Goal: Task Accomplishment & Management: Use online tool/utility

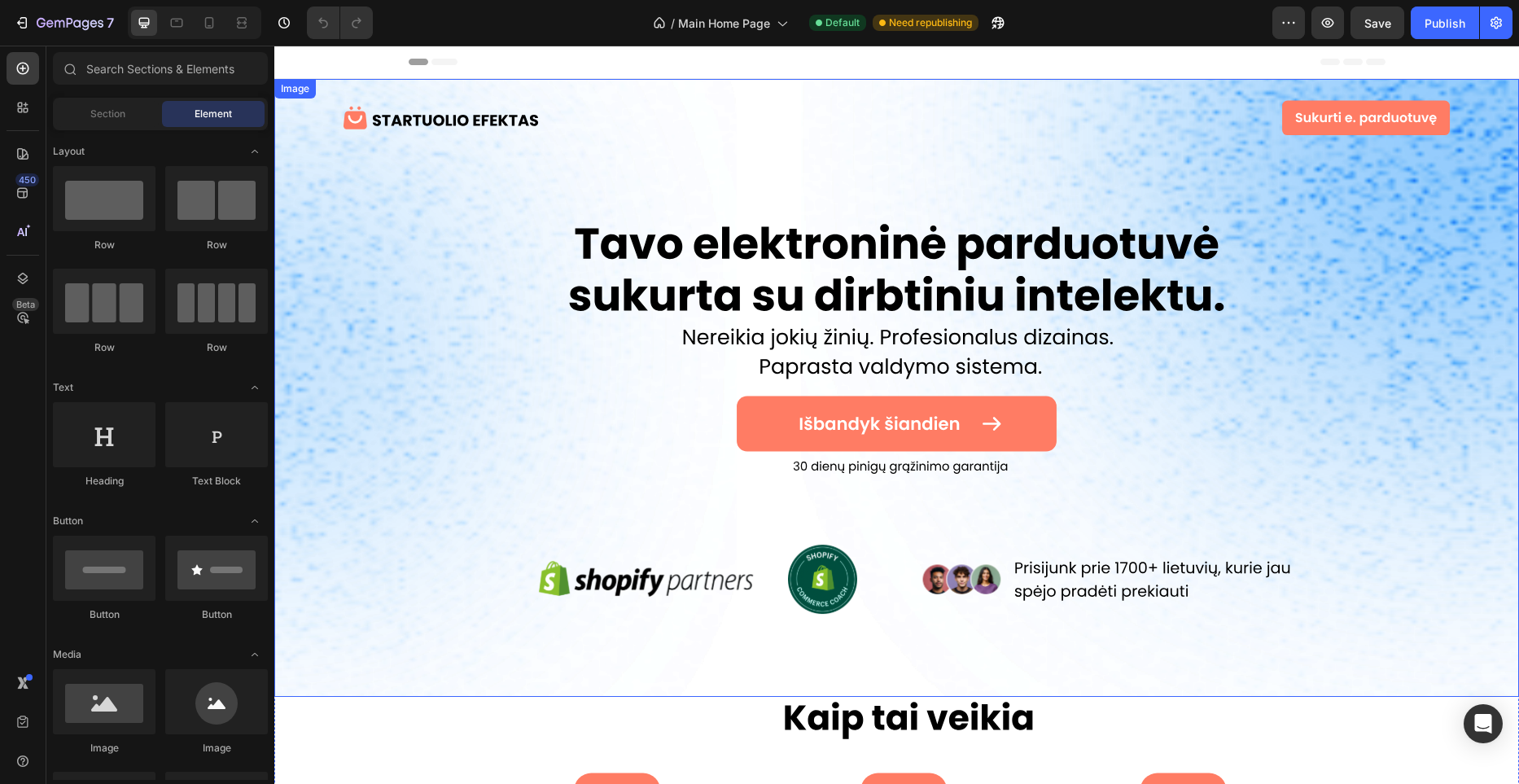
click at [887, 286] on img at bounding box center [896, 388] width 1244 height 618
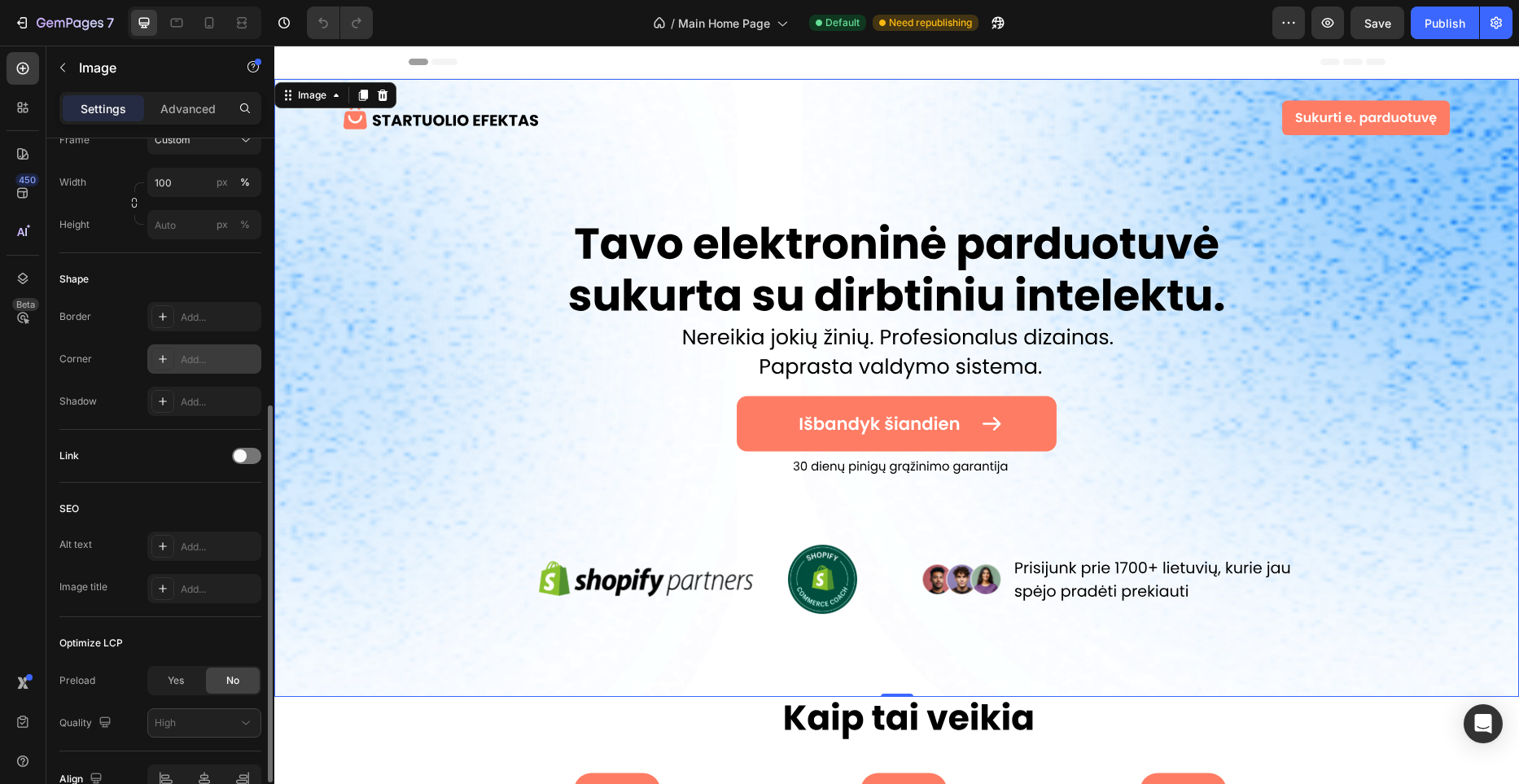
scroll to position [577, 0]
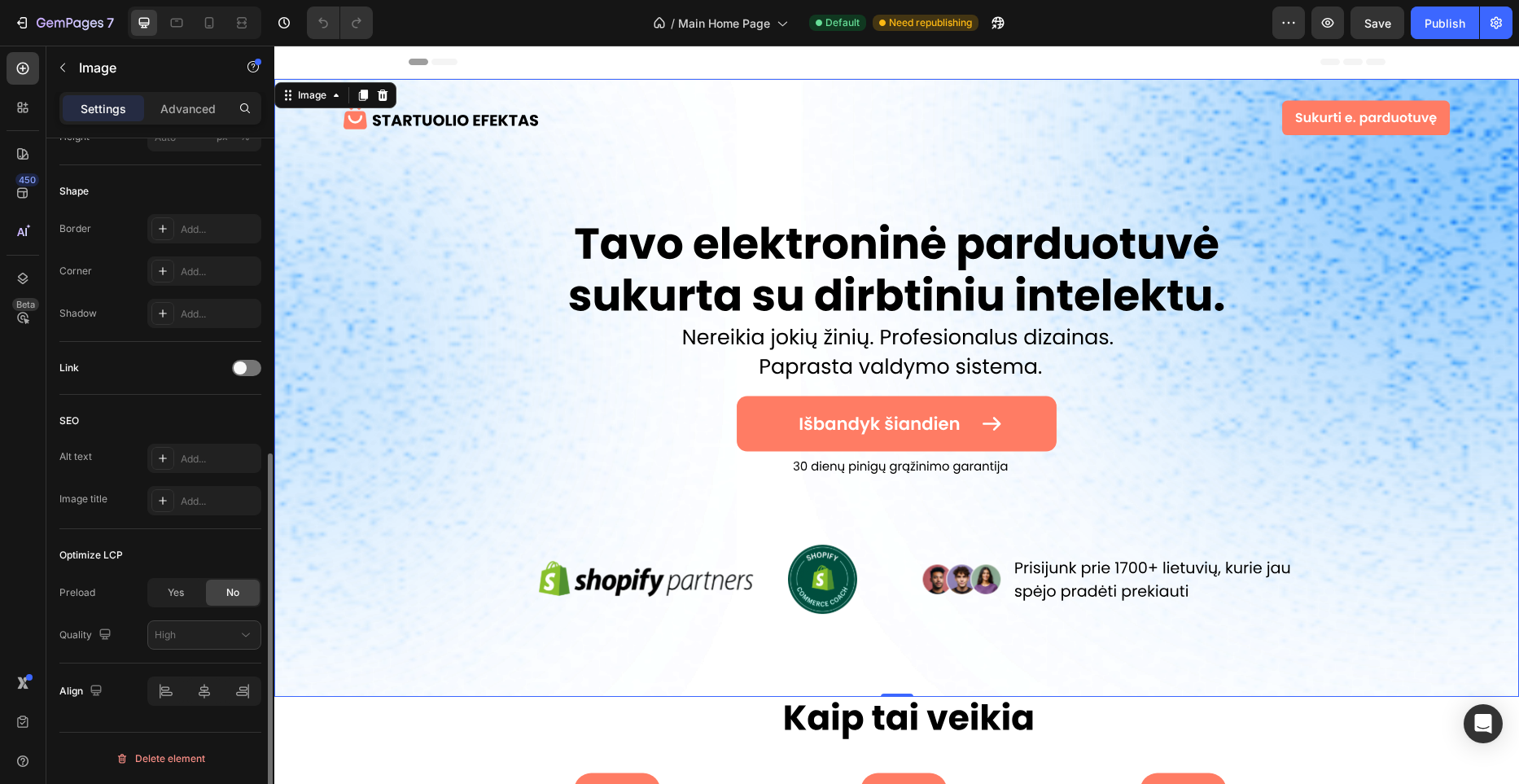
click at [241, 377] on div "Link" at bounding box center [160, 367] width 202 height 26
click at [243, 373] on span at bounding box center [240, 368] width 13 height 13
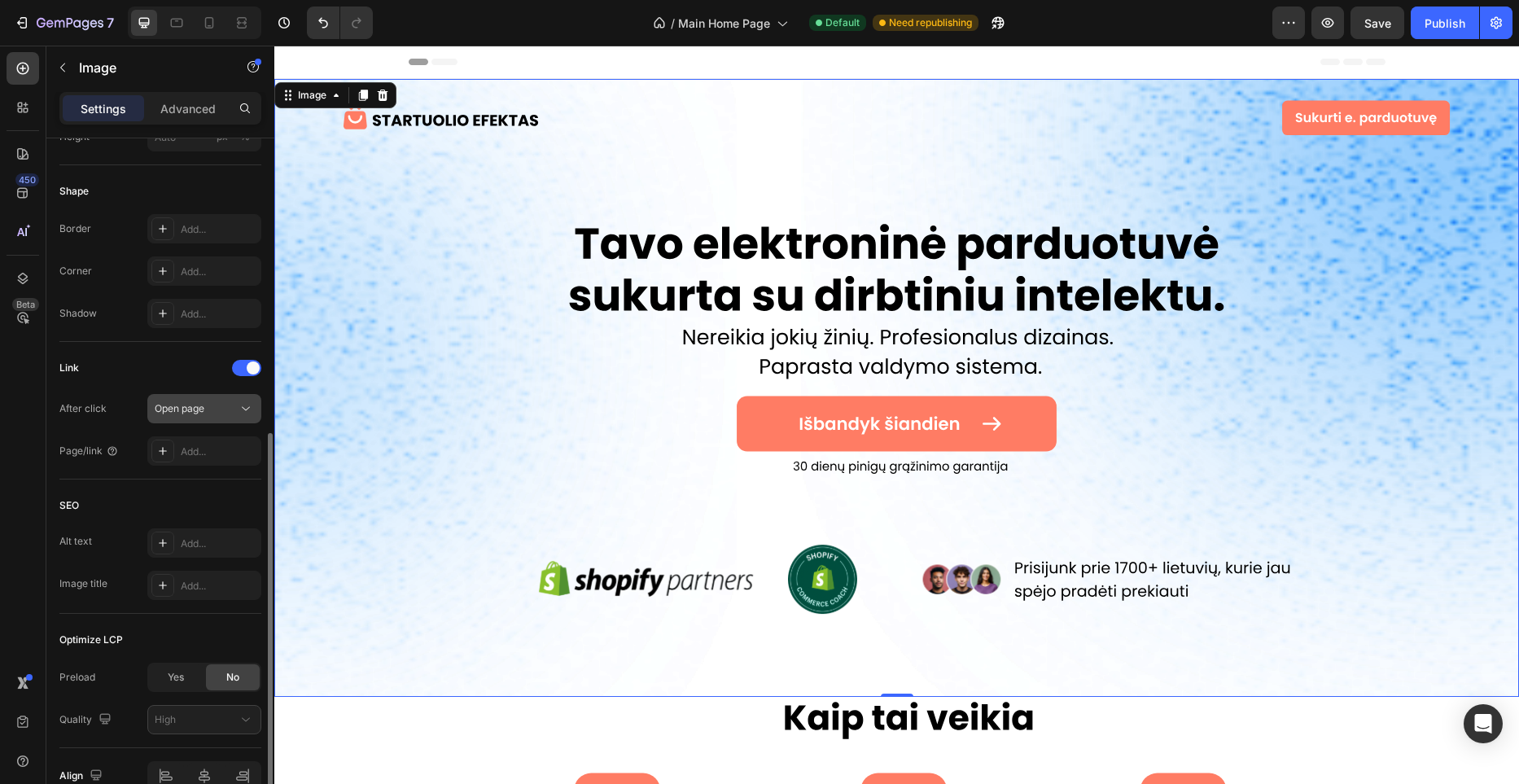
click at [234, 413] on div "Open page" at bounding box center [196, 408] width 83 height 14
click at [234, 407] on div "Open page" at bounding box center [196, 408] width 83 height 14
click at [221, 446] on div "Add..." at bounding box center [219, 451] width 77 height 14
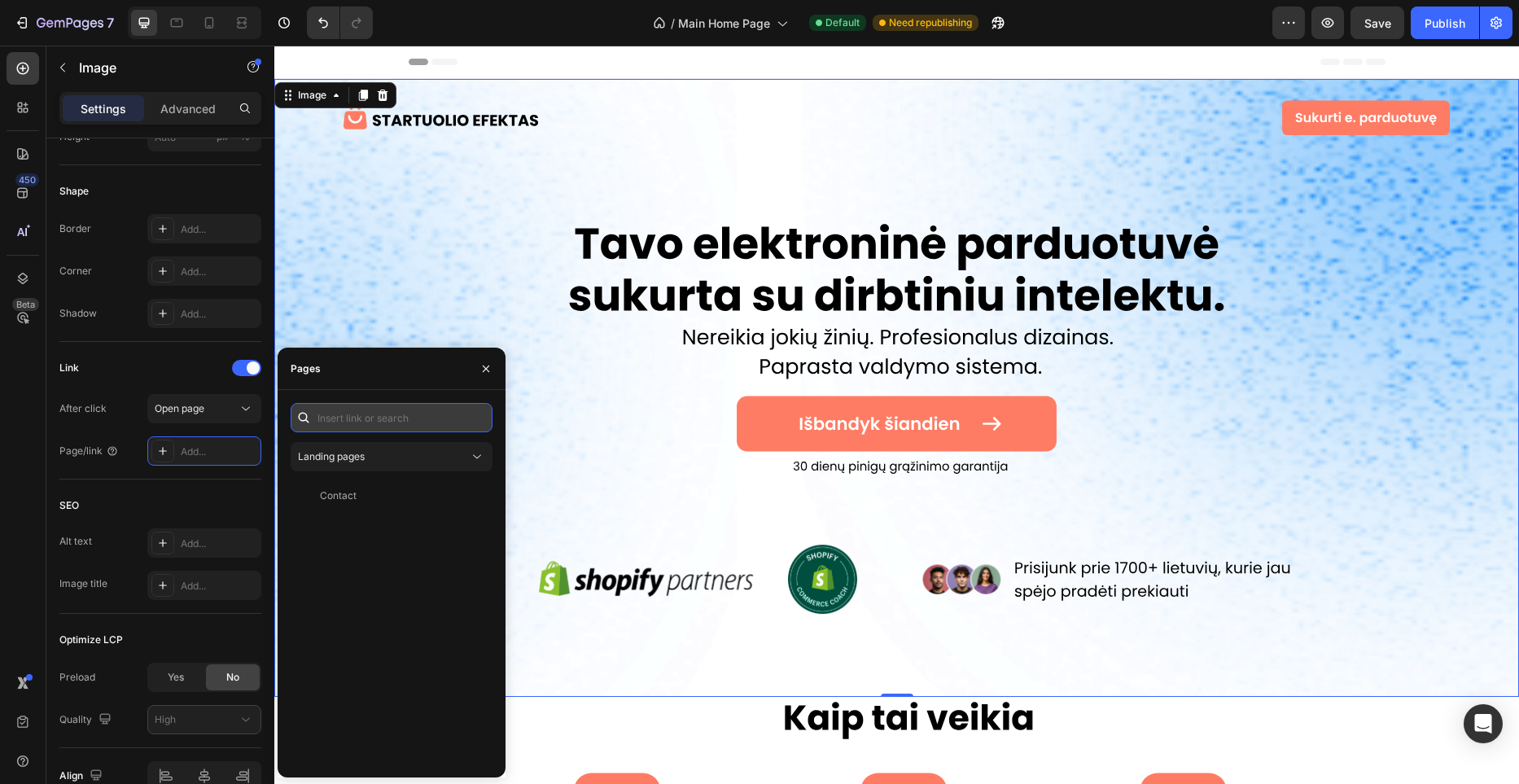
click at [407, 426] on input "text" at bounding box center [391, 417] width 202 height 30
paste input "[URL][DOMAIN_NAME]"
type input "[URL][DOMAIN_NAME]"
click at [407, 463] on div "[URL][DOMAIN_NAME]" at bounding box center [372, 456] width 105 height 14
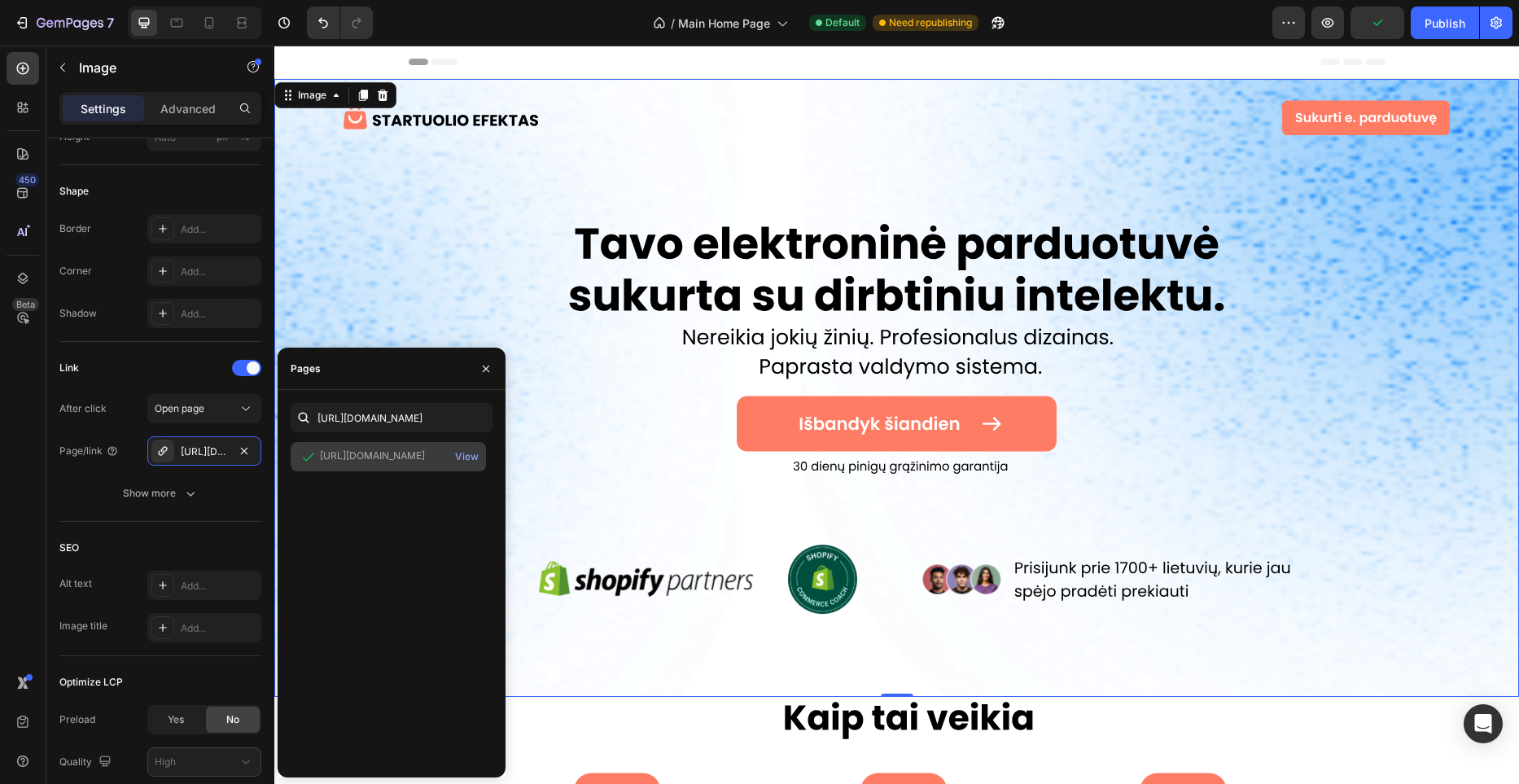
scroll to position [0, 0]
click at [482, 369] on icon "button" at bounding box center [486, 369] width 13 height 13
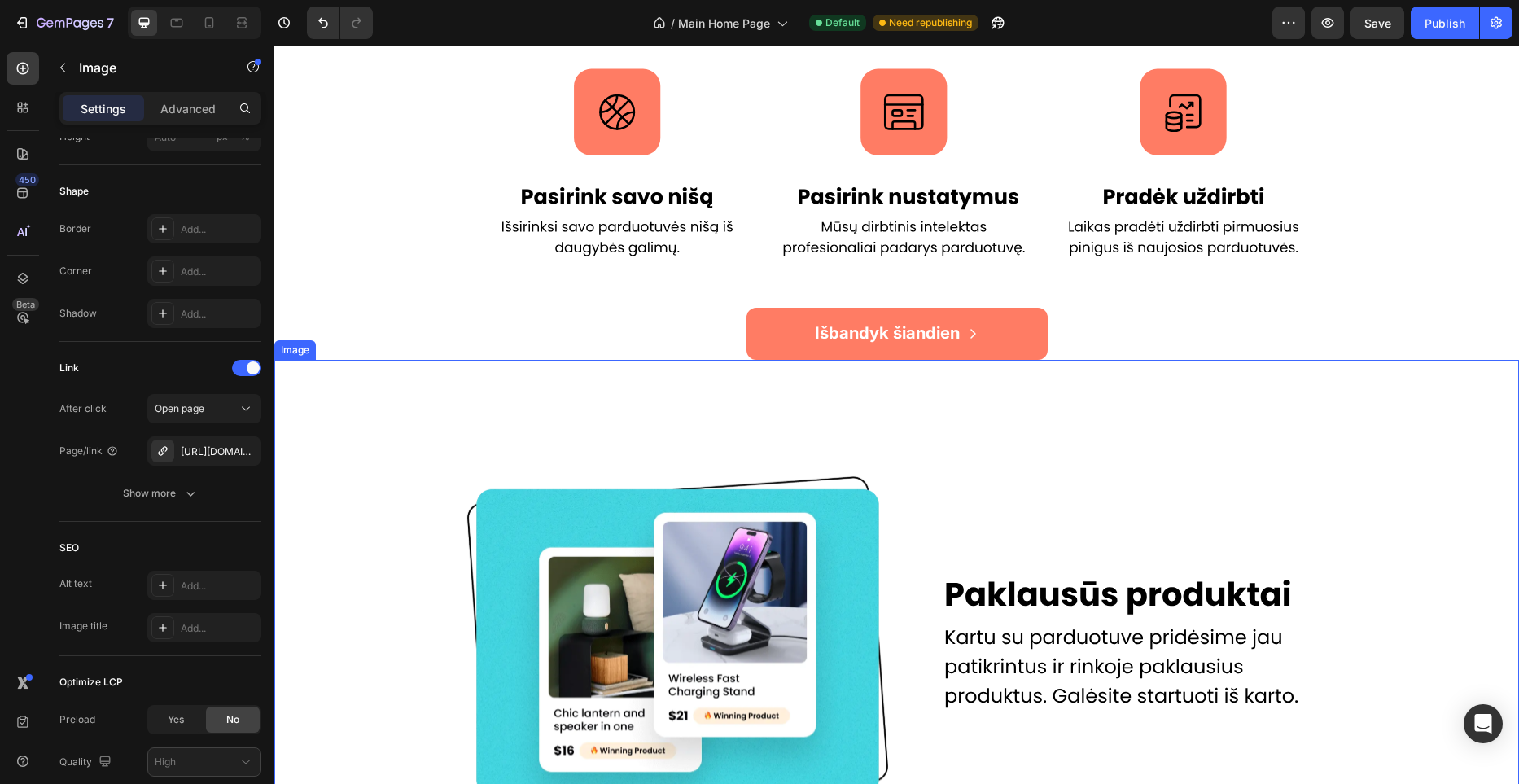
scroll to position [777, 0]
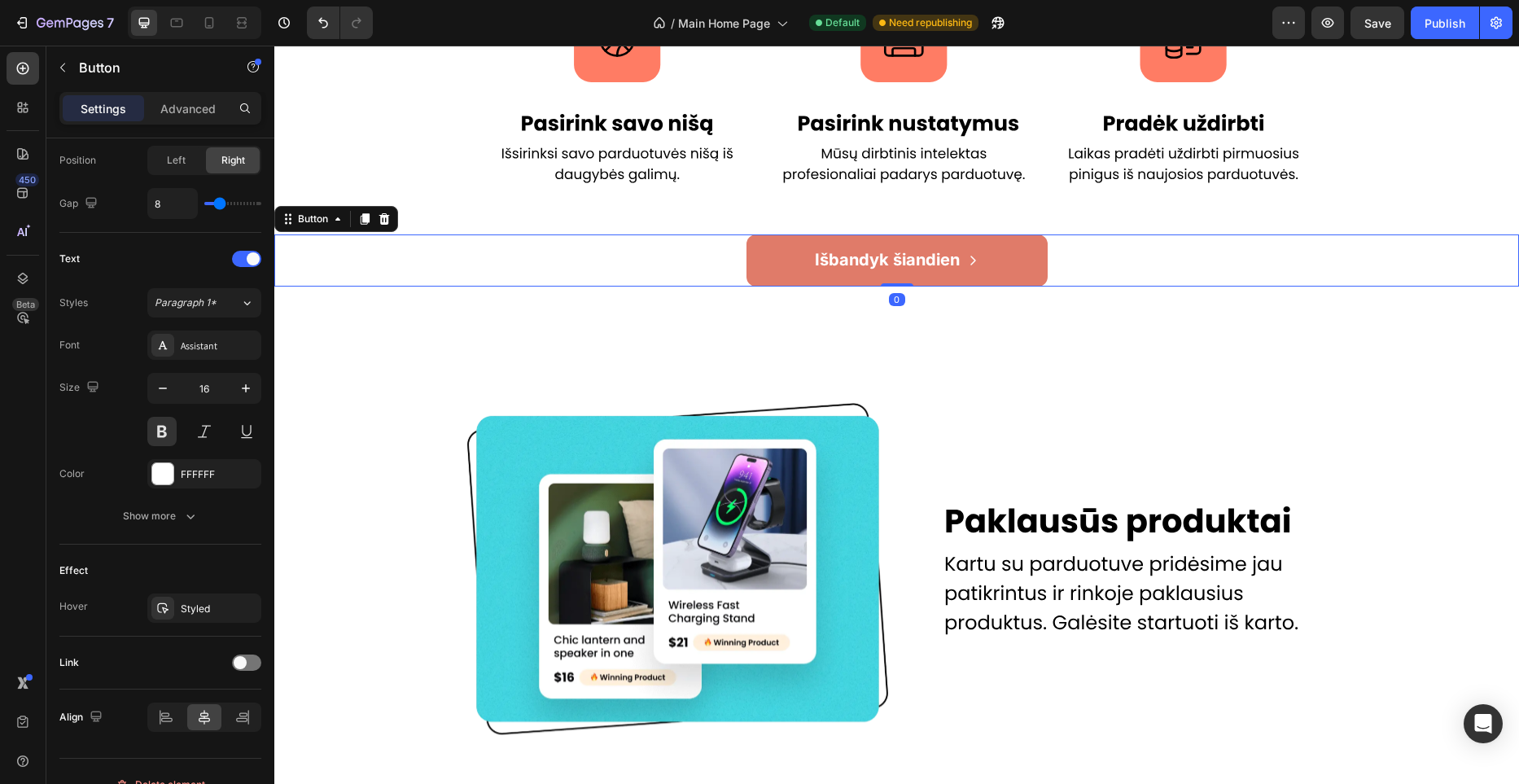
click at [1033, 254] on button "Išbandyk šiandien" at bounding box center [896, 260] width 301 height 52
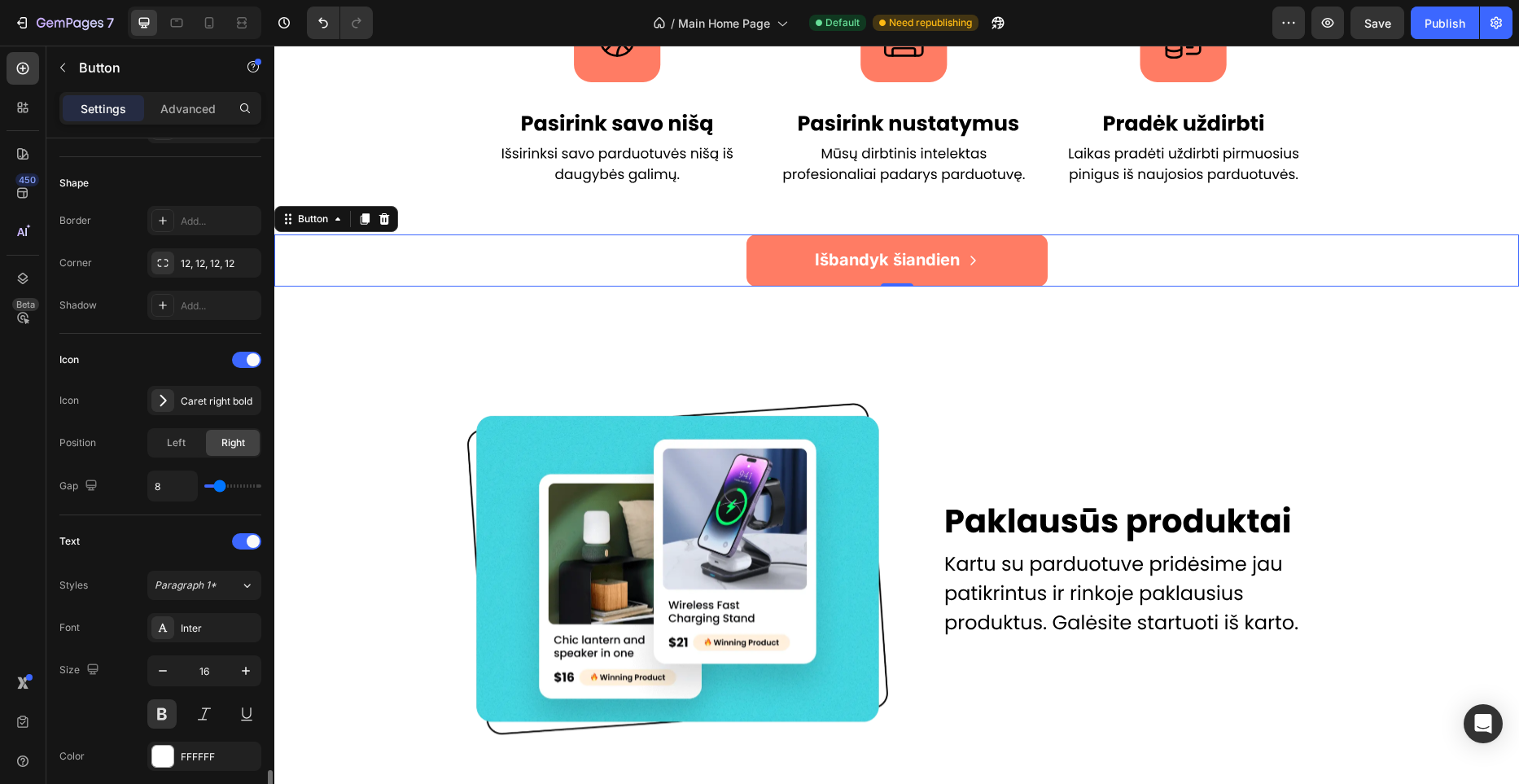
scroll to position [603, 0]
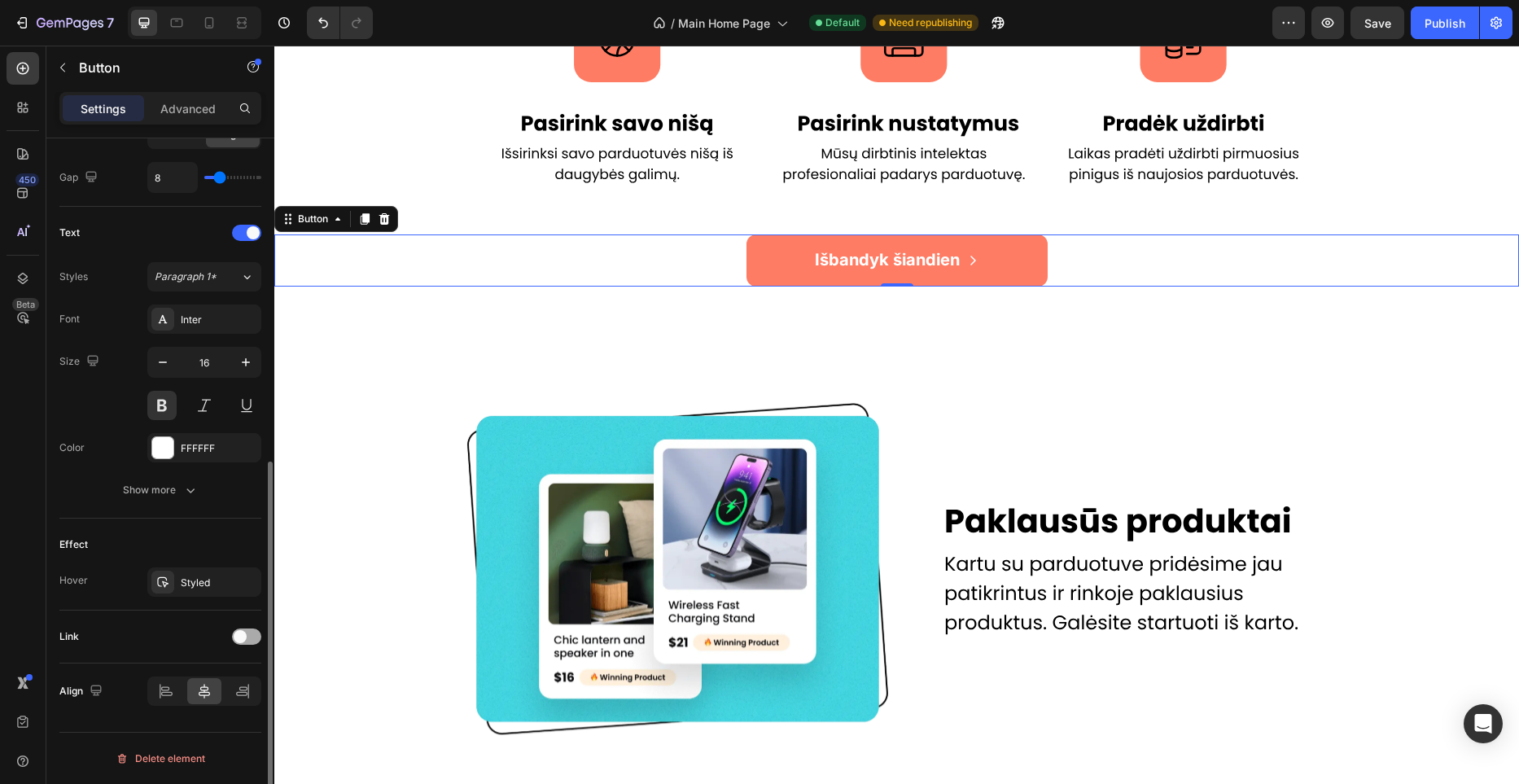
click at [240, 634] on span at bounding box center [240, 637] width 13 height 13
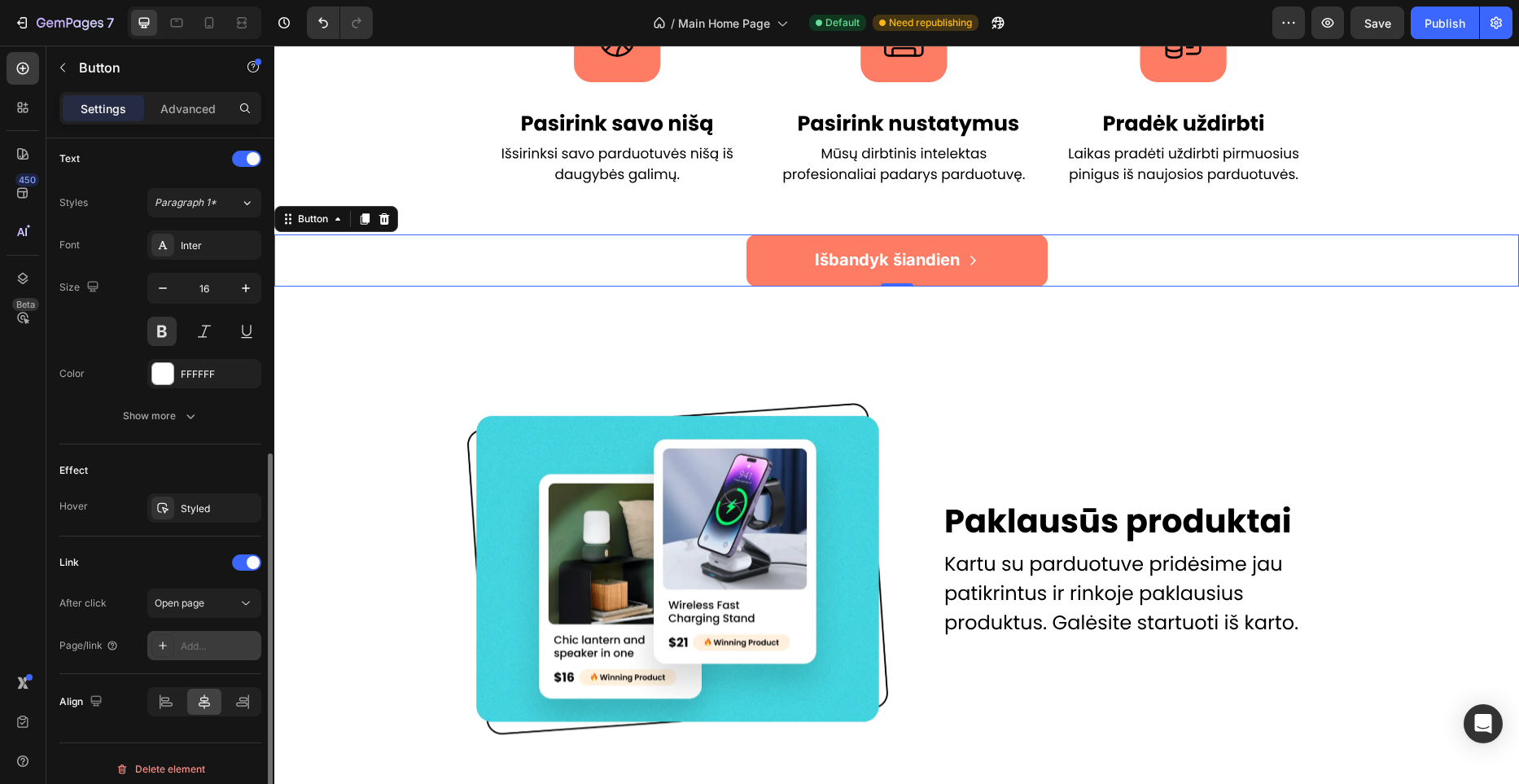
scroll to position [680, 0]
click at [212, 645] on div "Add..." at bounding box center [219, 643] width 77 height 14
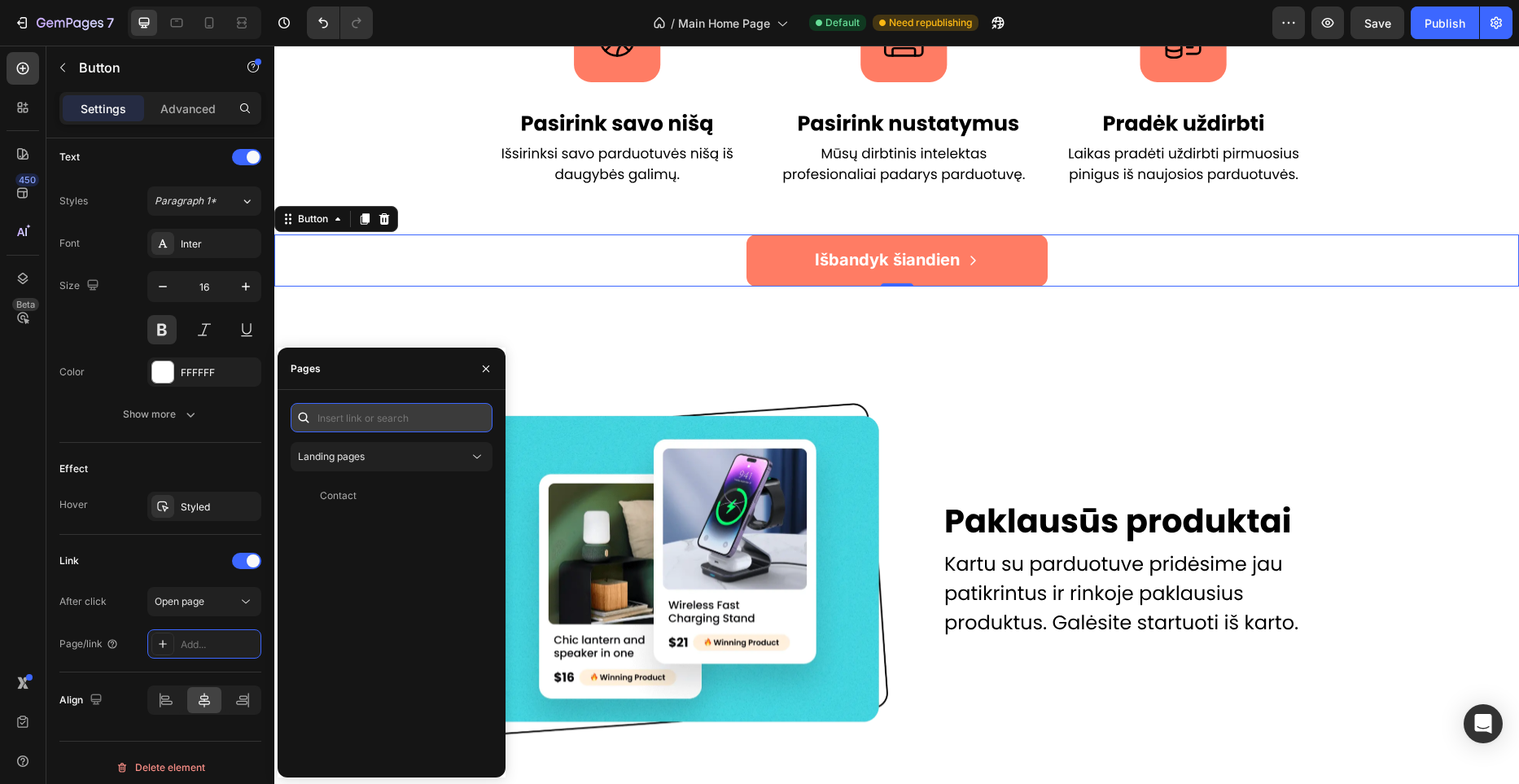
click at [363, 417] on input "text" at bounding box center [391, 417] width 202 height 30
paste input "[URL][DOMAIN_NAME]"
type input "[URL][DOMAIN_NAME]"
click at [411, 446] on div "[URL][DOMAIN_NAME] View" at bounding box center [388, 456] width 195 height 30
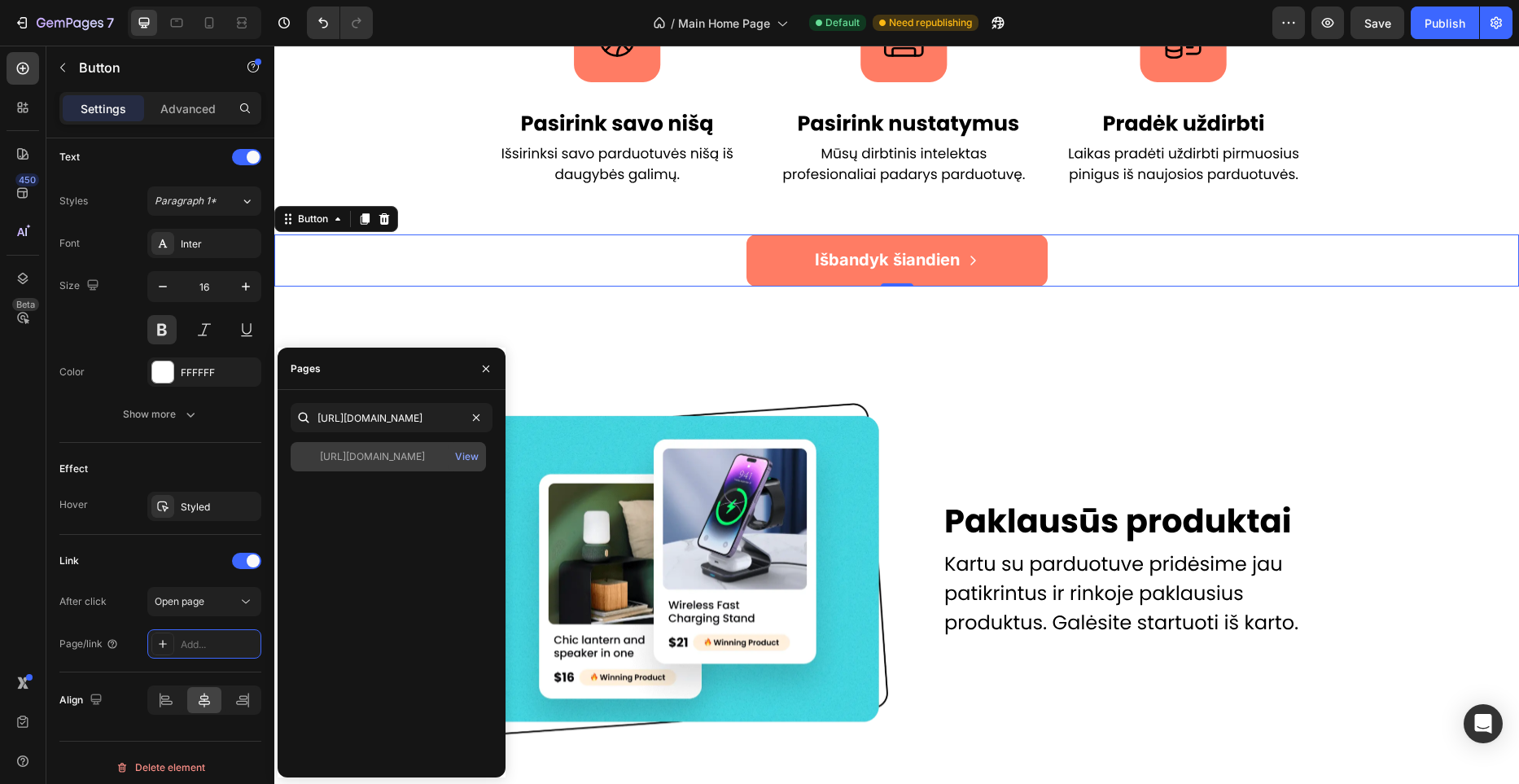
scroll to position [0, 0]
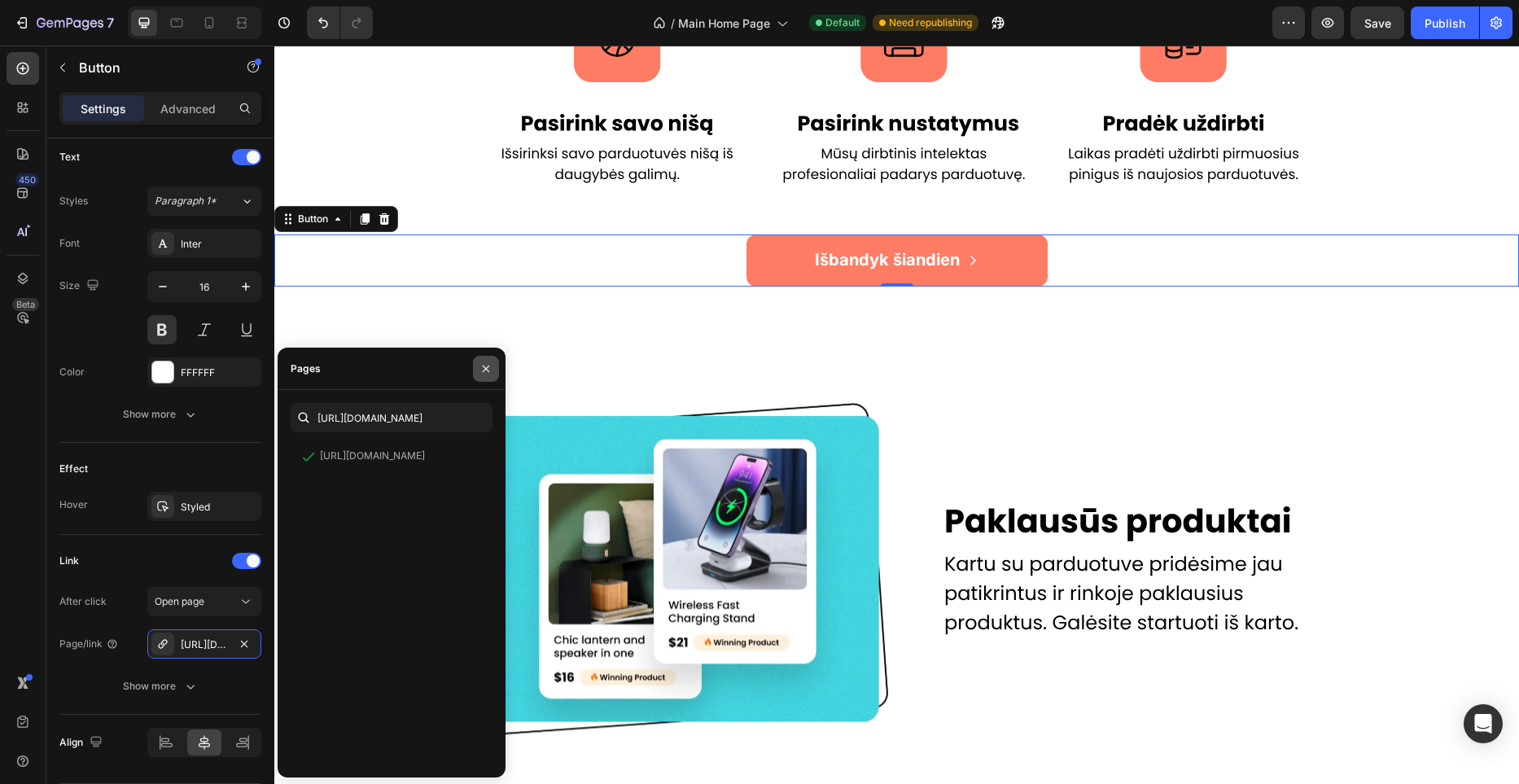
click at [476, 374] on button "button" at bounding box center [485, 368] width 26 height 26
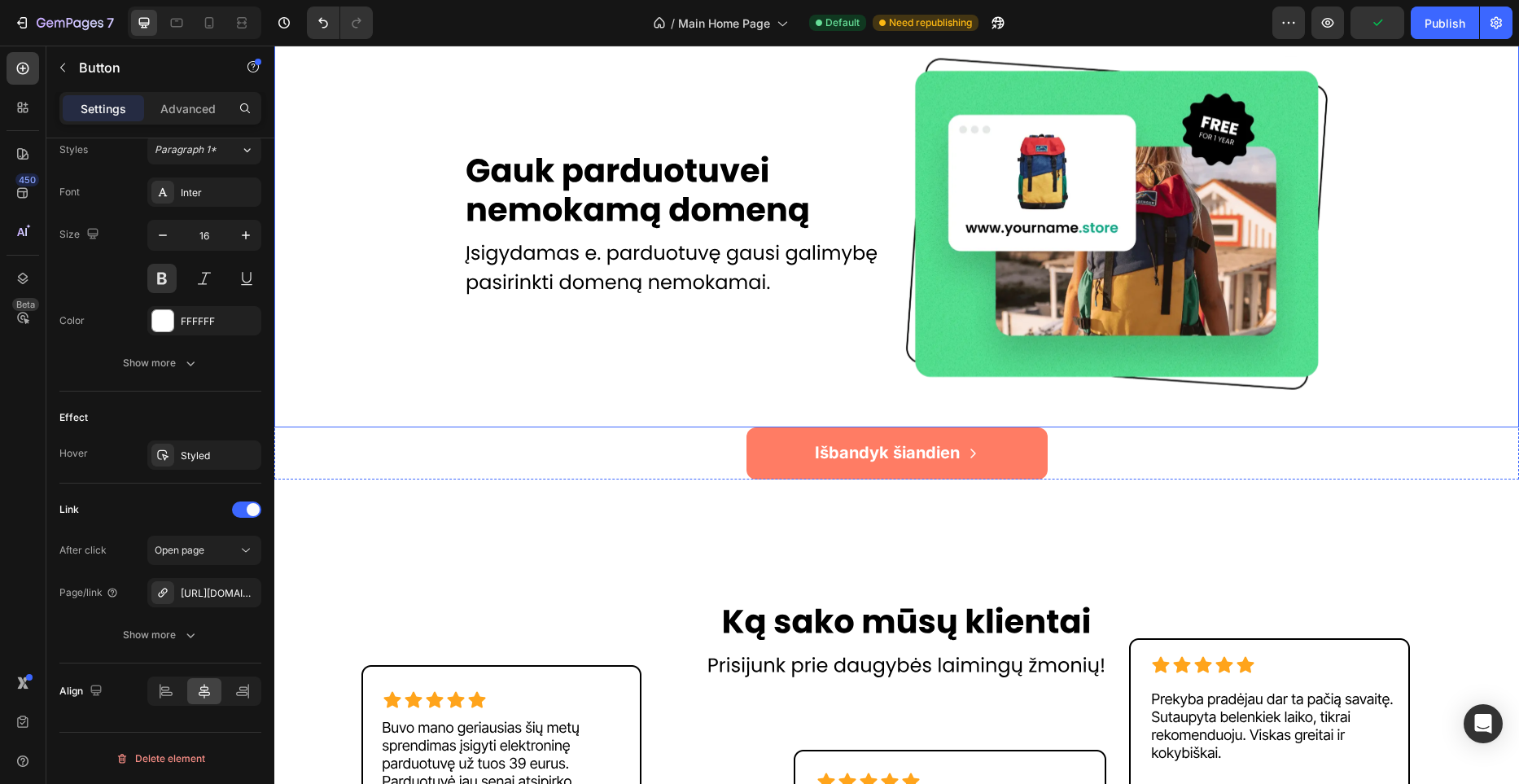
scroll to position [2373, 0]
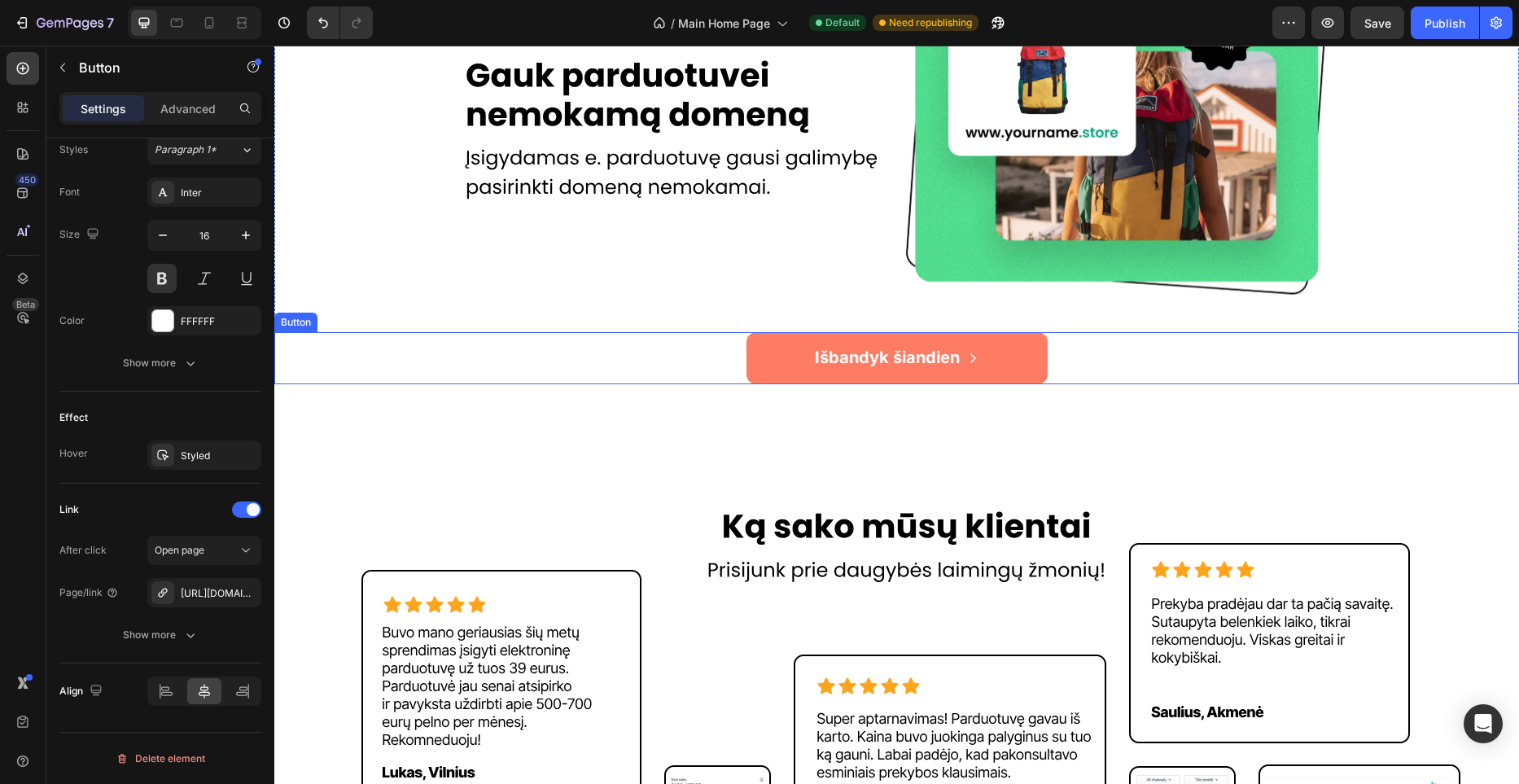
click at [1058, 362] on div "Išbandyk šiandien Button" at bounding box center [896, 358] width 1244 height 52
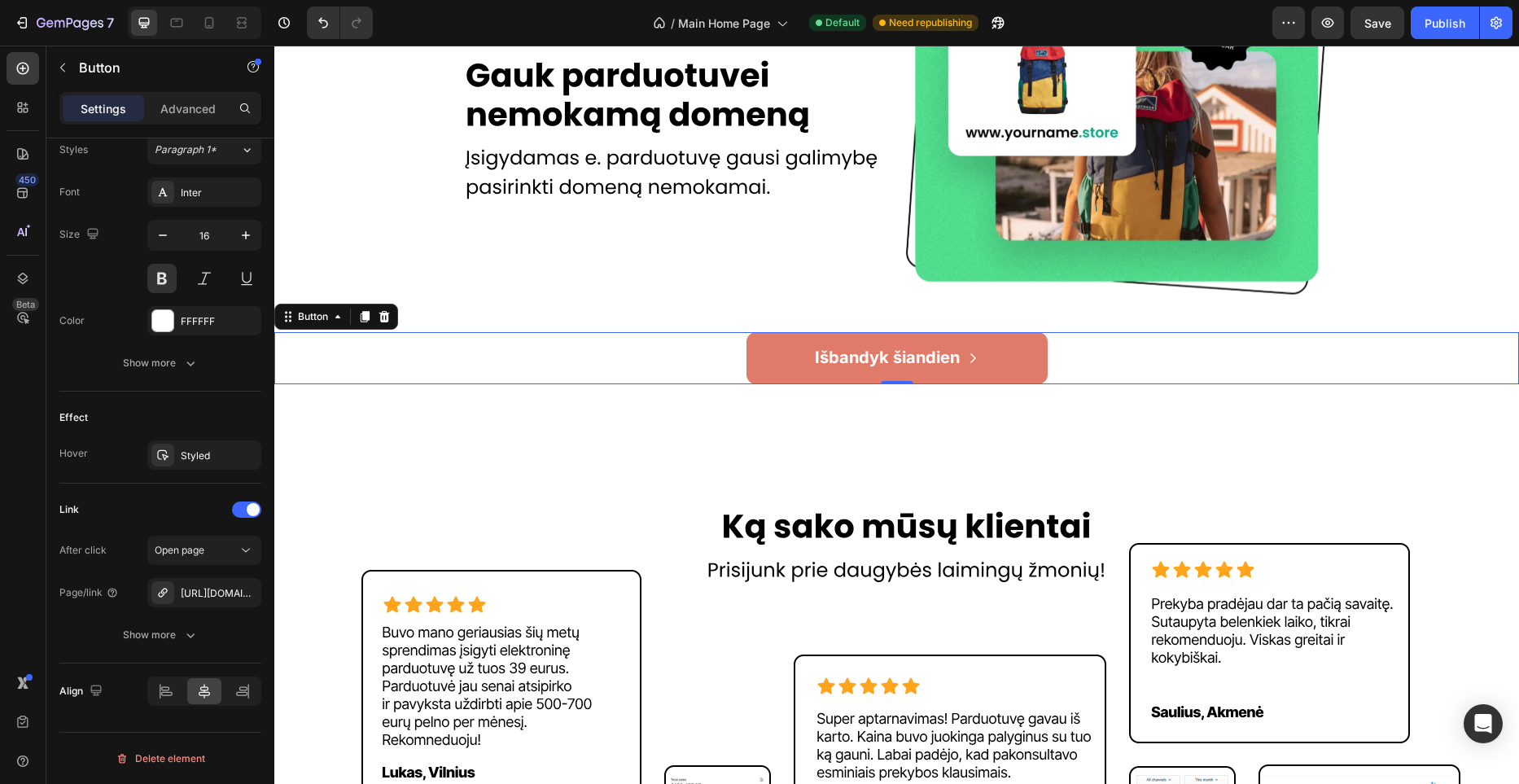
scroll to position [603, 0]
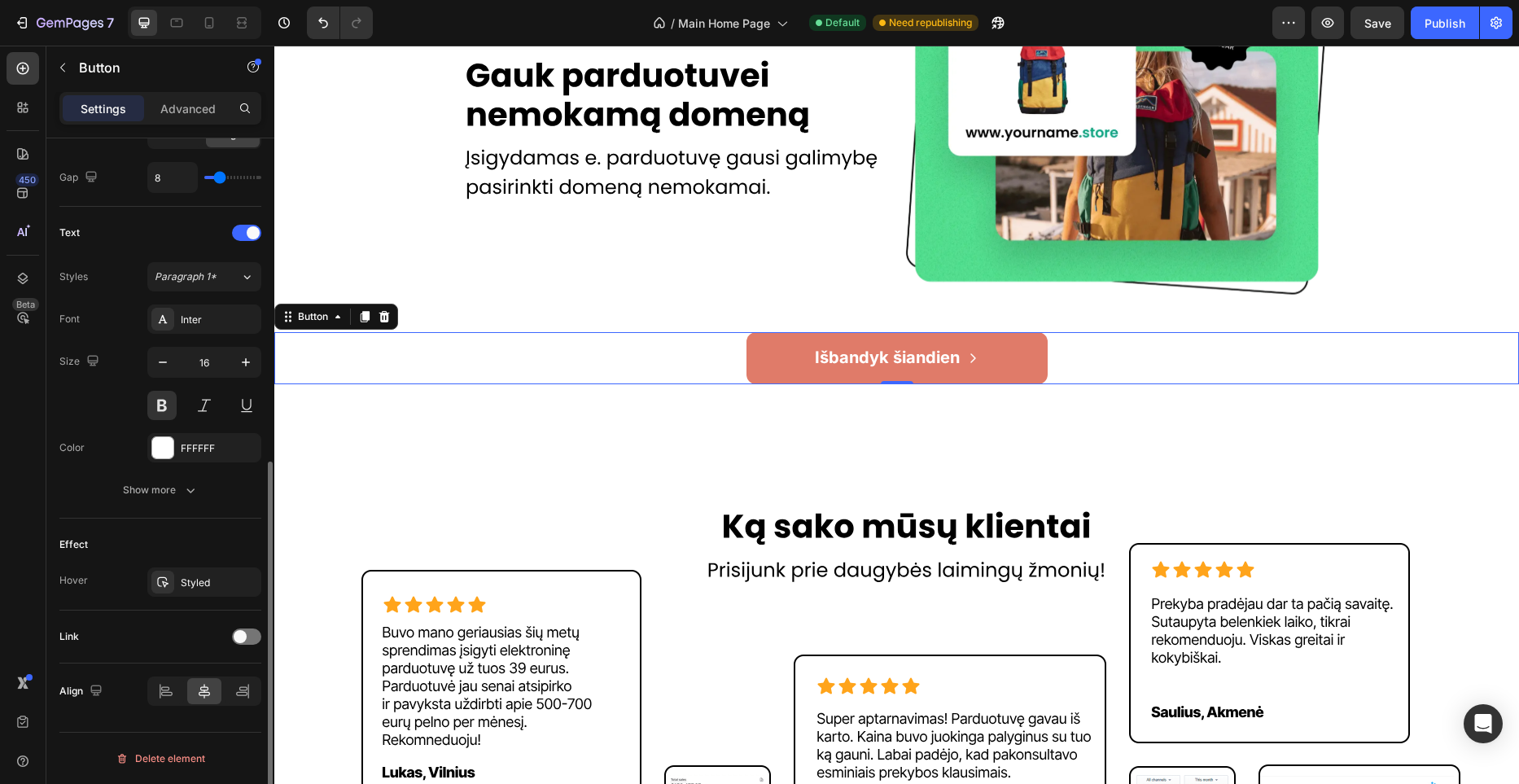
click at [1024, 359] on button "Išbandyk šiandien" at bounding box center [896, 358] width 301 height 52
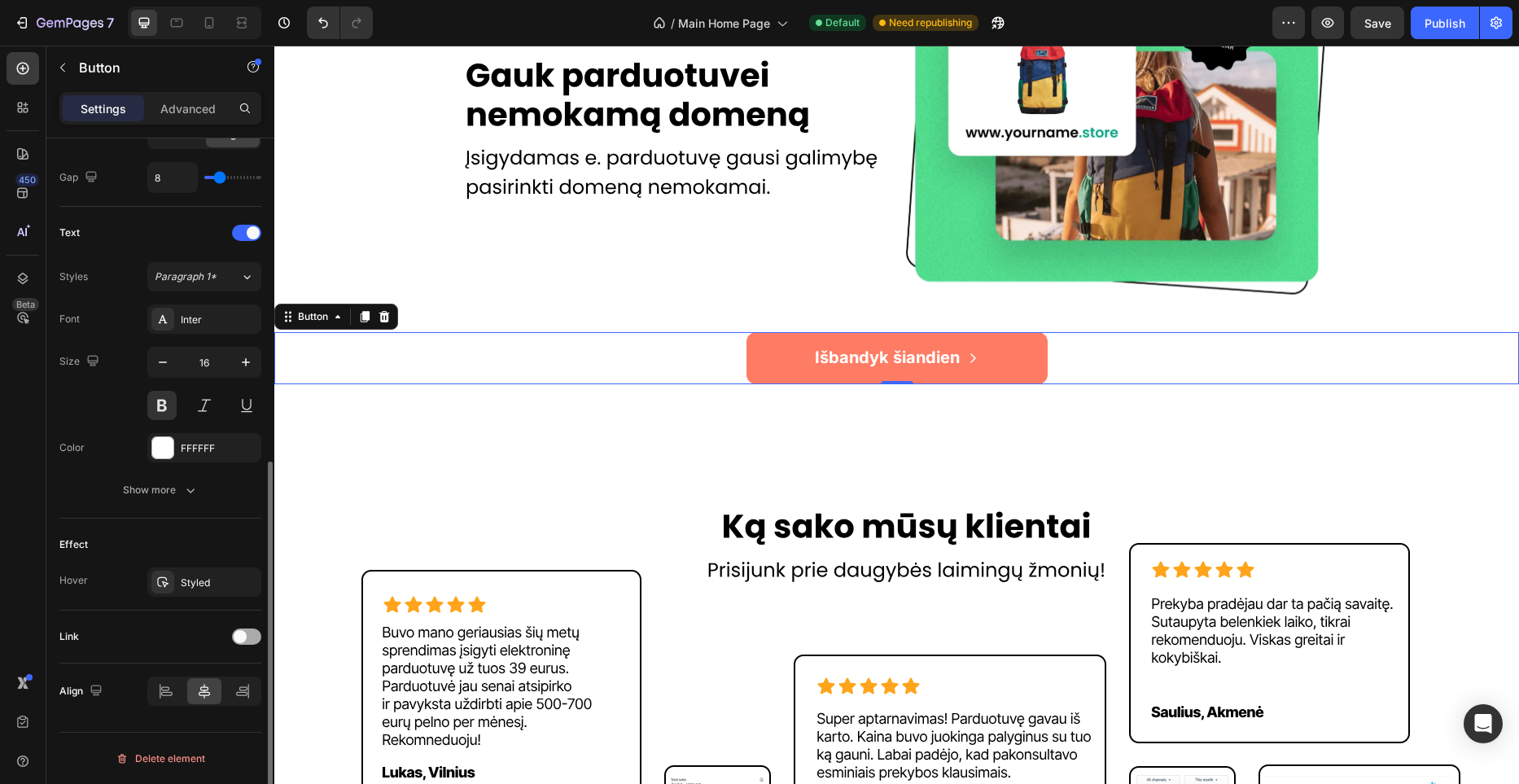
click at [235, 638] on span at bounding box center [240, 637] width 13 height 13
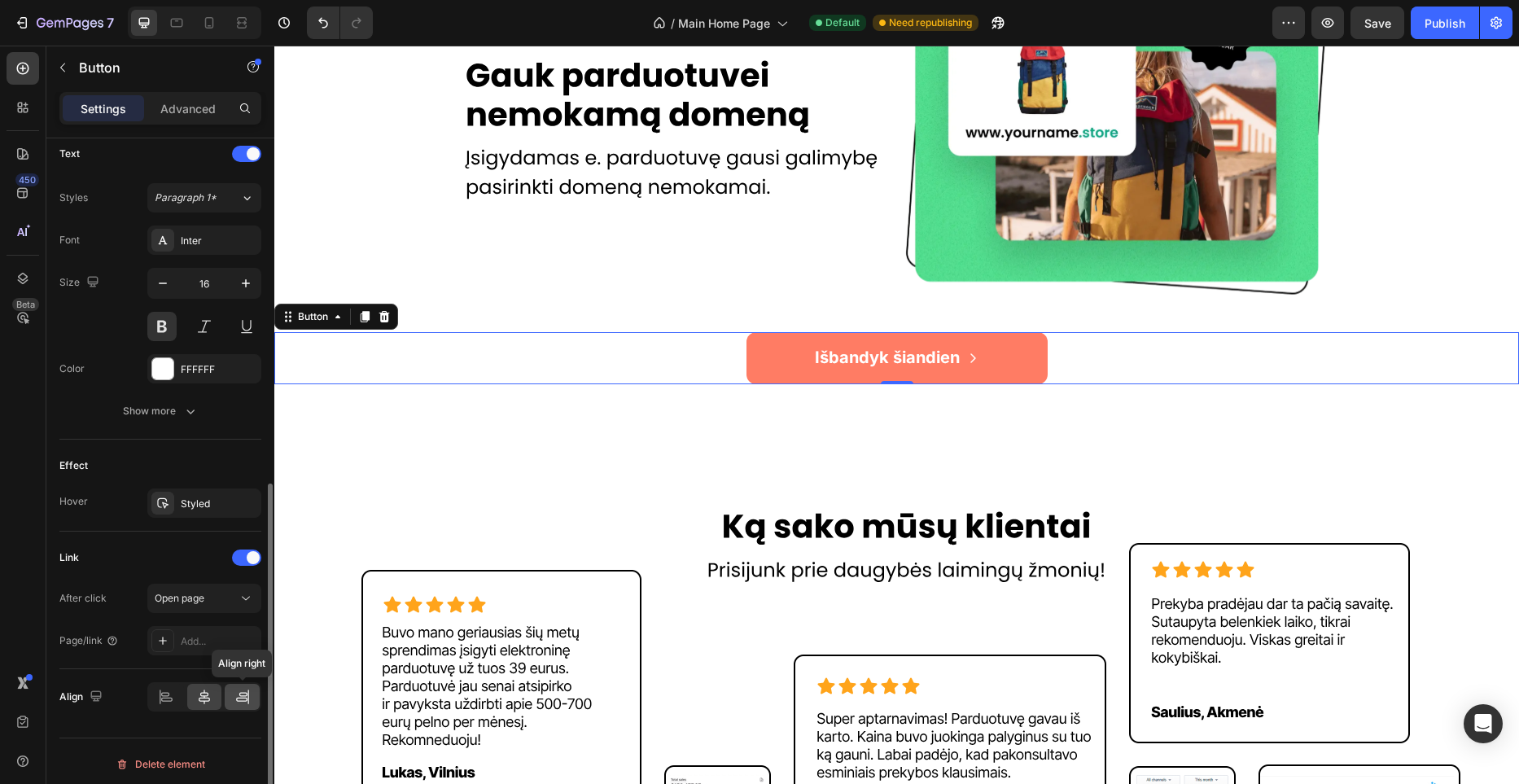
scroll to position [686, 0]
click at [223, 635] on div "Add..." at bounding box center [219, 638] width 77 height 14
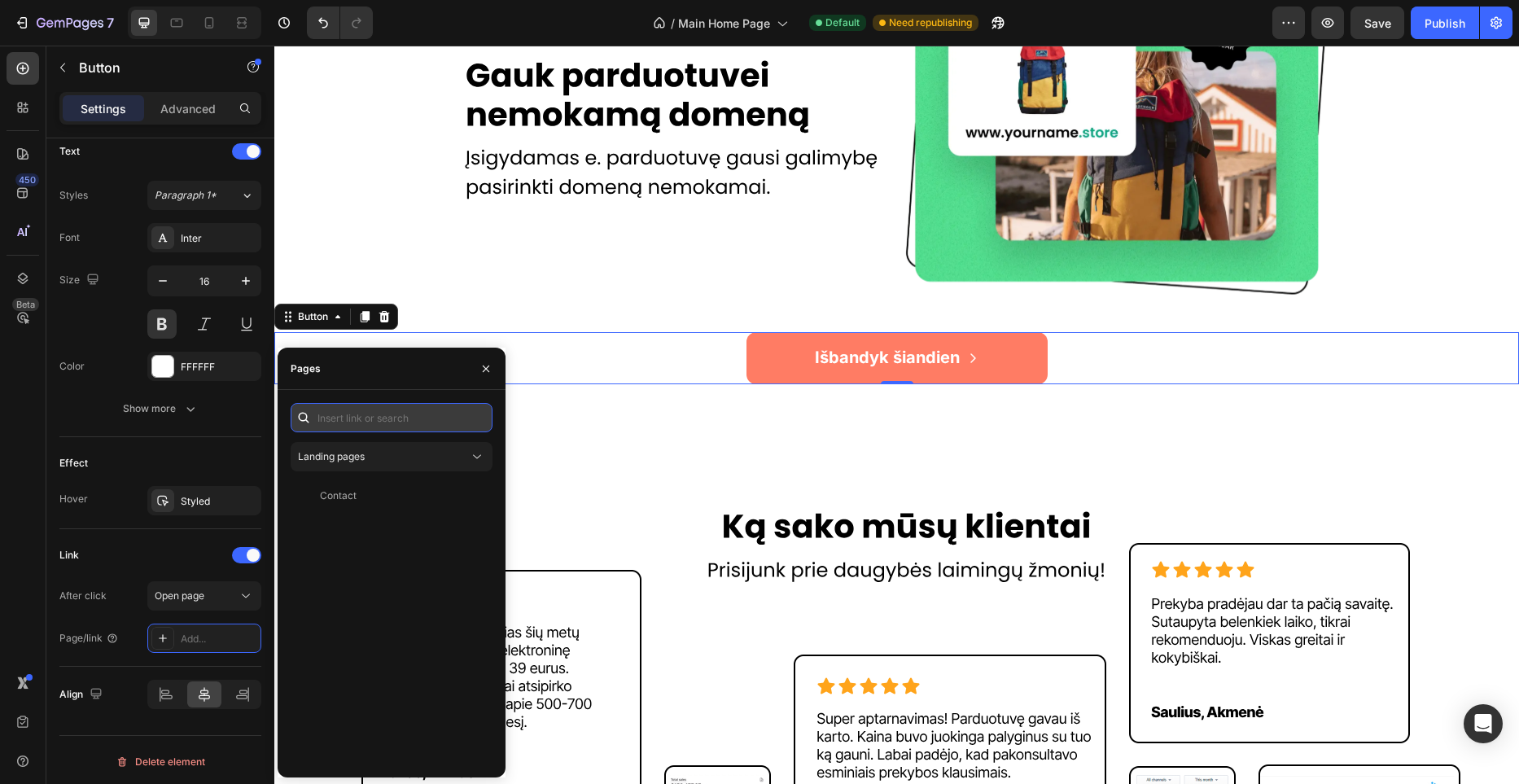
click at [361, 422] on input "text" at bounding box center [391, 417] width 202 height 30
paste input "[URL][DOMAIN_NAME]"
type input "[URL][DOMAIN_NAME]"
click at [406, 456] on div "[URL][DOMAIN_NAME]" at bounding box center [372, 456] width 105 height 14
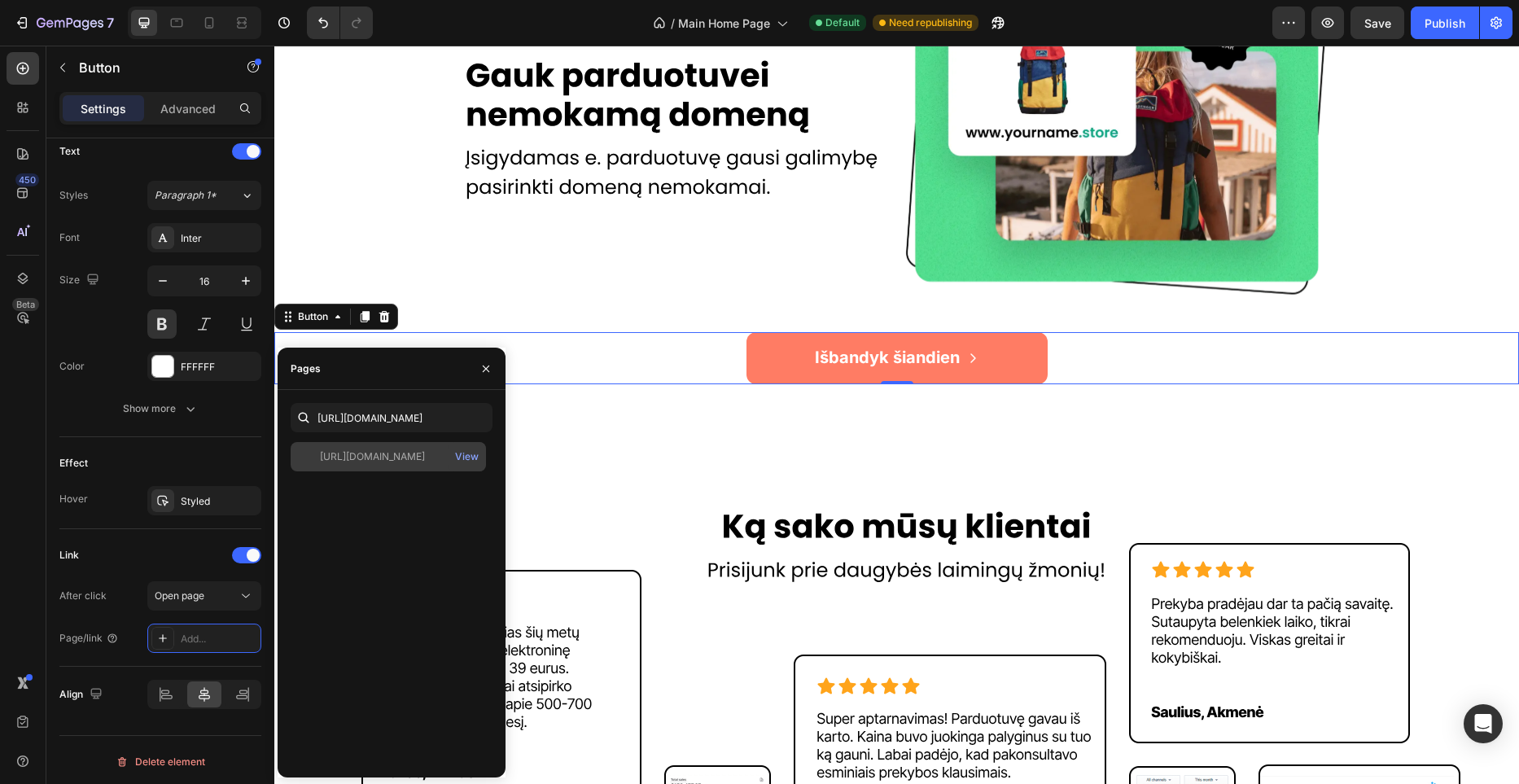
scroll to position [0, 0]
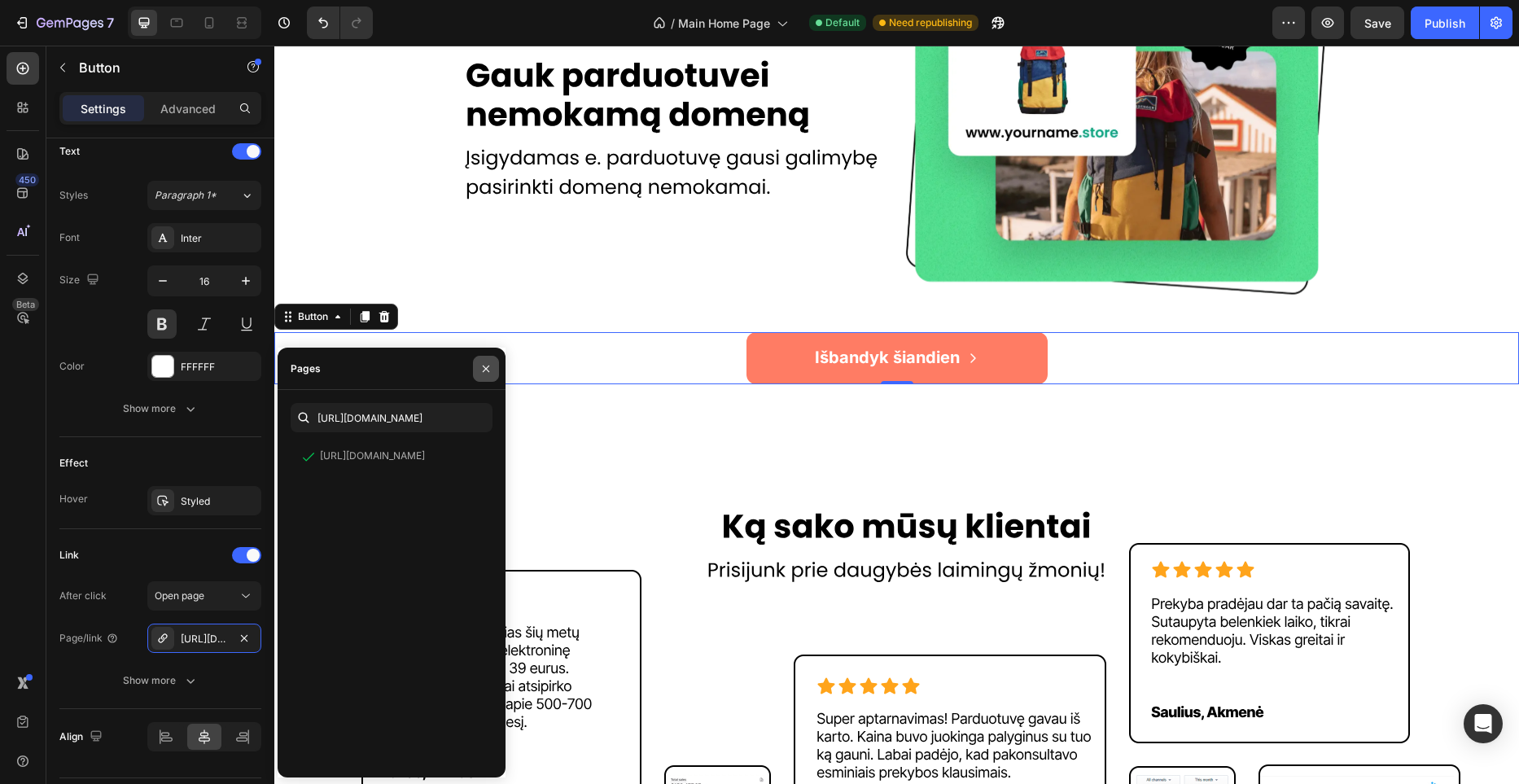
click at [489, 373] on icon "button" at bounding box center [486, 369] width 13 height 13
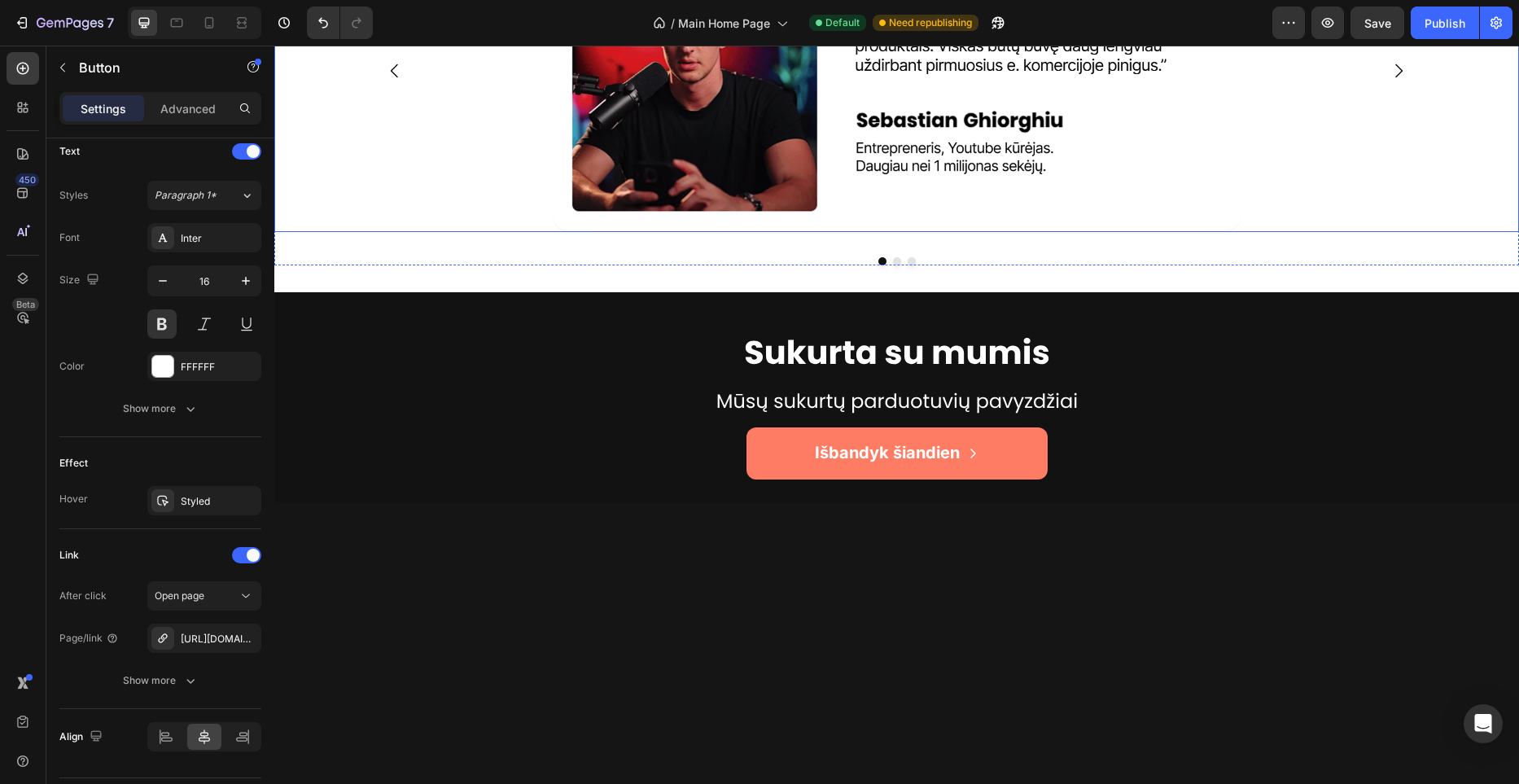
scroll to position [3785, 0]
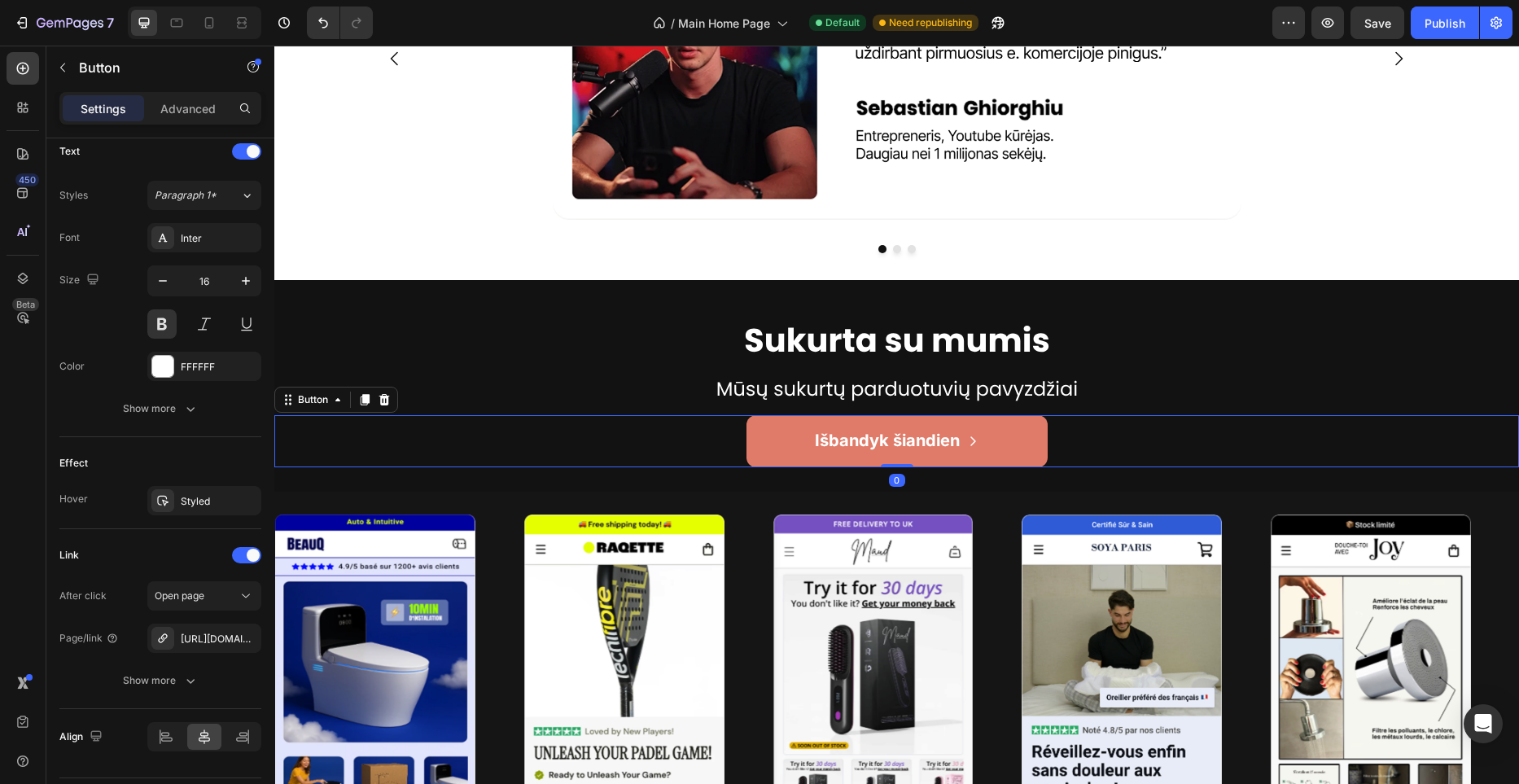
click at [1021, 428] on button "Išbandyk šiandien" at bounding box center [896, 441] width 301 height 52
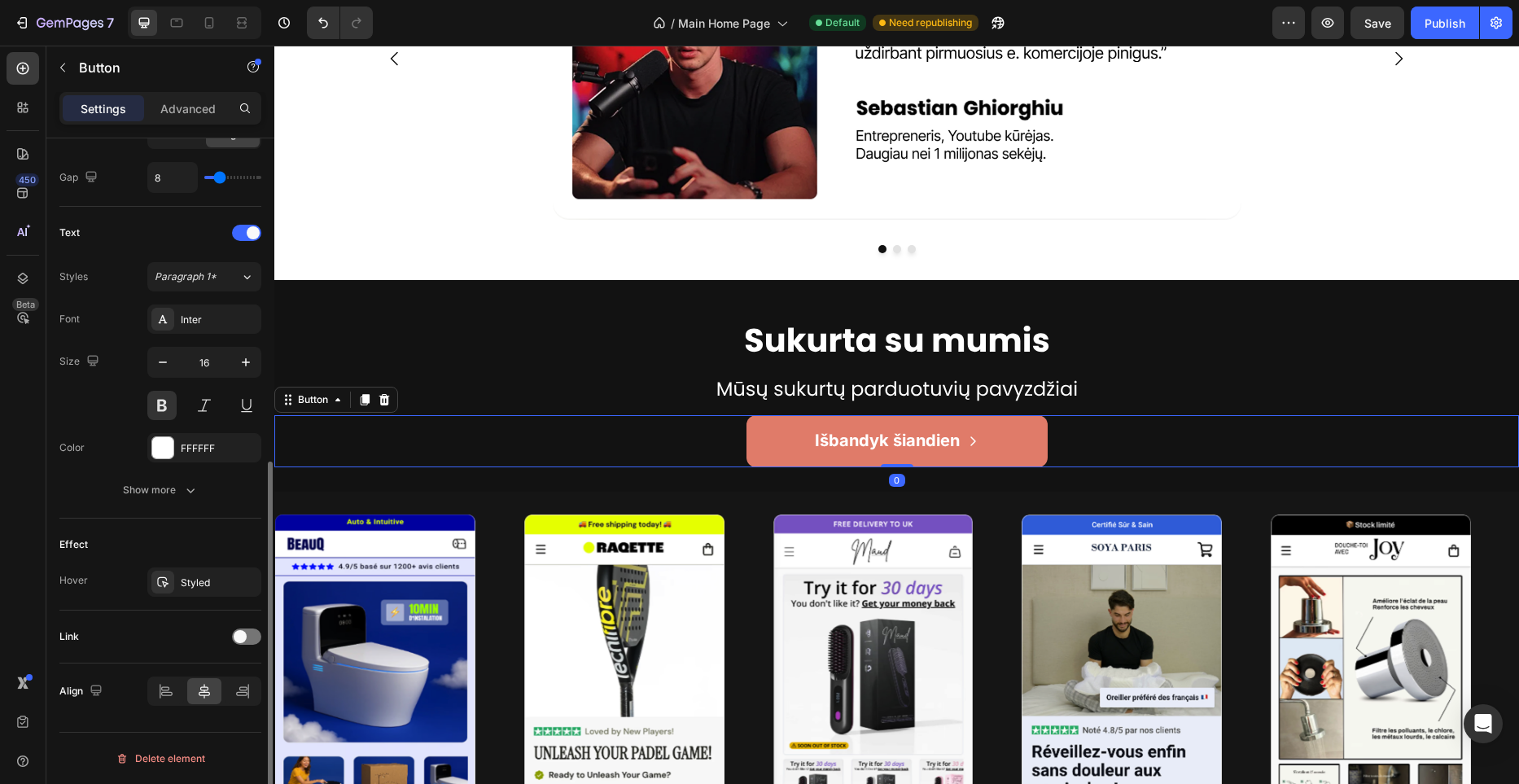
scroll to position [603, 0]
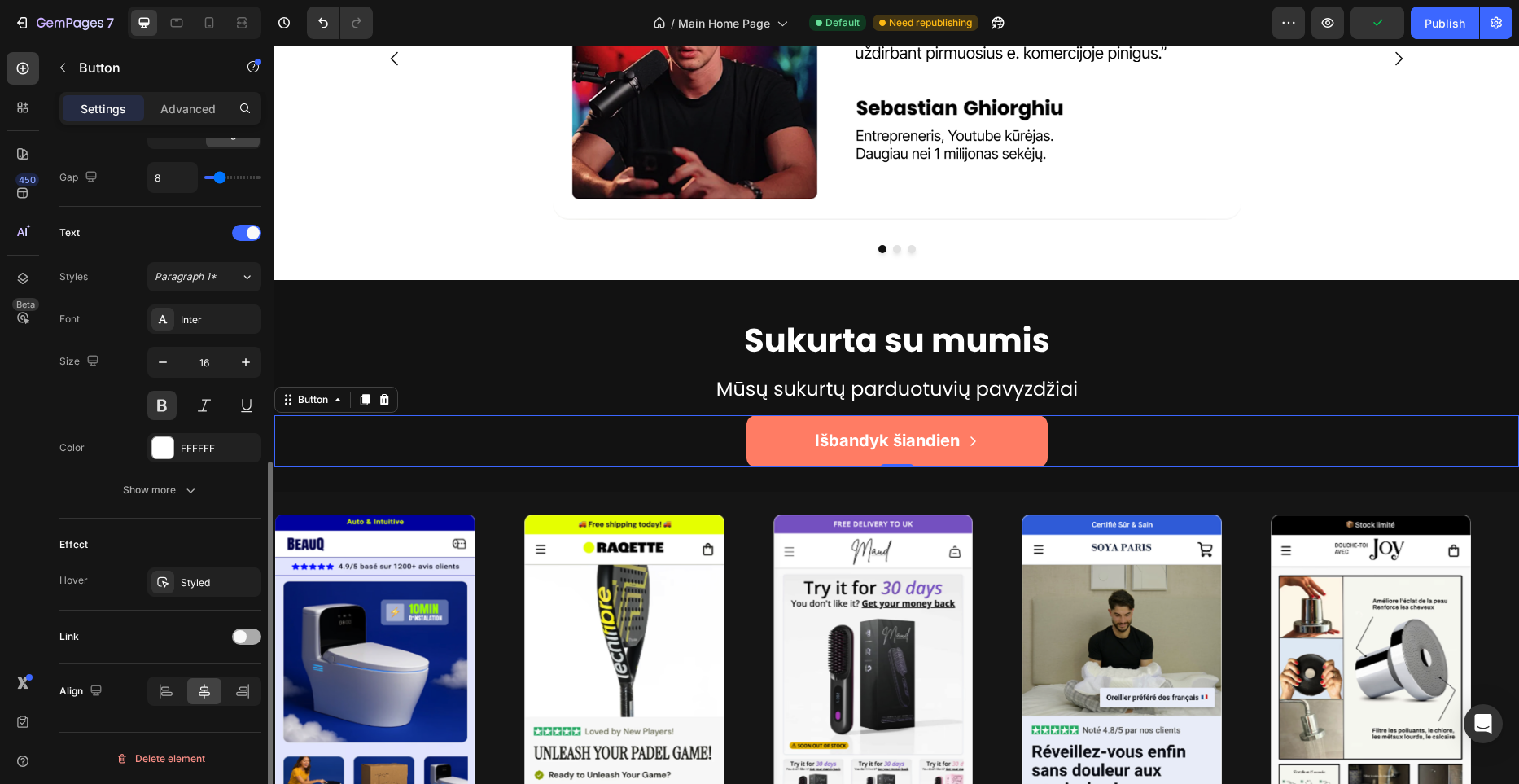
click at [238, 637] on span at bounding box center [240, 637] width 13 height 13
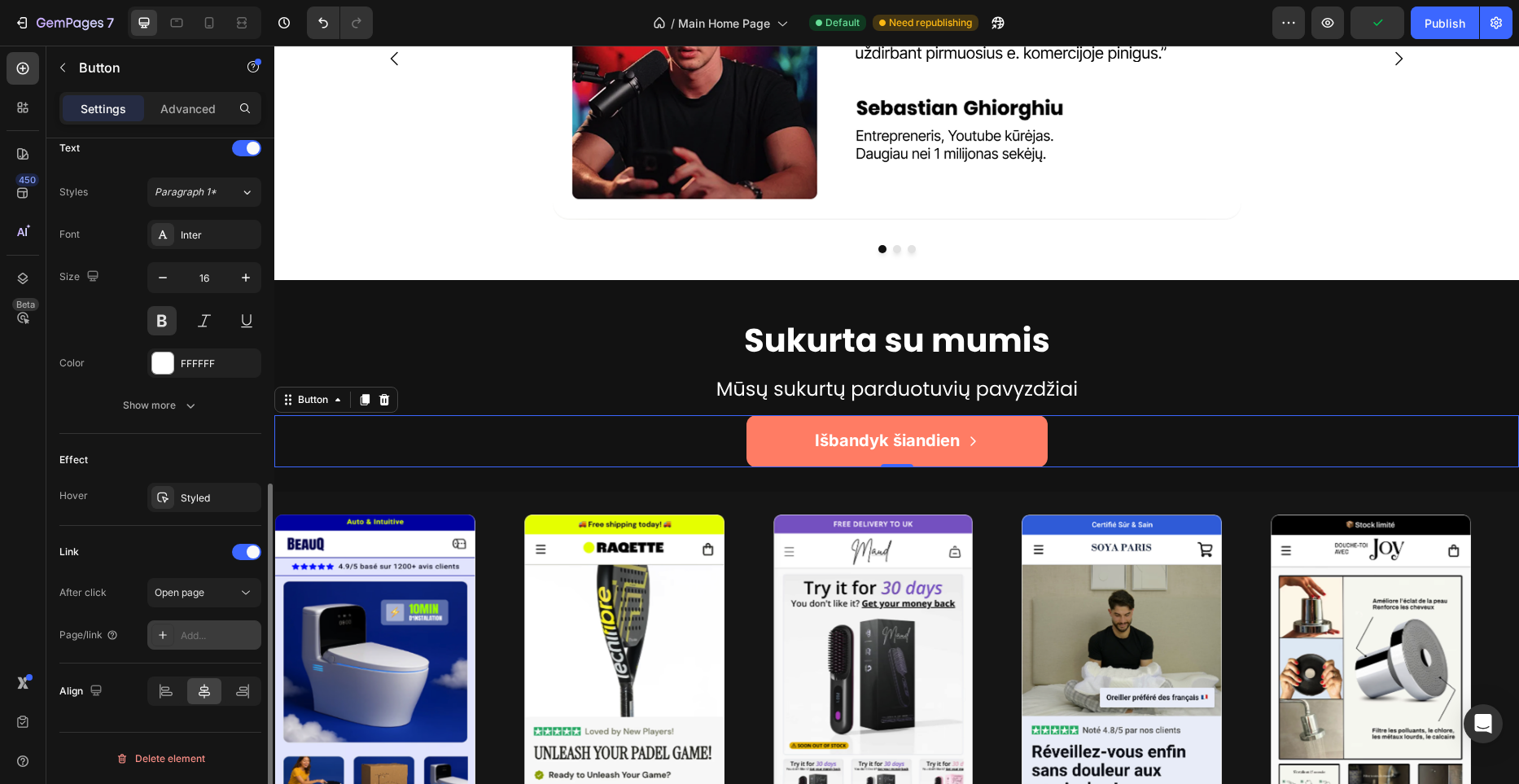
click at [234, 630] on div "Add..." at bounding box center [219, 635] width 77 height 14
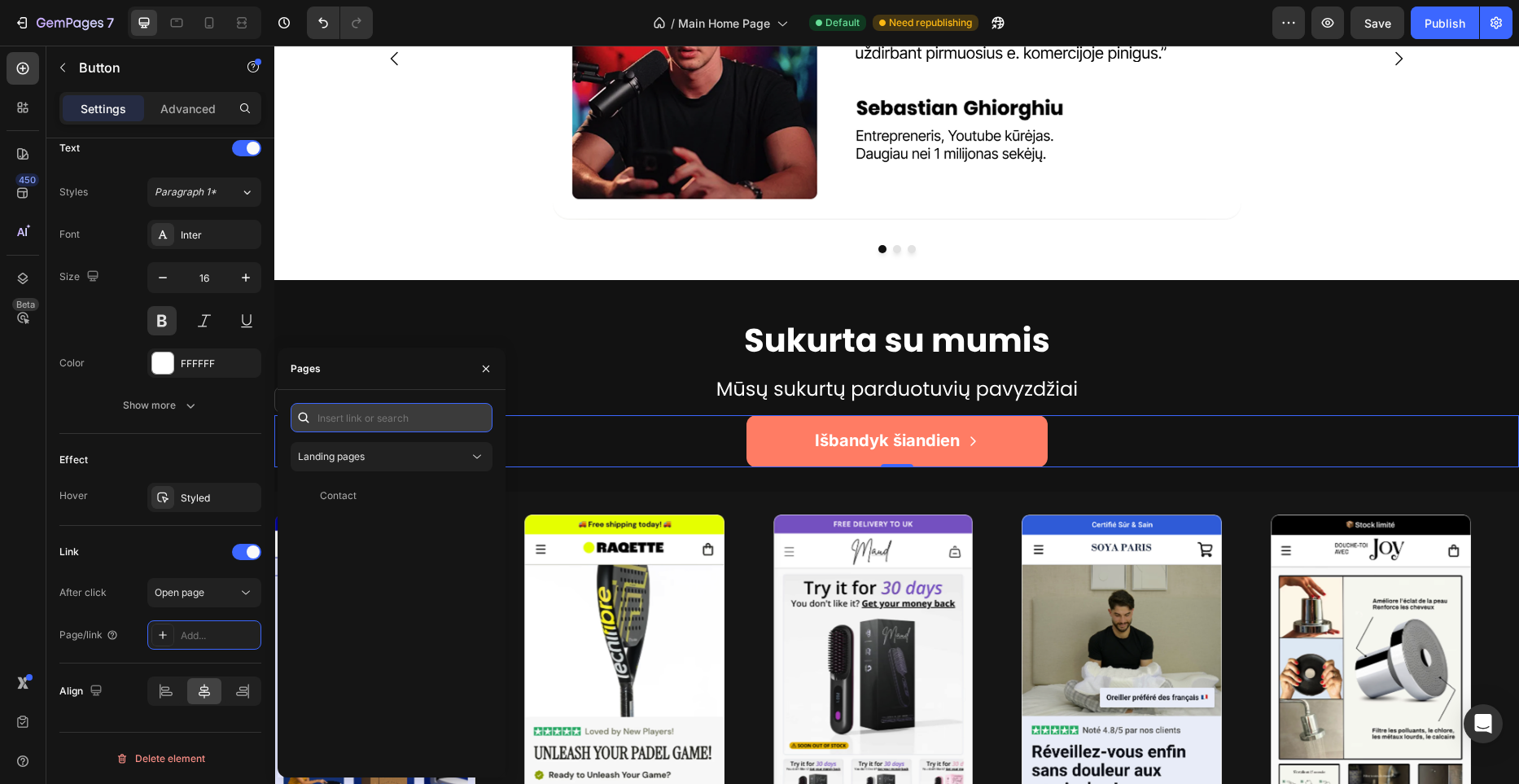
click at [434, 424] on input "text" at bounding box center [391, 417] width 202 height 30
paste input "[URL][DOMAIN_NAME]"
type input "[URL][DOMAIN_NAME]"
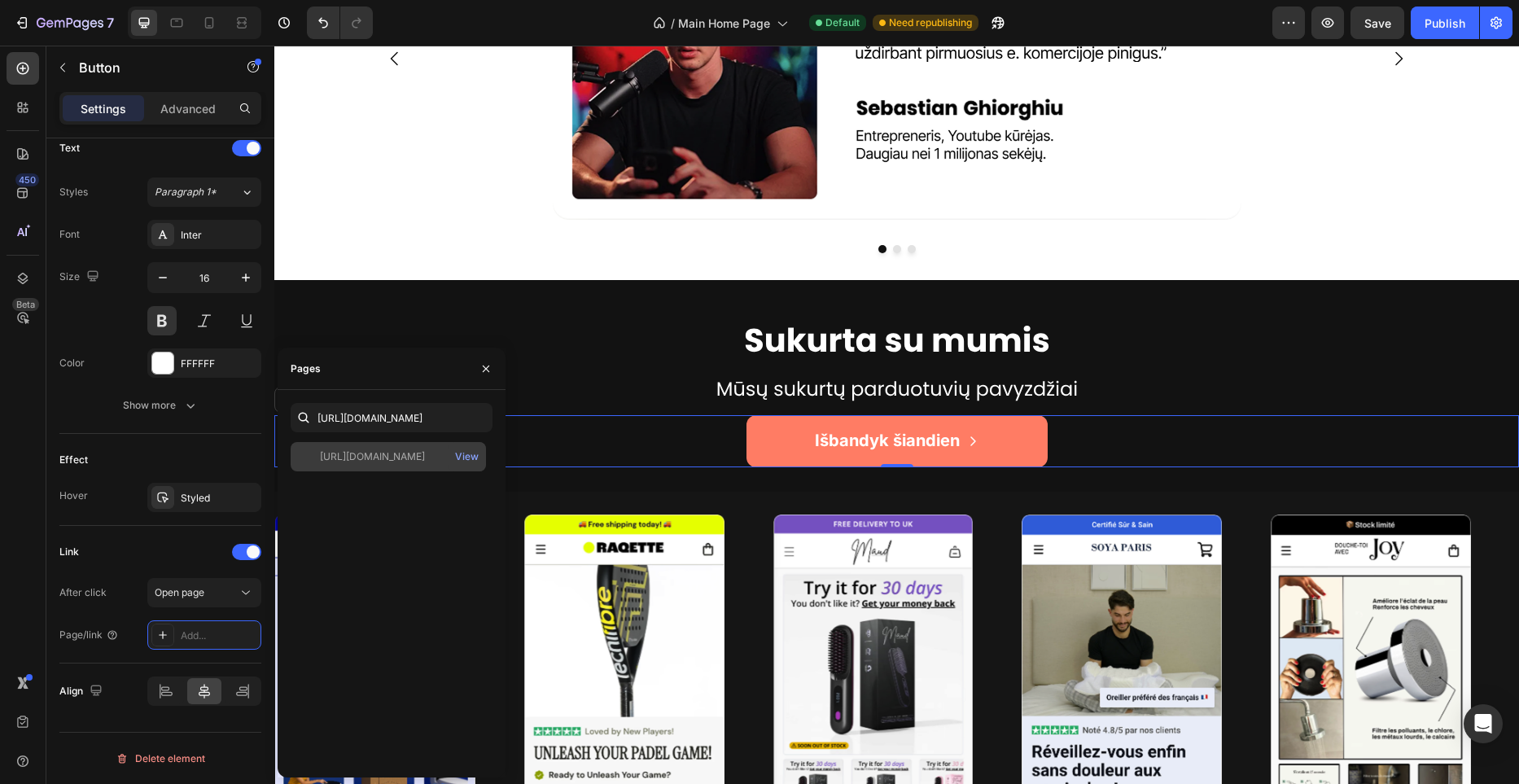
click at [425, 452] on div "[URL][DOMAIN_NAME]" at bounding box center [372, 456] width 105 height 14
click at [464, 373] on div "Pages" at bounding box center [391, 368] width 228 height 42
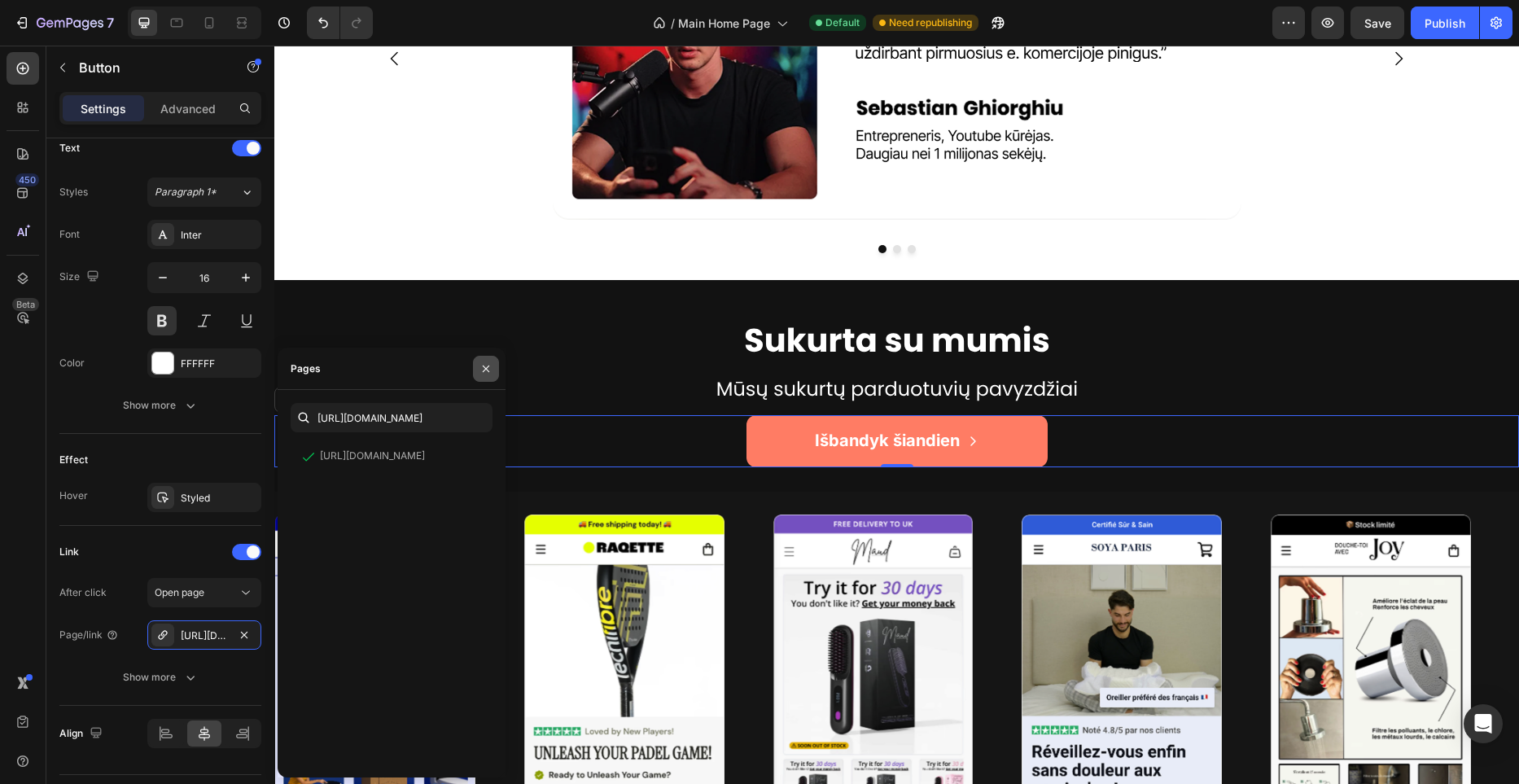
click at [487, 371] on icon "button" at bounding box center [486, 369] width 13 height 13
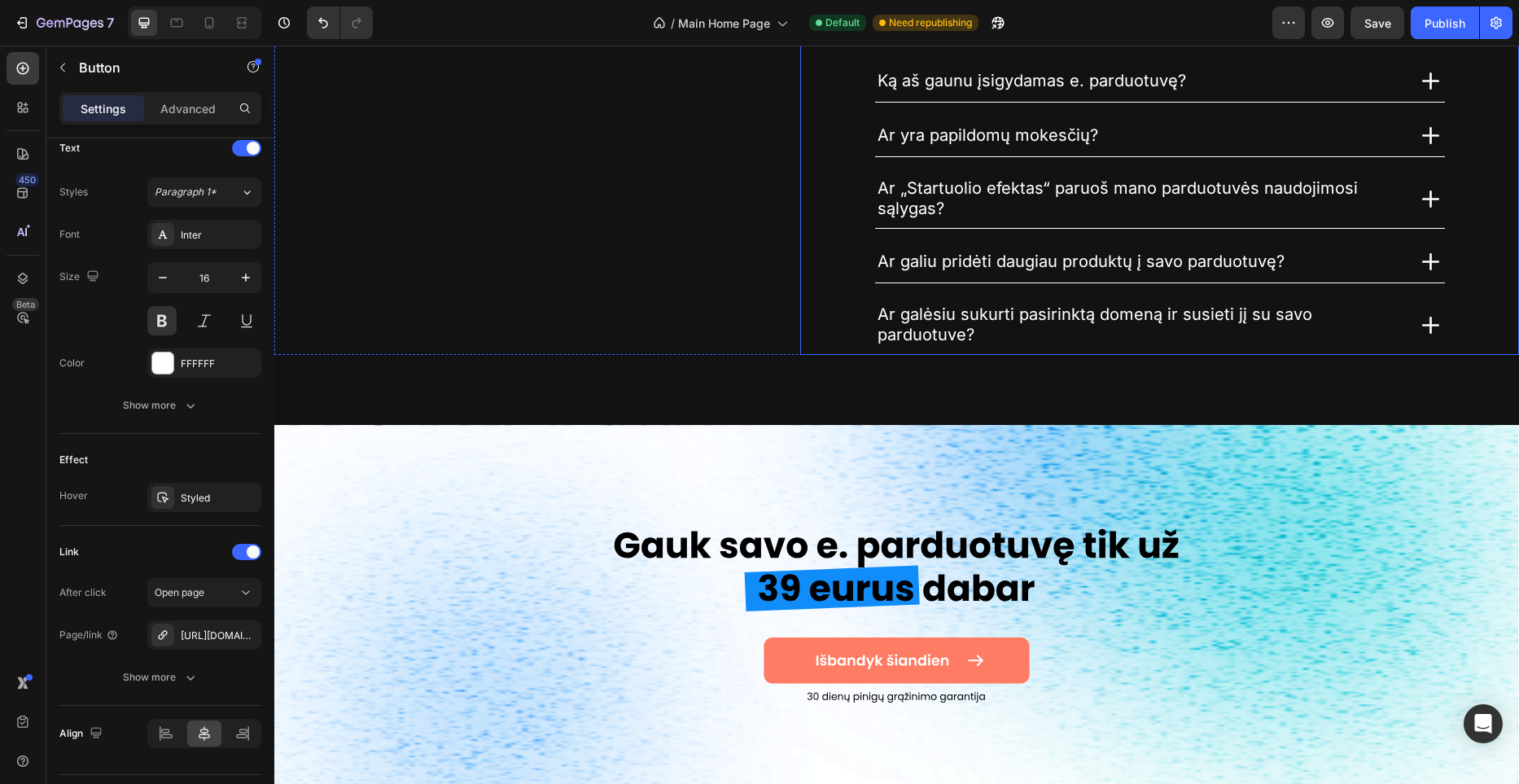
scroll to position [5177, 0]
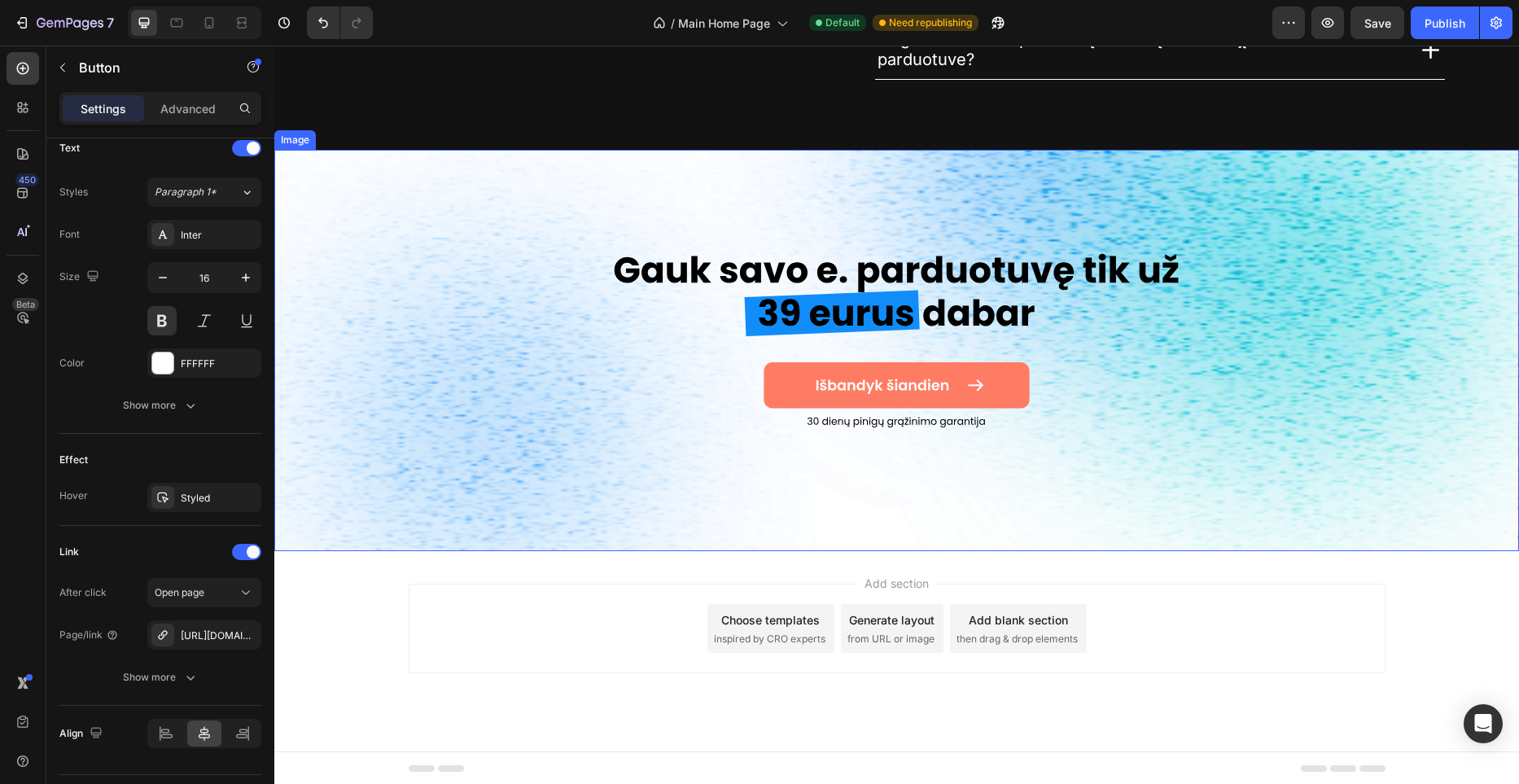
click at [986, 395] on img at bounding box center [896, 351] width 1244 height 402
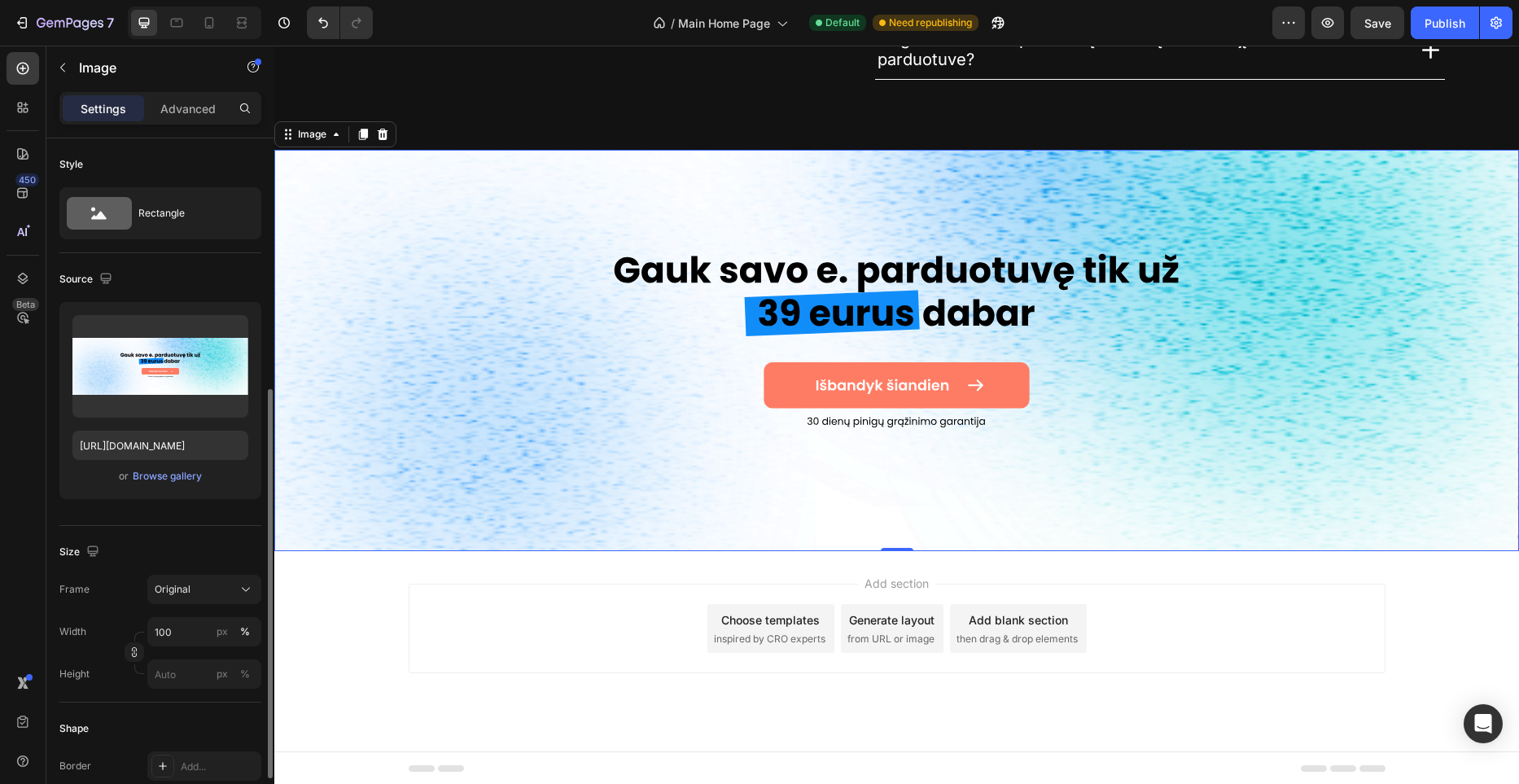
scroll to position [537, 0]
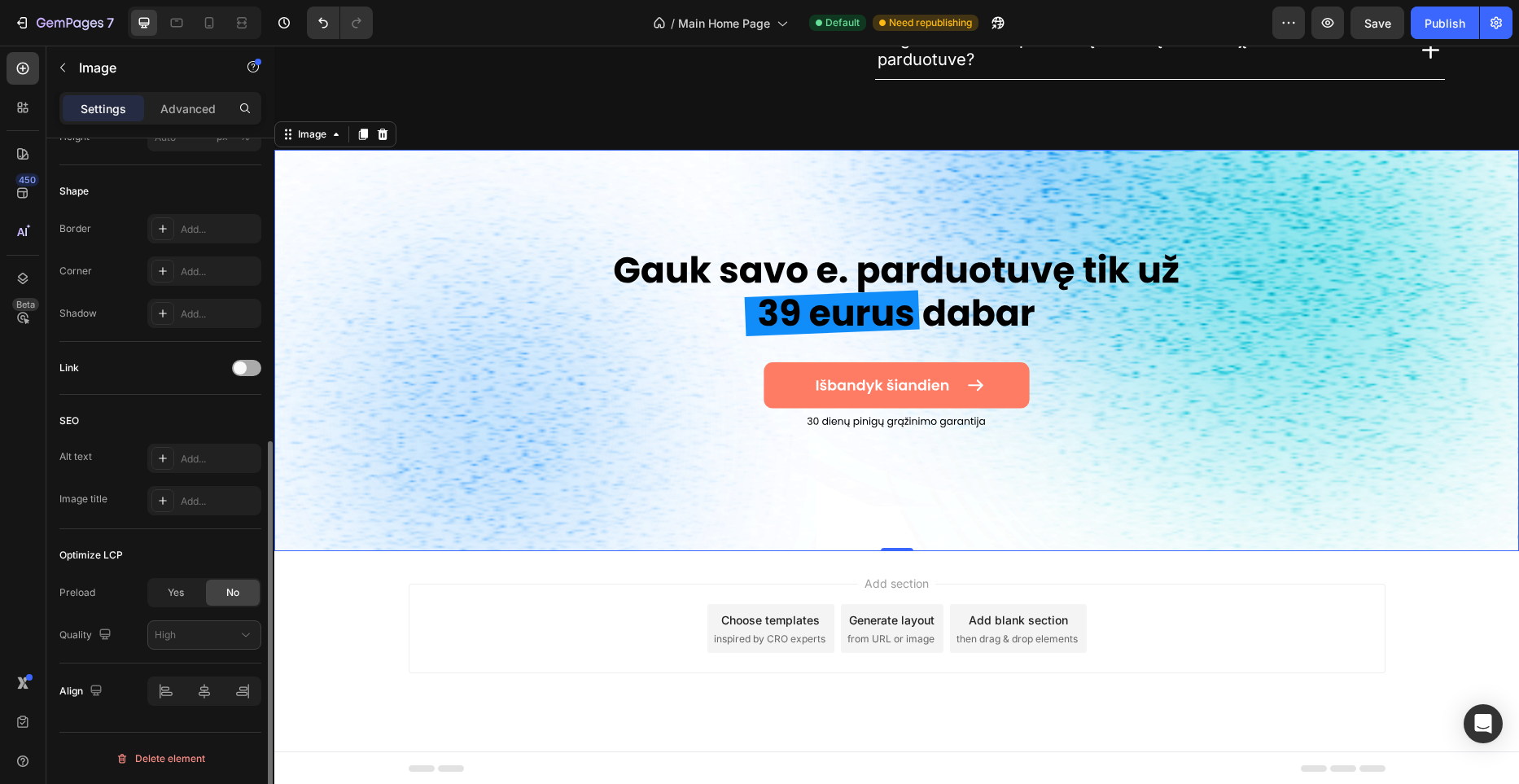
click at [250, 369] on div at bounding box center [247, 367] width 30 height 16
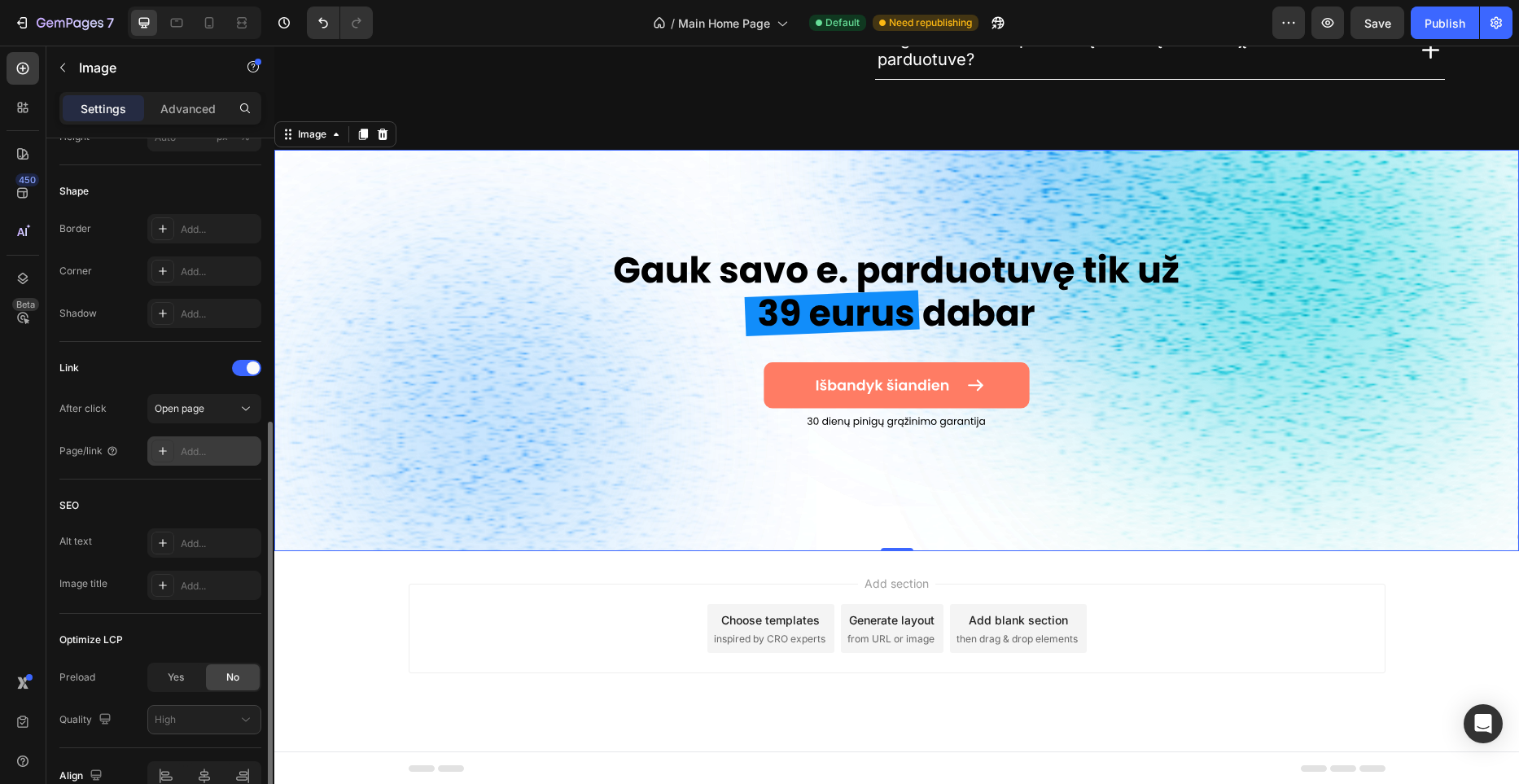
click at [219, 446] on div "Add..." at bounding box center [219, 451] width 77 height 14
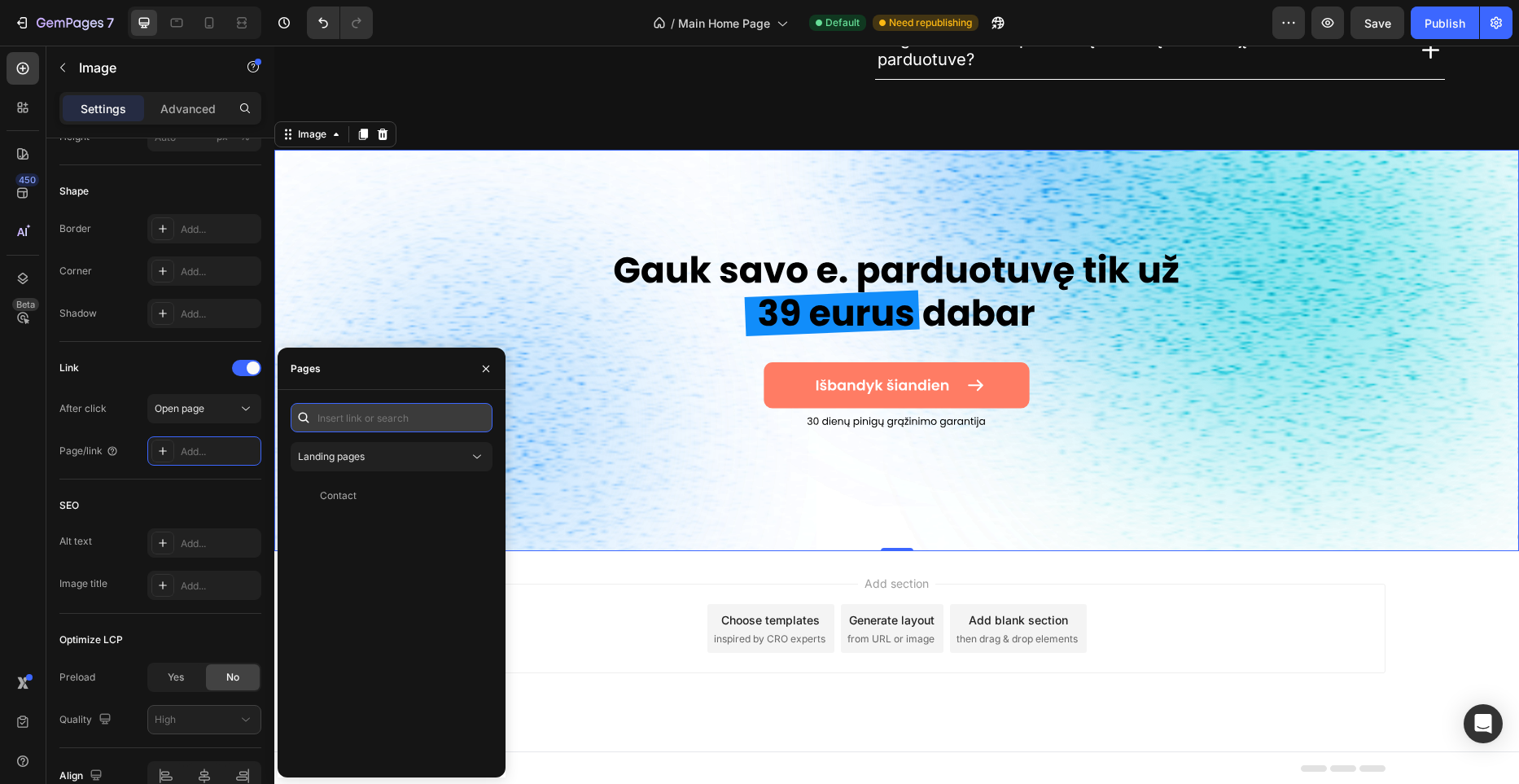
click at [372, 420] on input "text" at bounding box center [391, 417] width 202 height 30
paste input "[URL][DOMAIN_NAME]"
type input "[URL][DOMAIN_NAME]"
click at [395, 462] on div "[URL][DOMAIN_NAME]" at bounding box center [372, 456] width 105 height 14
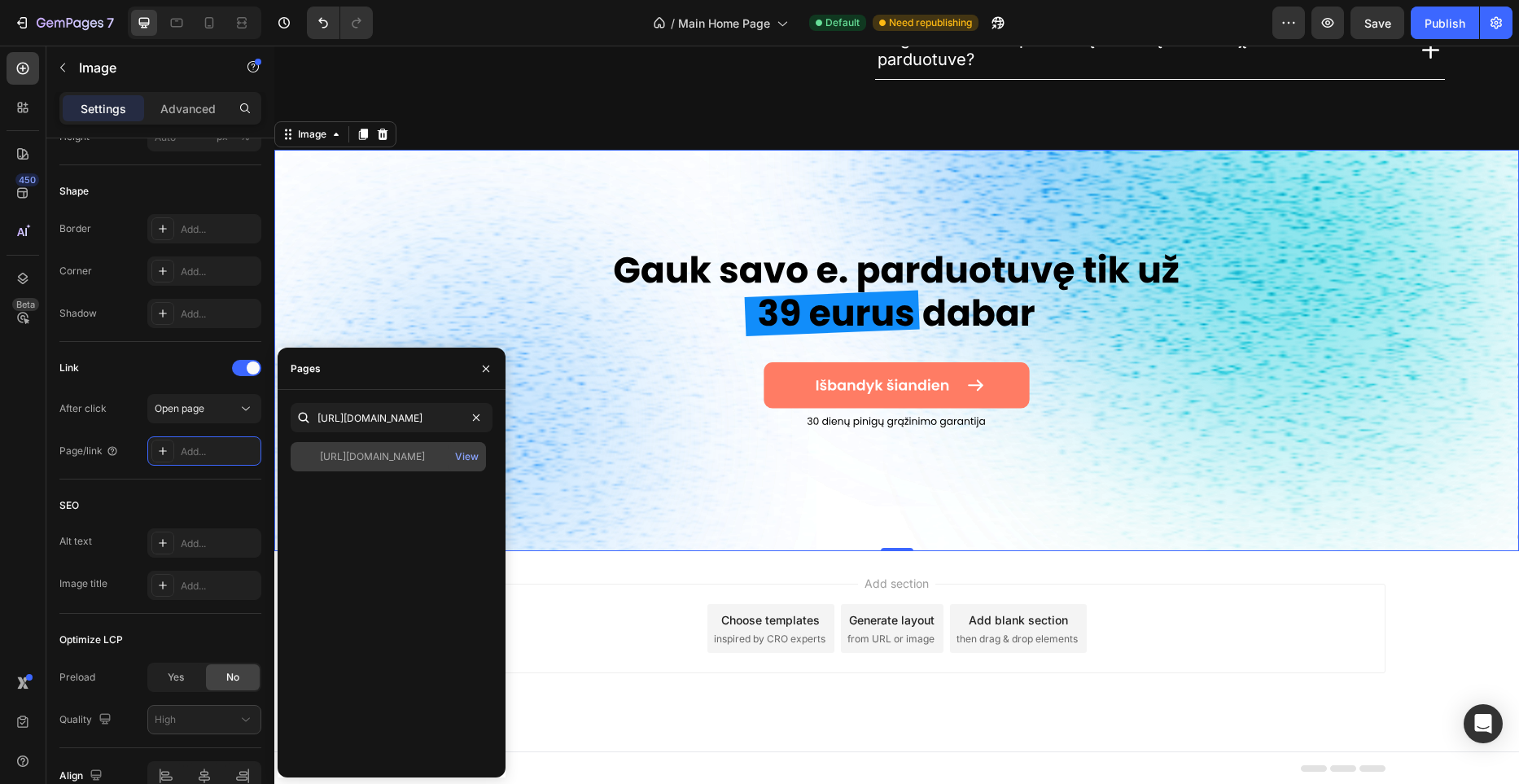
scroll to position [0, 0]
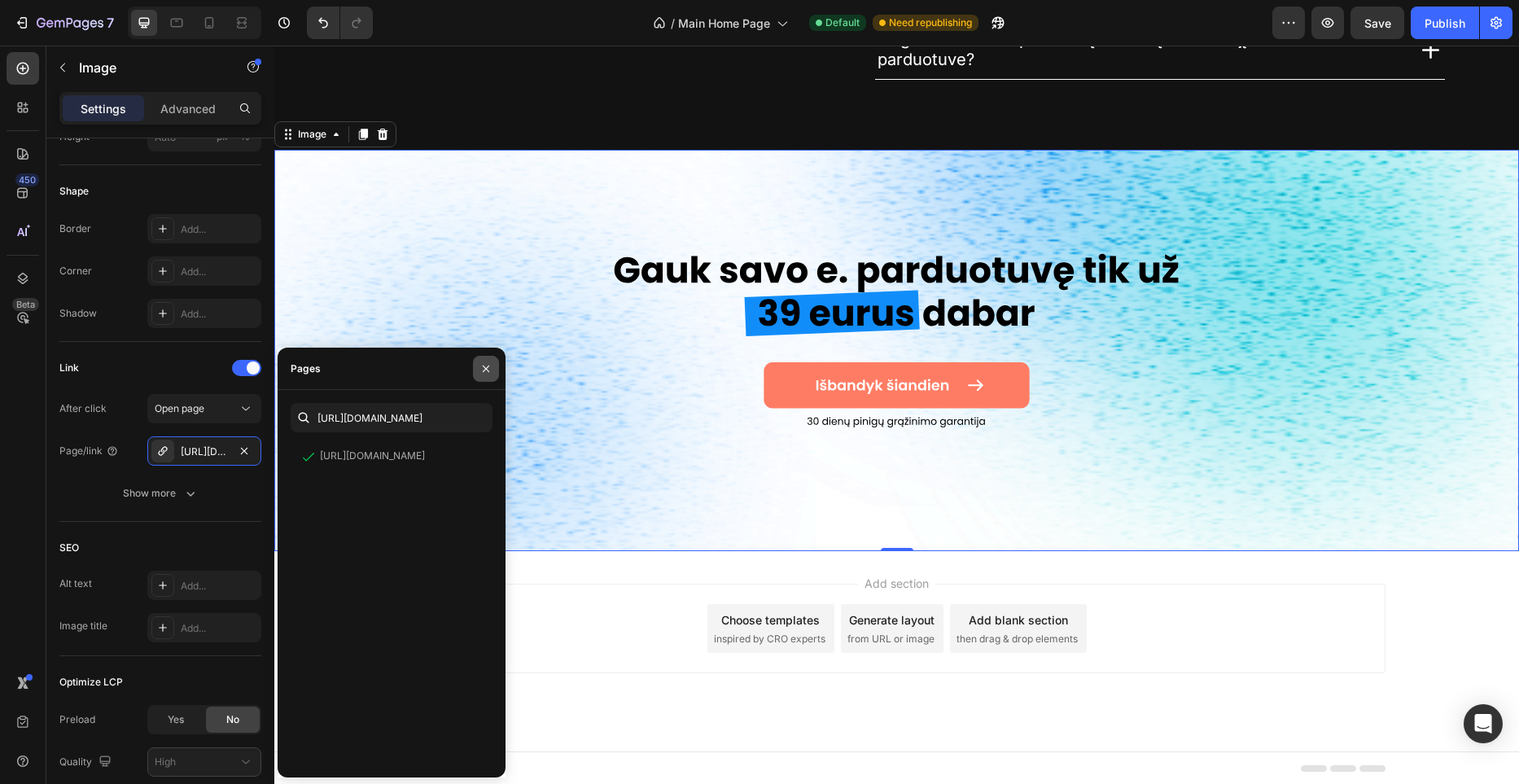
click at [488, 377] on button "button" at bounding box center [485, 368] width 26 height 26
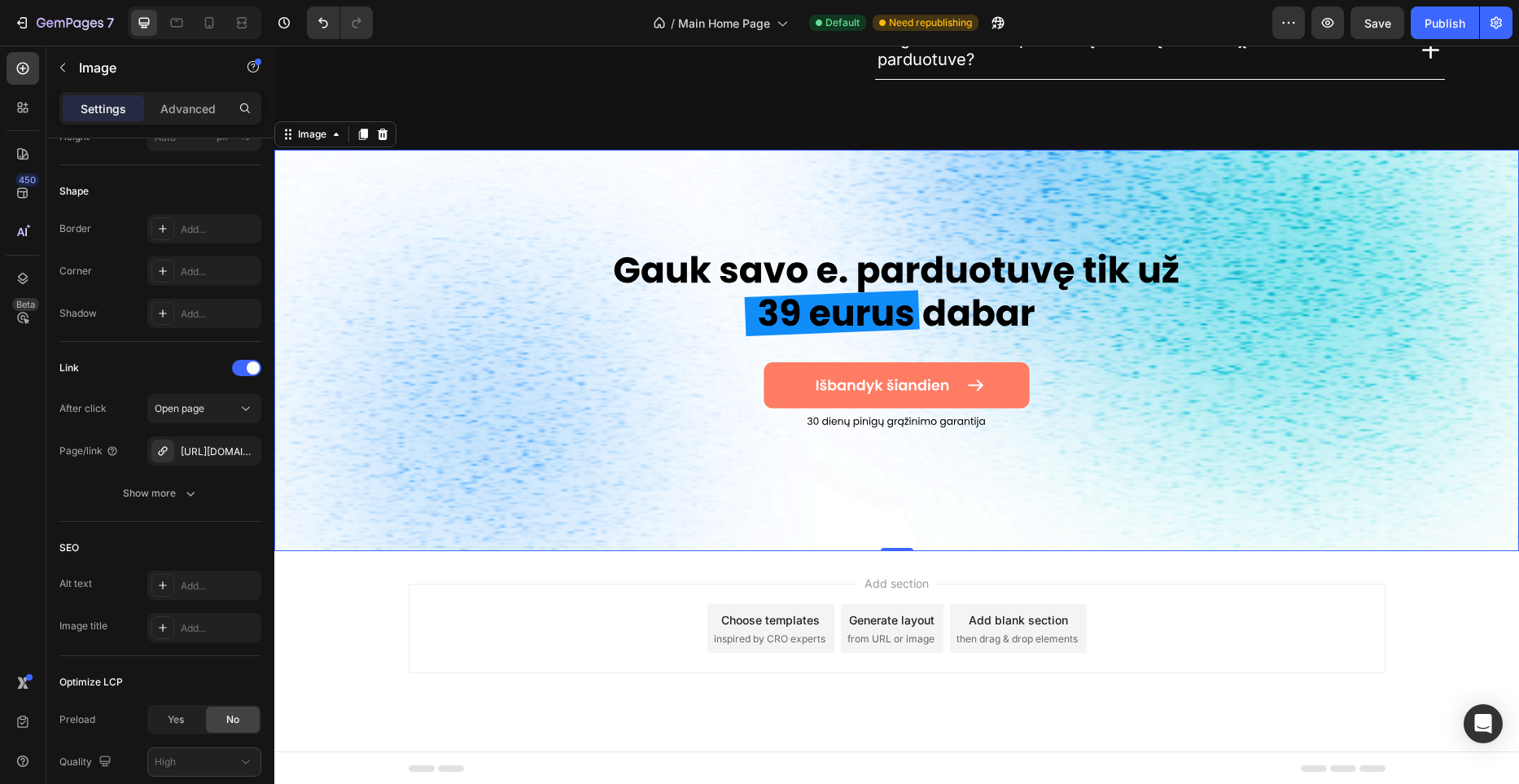
click at [719, 529] on img at bounding box center [896, 351] width 1244 height 402
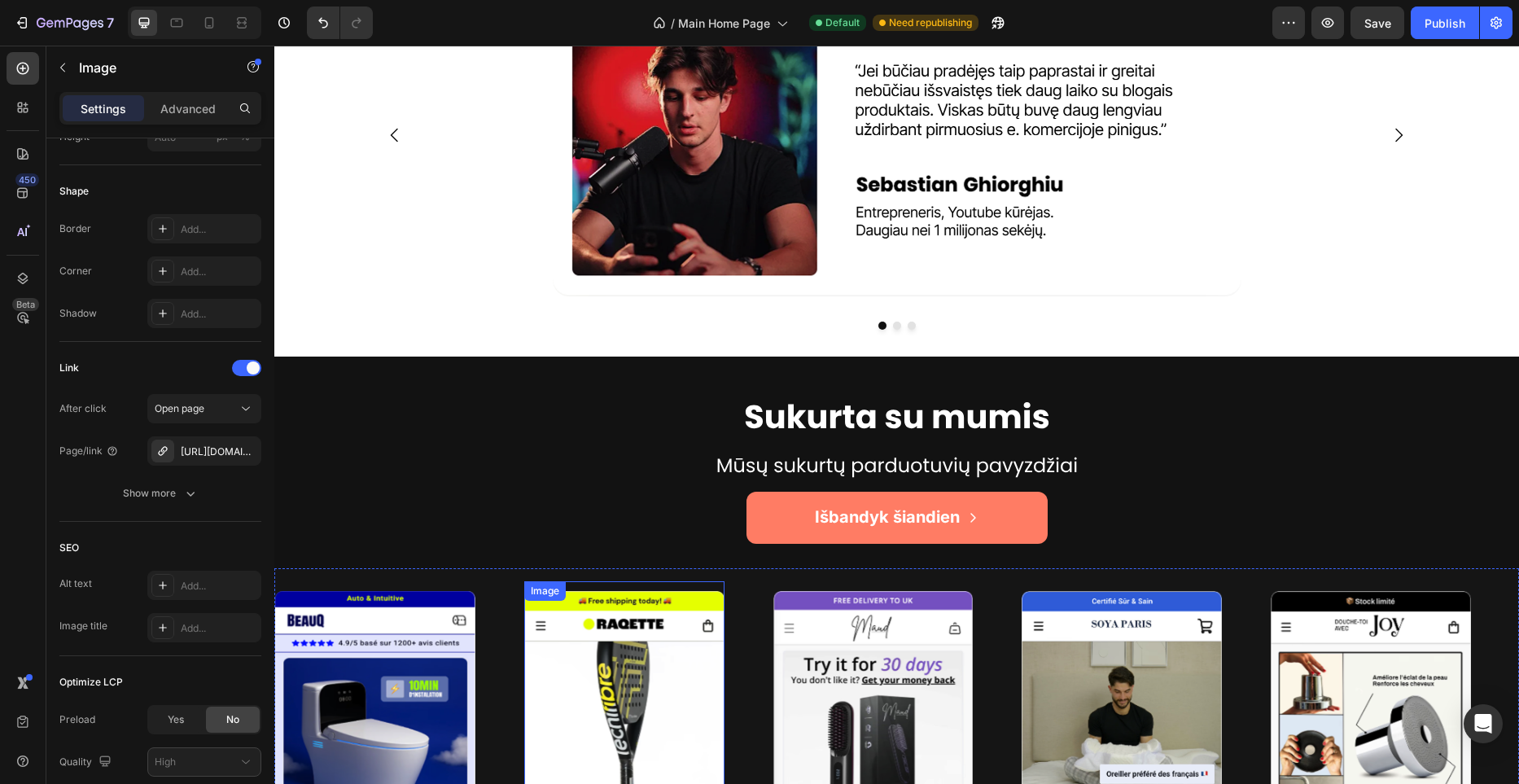
scroll to position [3676, 0]
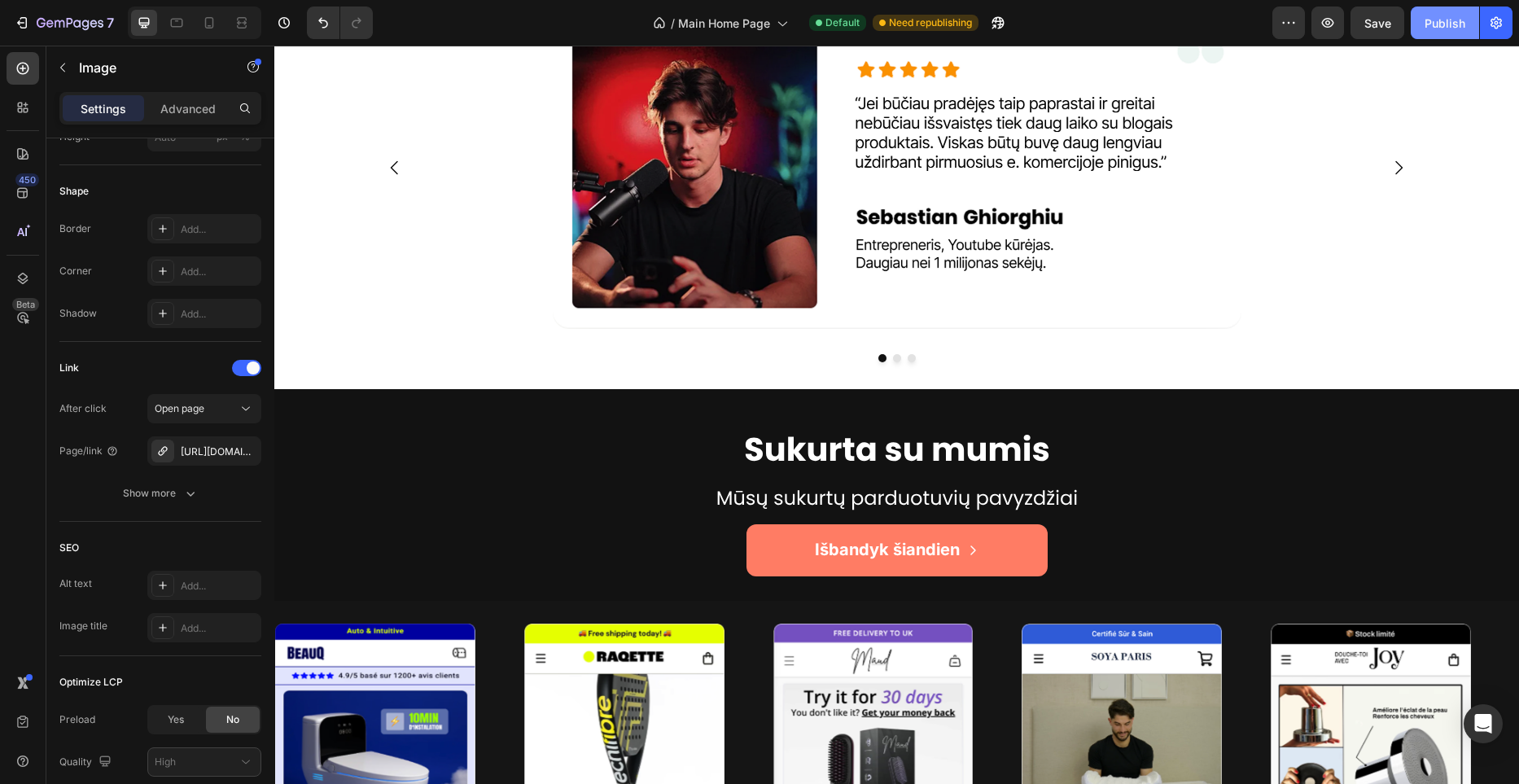
click at [1442, 20] on div "Publish" at bounding box center [1444, 23] width 41 height 17
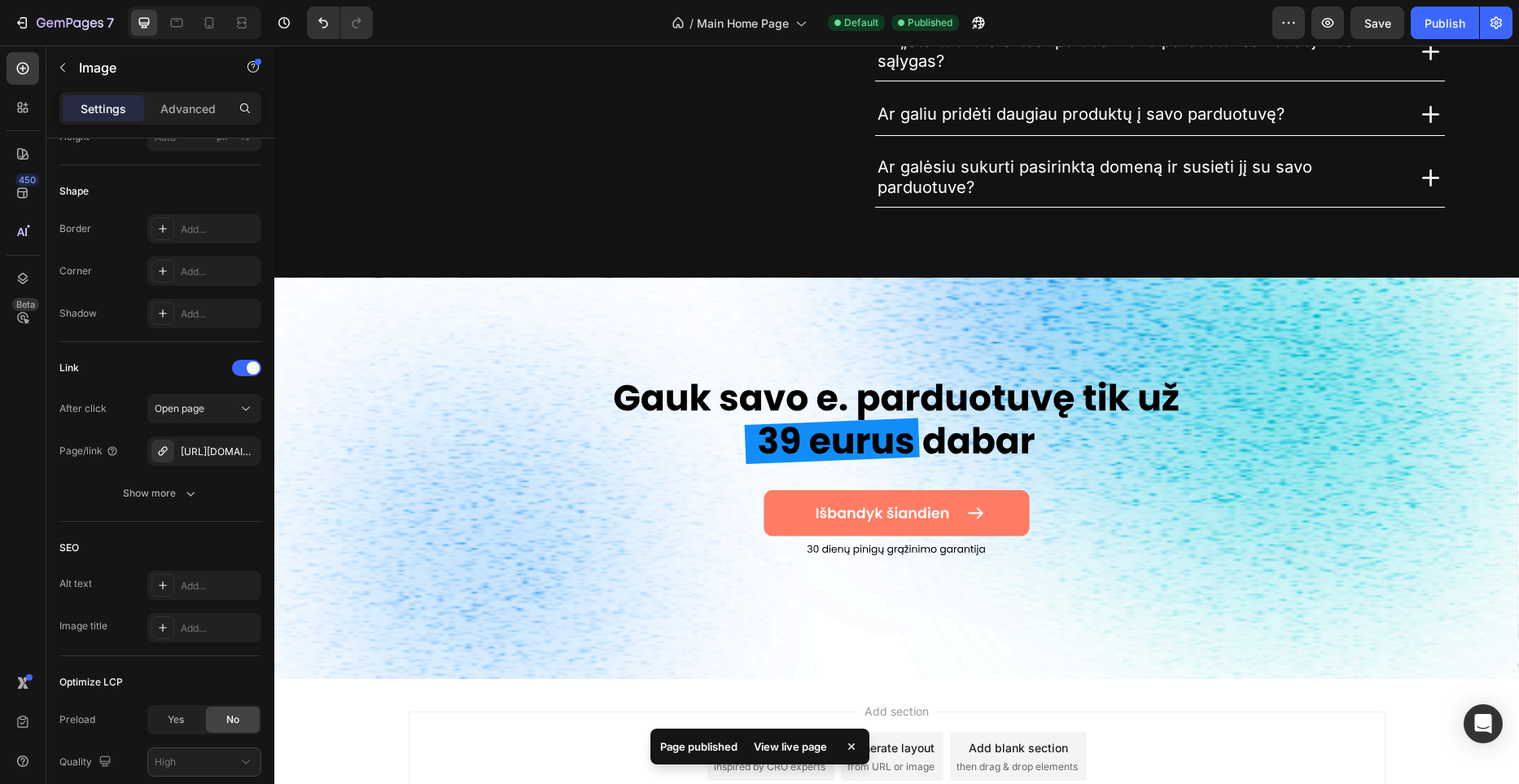
scroll to position [5179, 0]
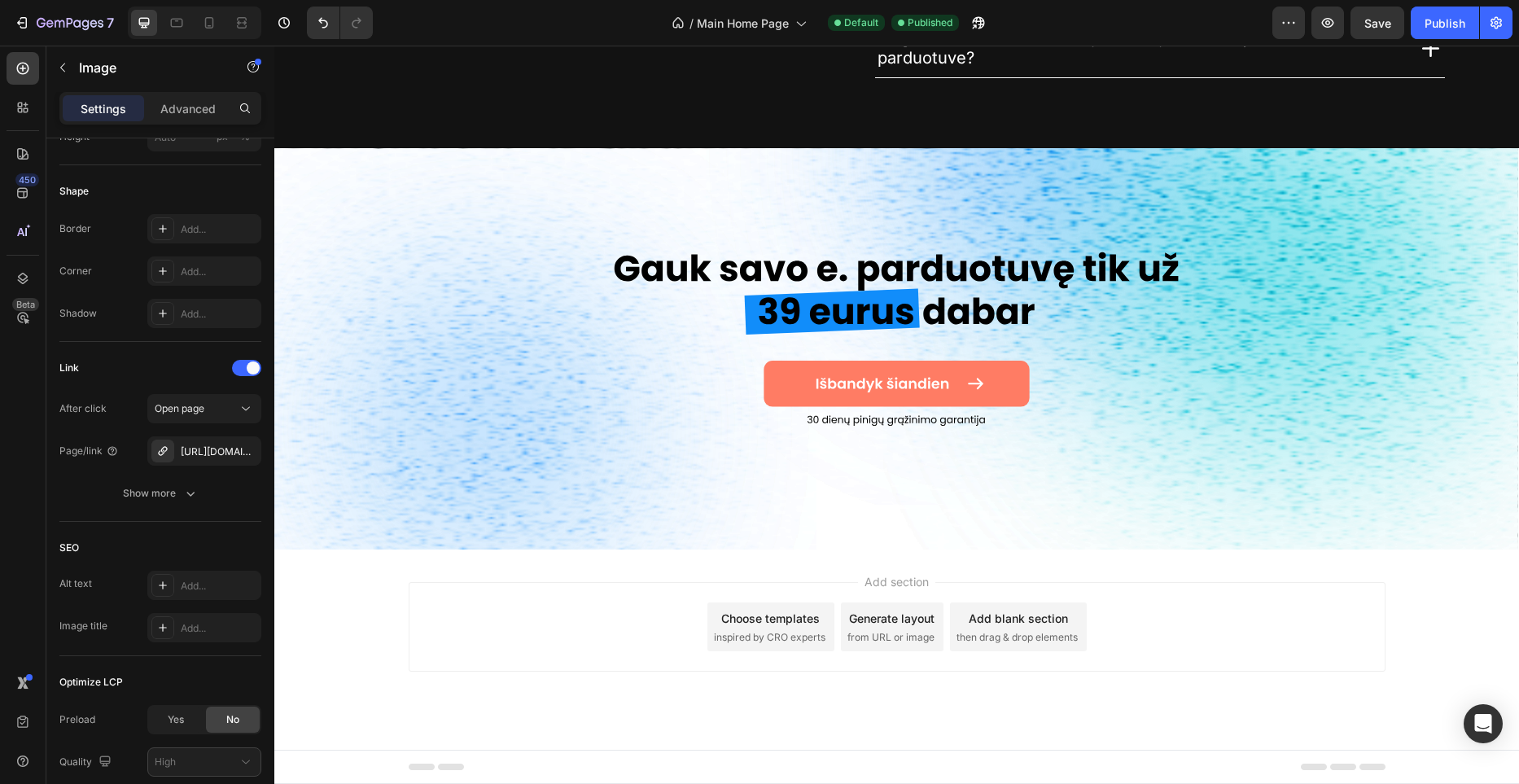
click at [551, 489] on img at bounding box center [896, 349] width 1244 height 402
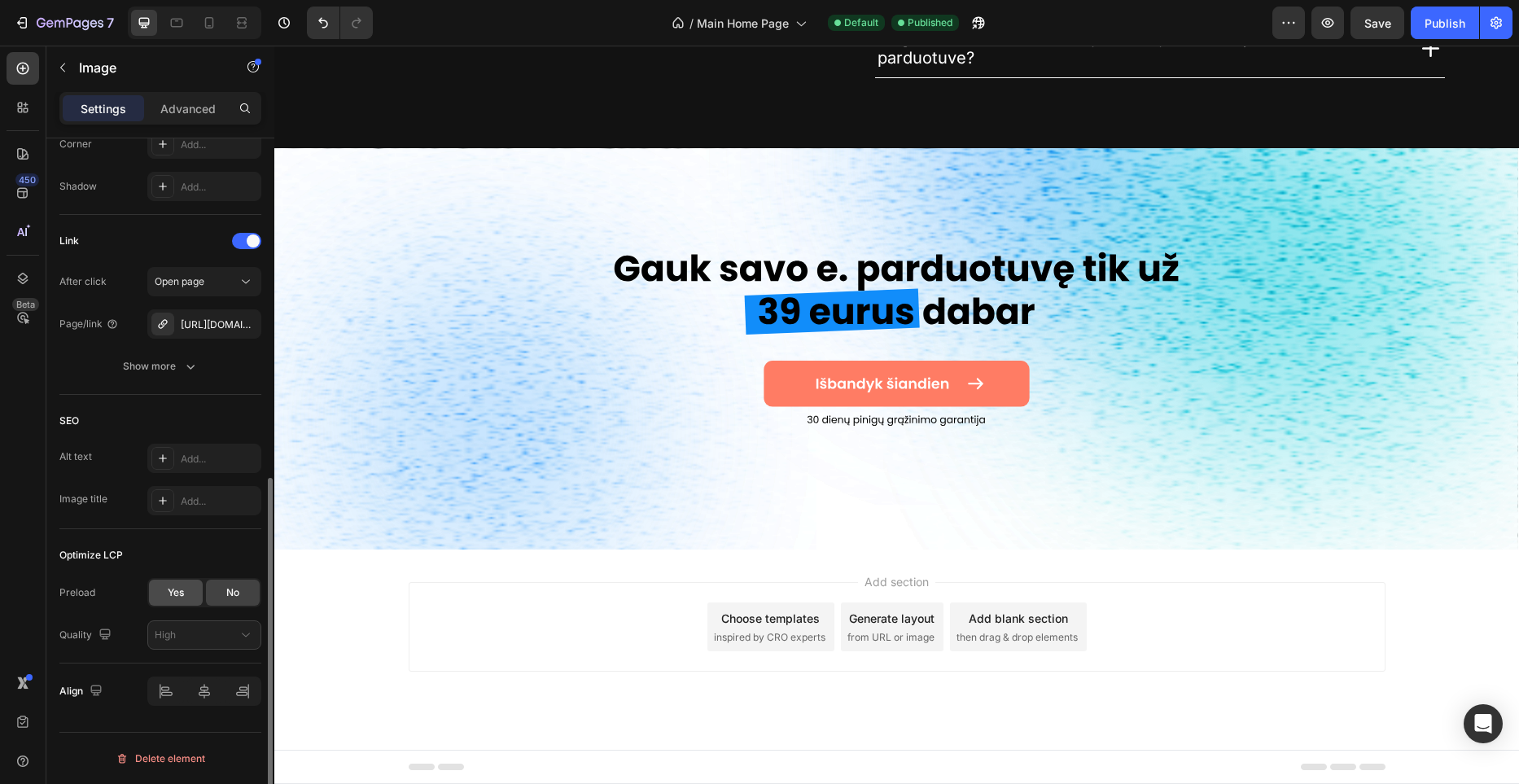
click at [198, 587] on div "Yes" at bounding box center [176, 592] width 54 height 26
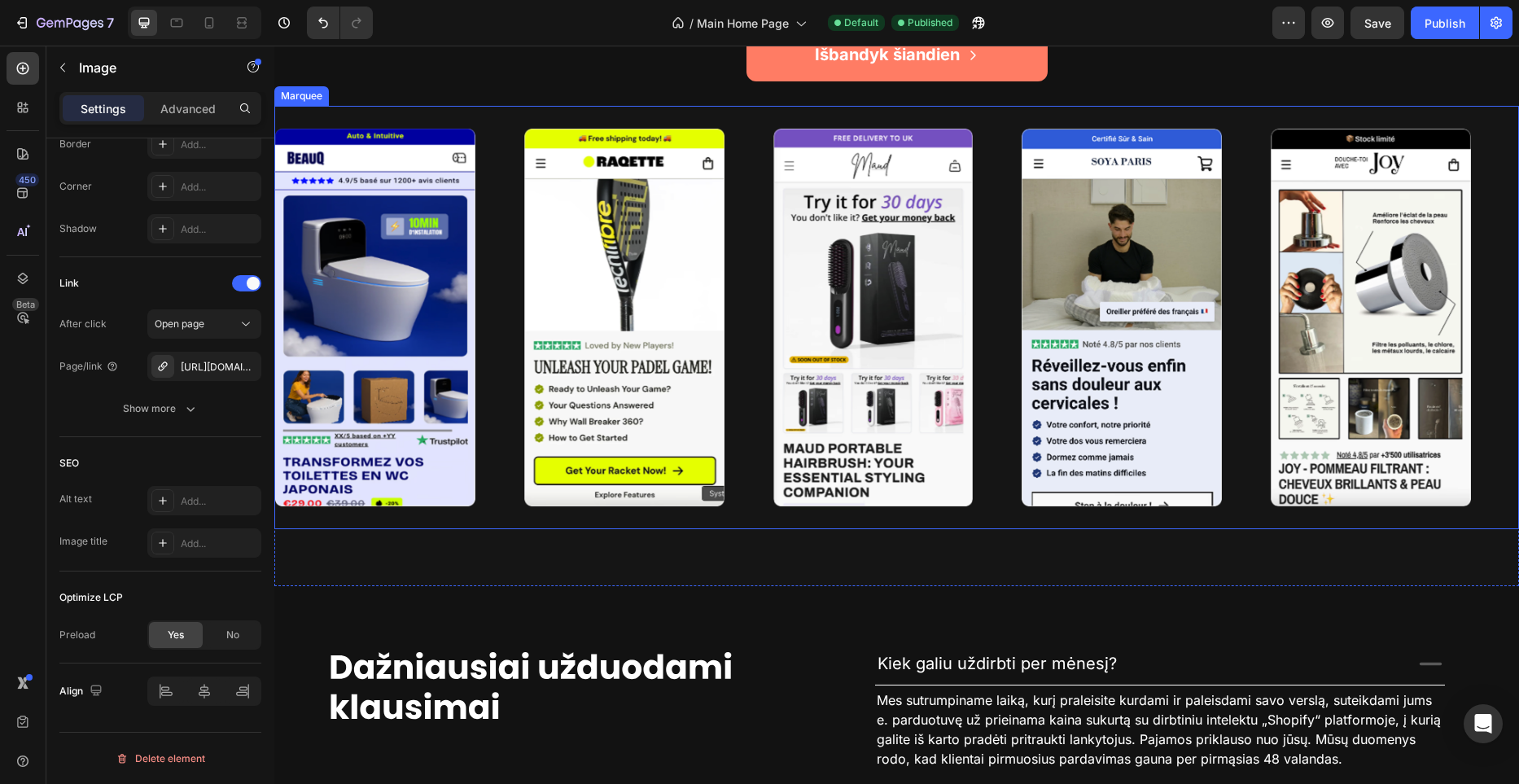
scroll to position [3919, 0]
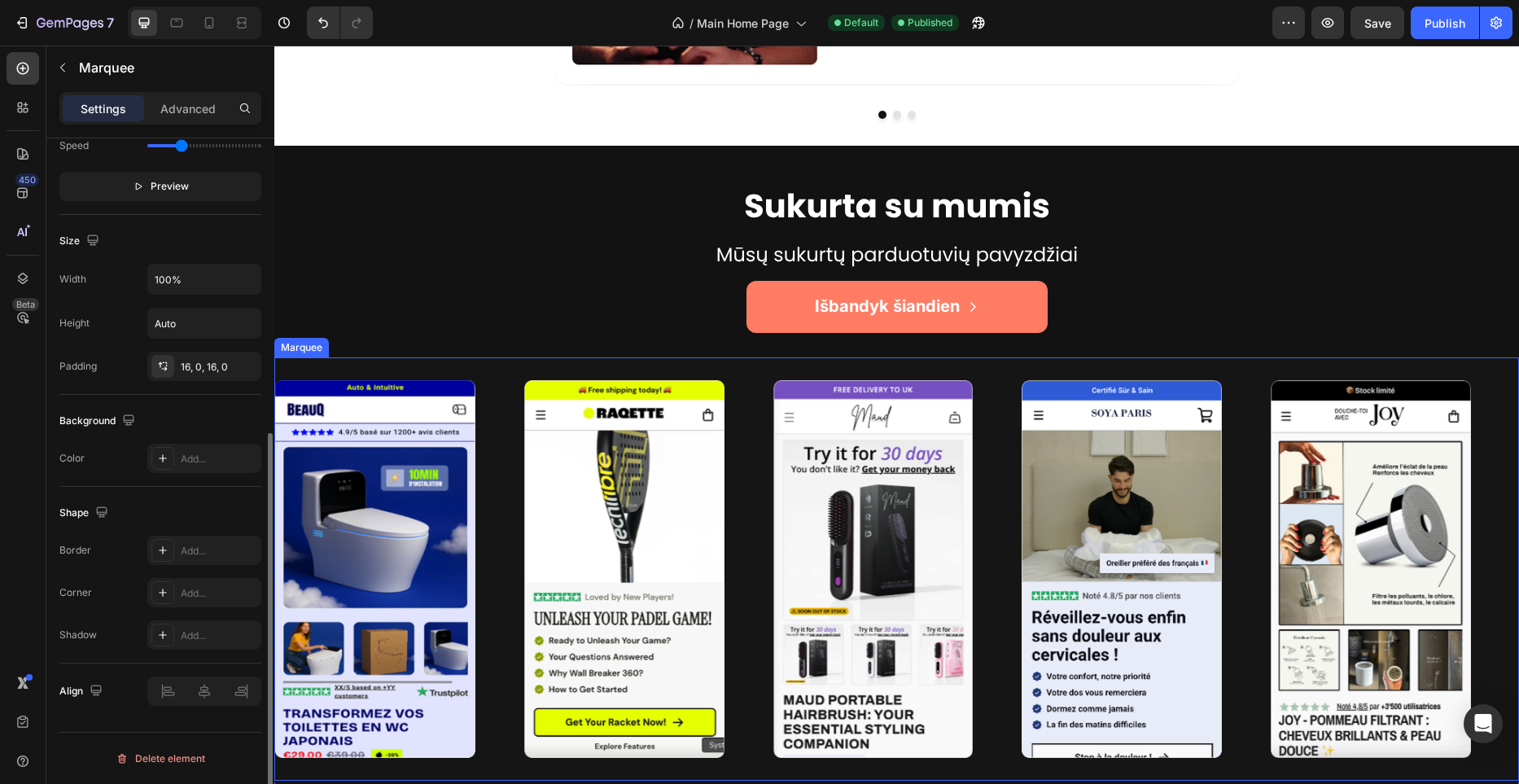
click at [751, 393] on div "Image" at bounding box center [649, 568] width 249 height 397
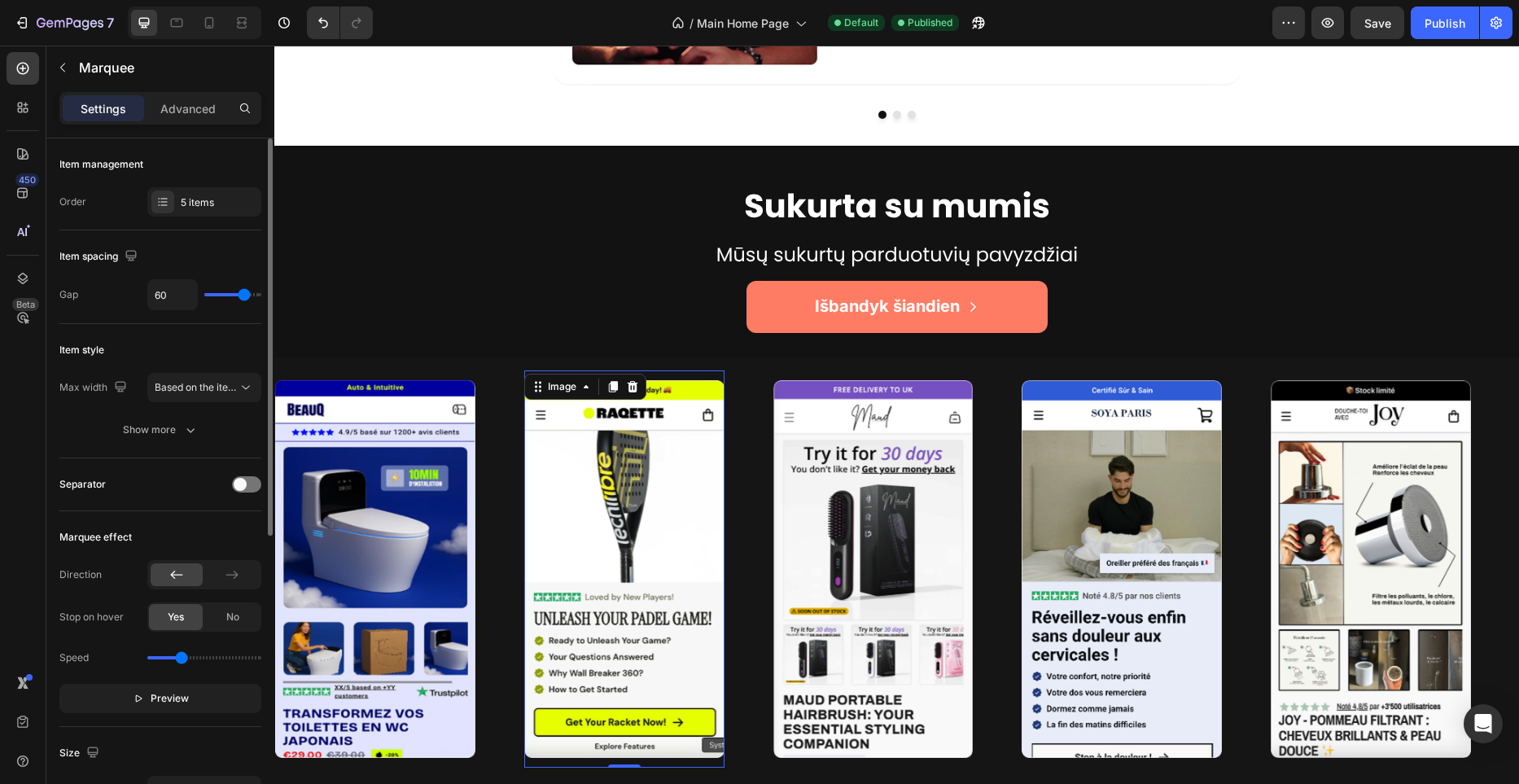
click at [569, 529] on img at bounding box center [624, 568] width 200 height 378
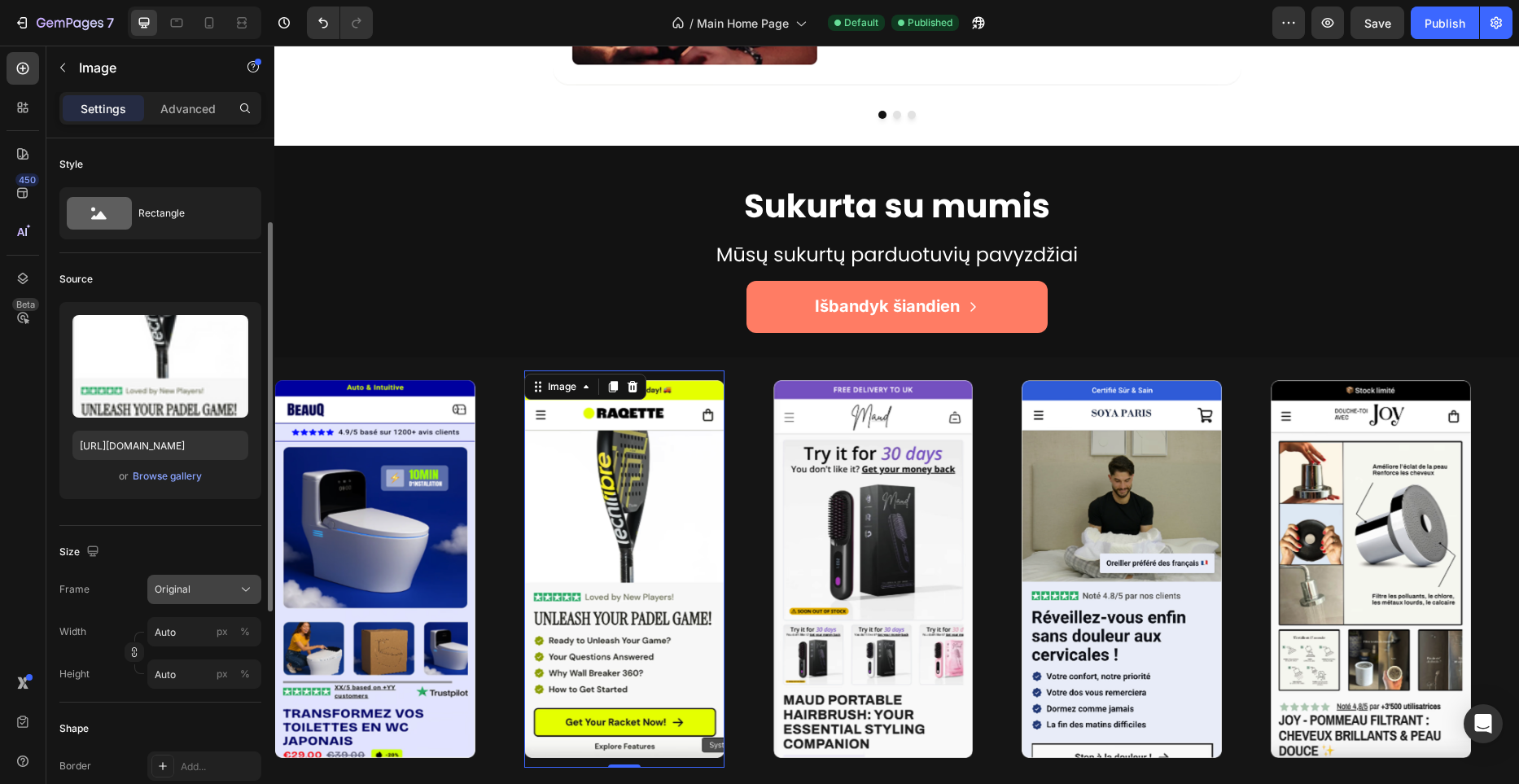
scroll to position [537, 0]
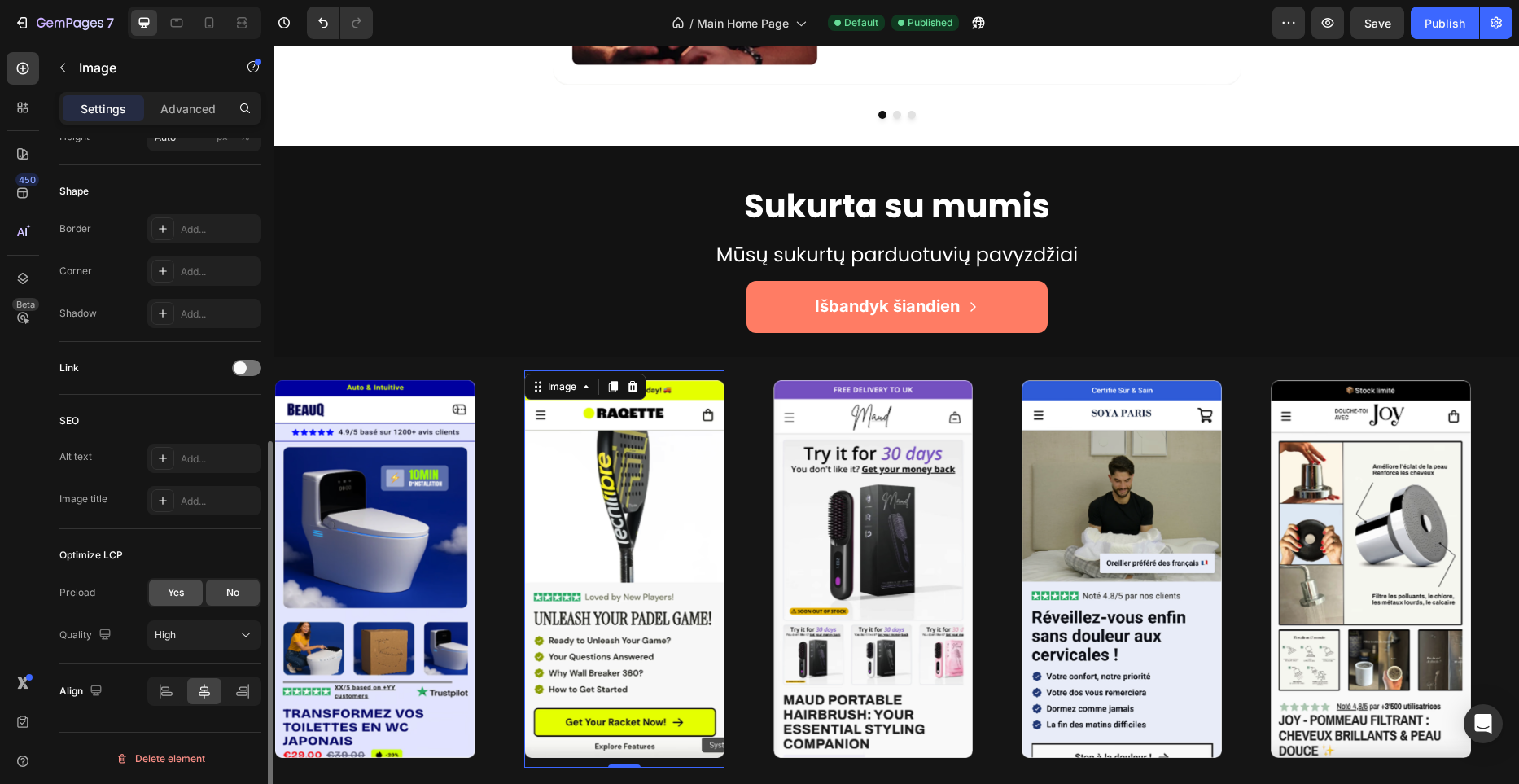
click at [186, 599] on div "Yes" at bounding box center [176, 592] width 54 height 26
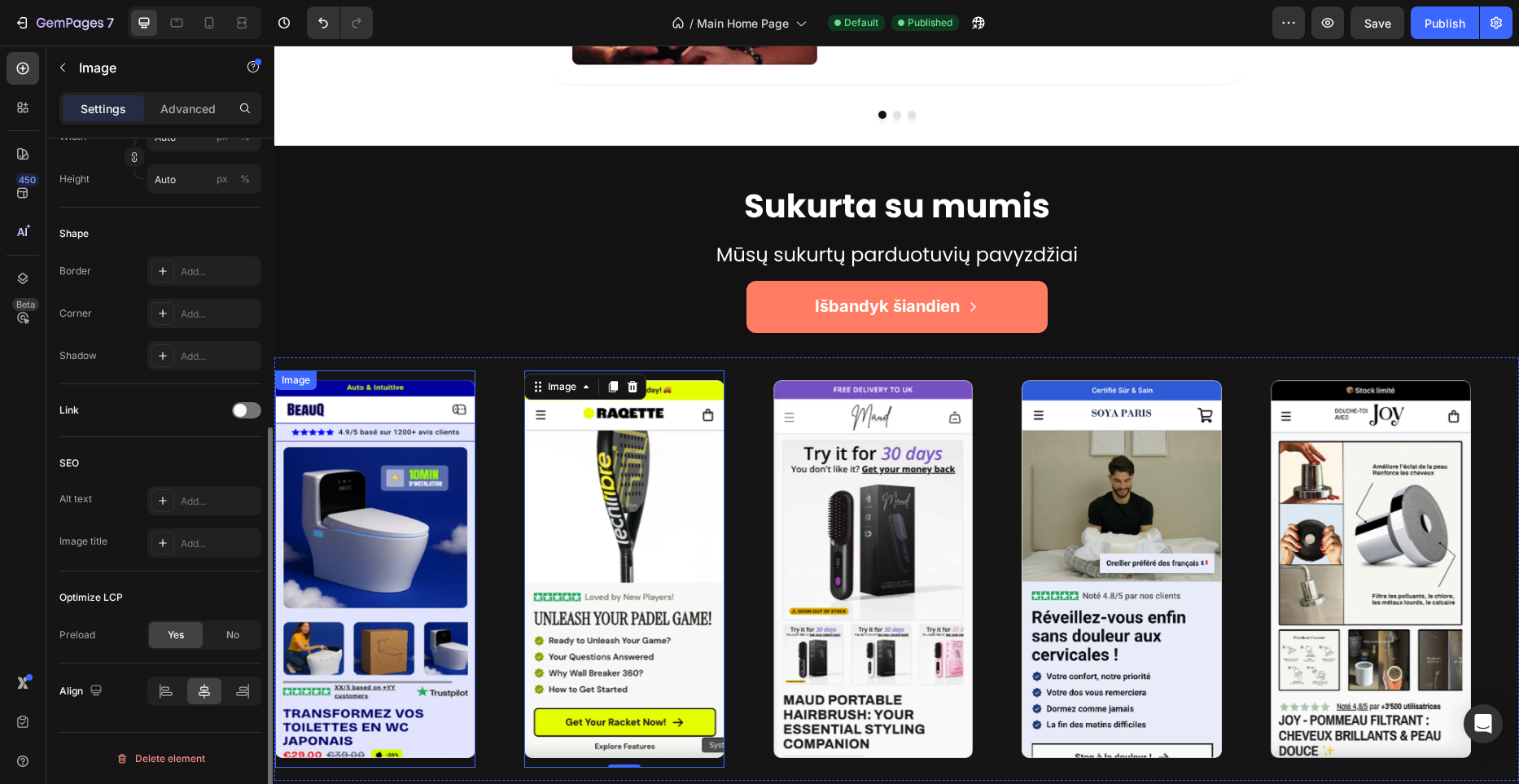
click at [352, 565] on img at bounding box center [375, 569] width 200 height 379
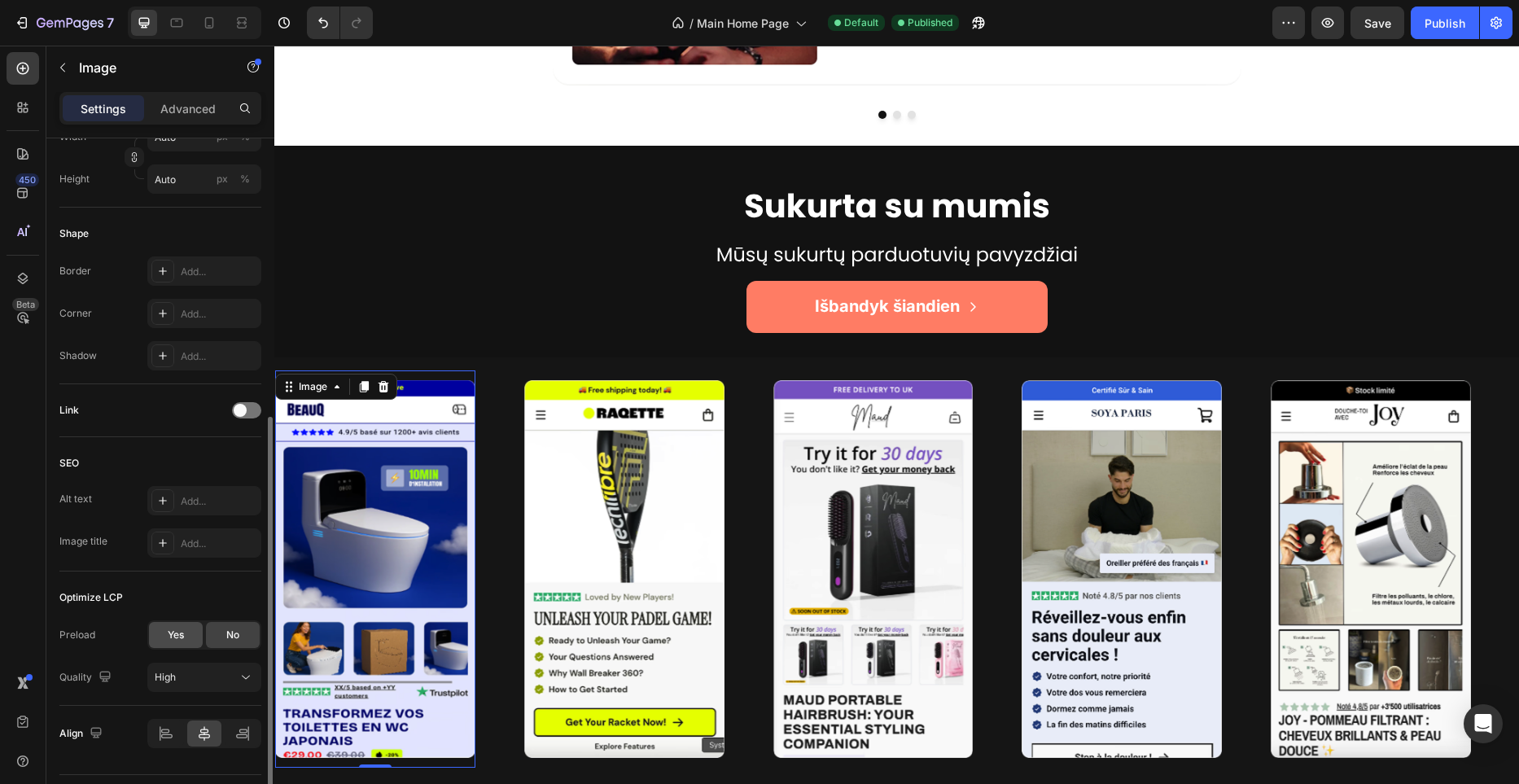
click at [172, 627] on span "Yes" at bounding box center [175, 634] width 16 height 14
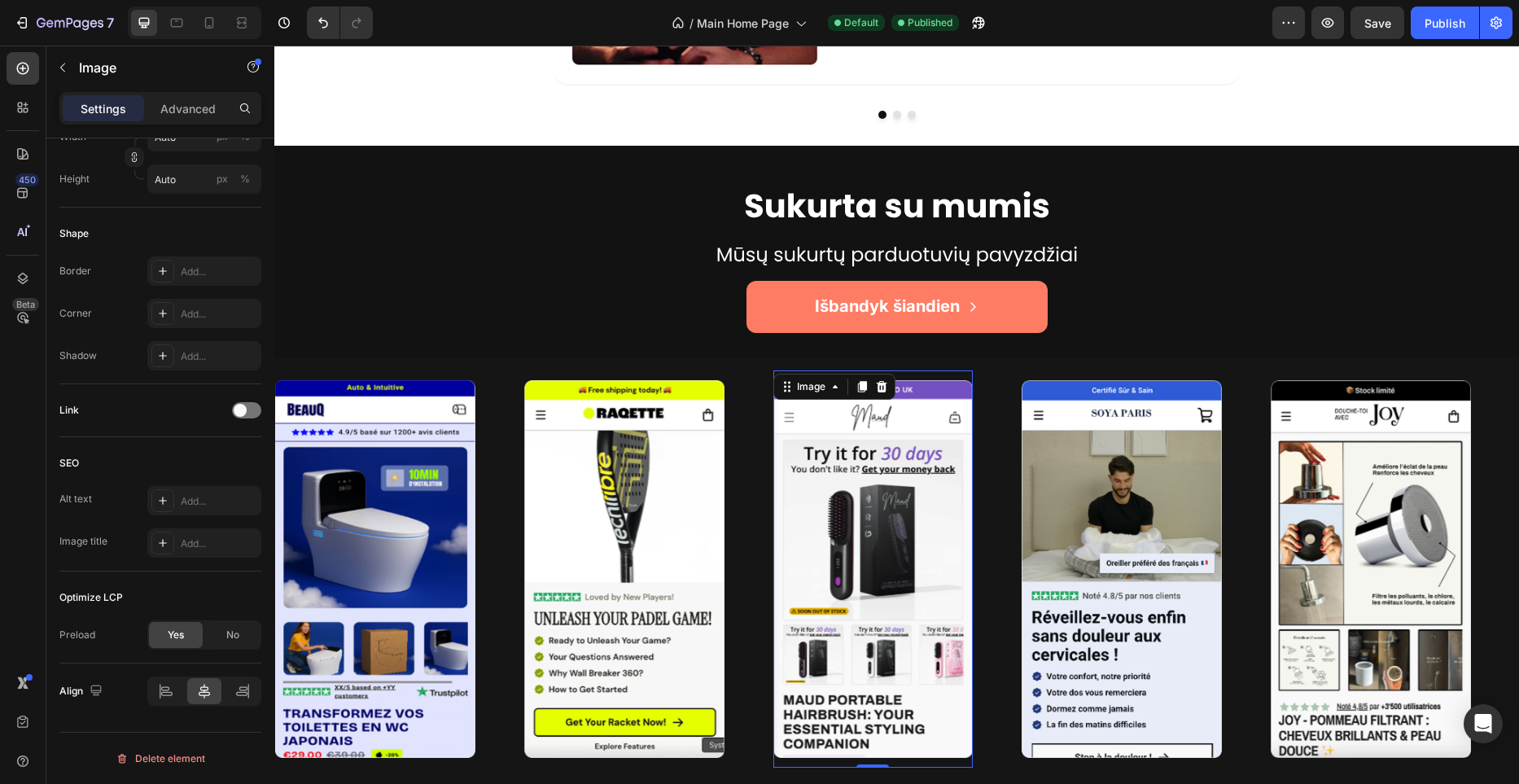
click at [832, 539] on img at bounding box center [872, 568] width 200 height 378
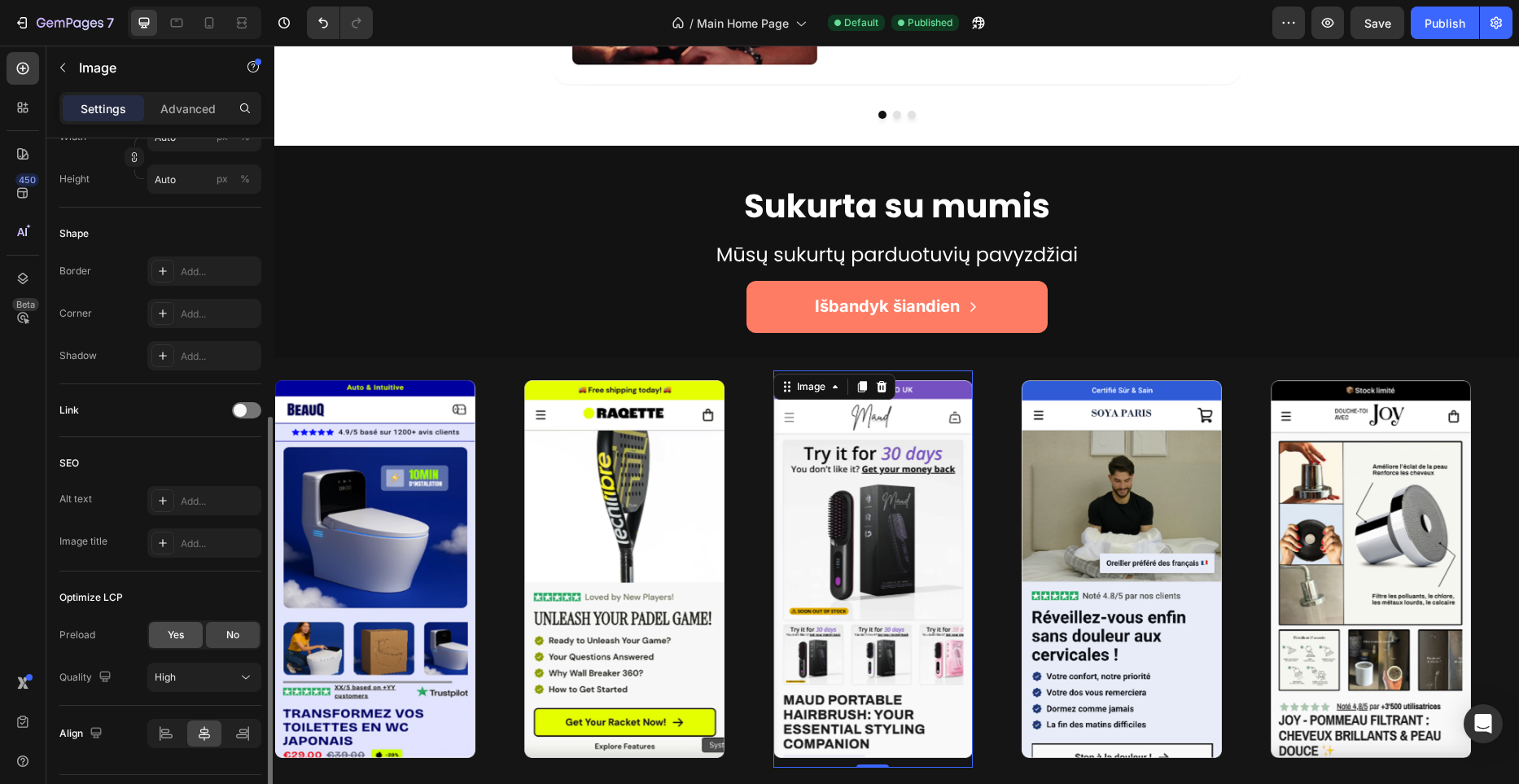
click at [176, 632] on span "Yes" at bounding box center [175, 634] width 16 height 14
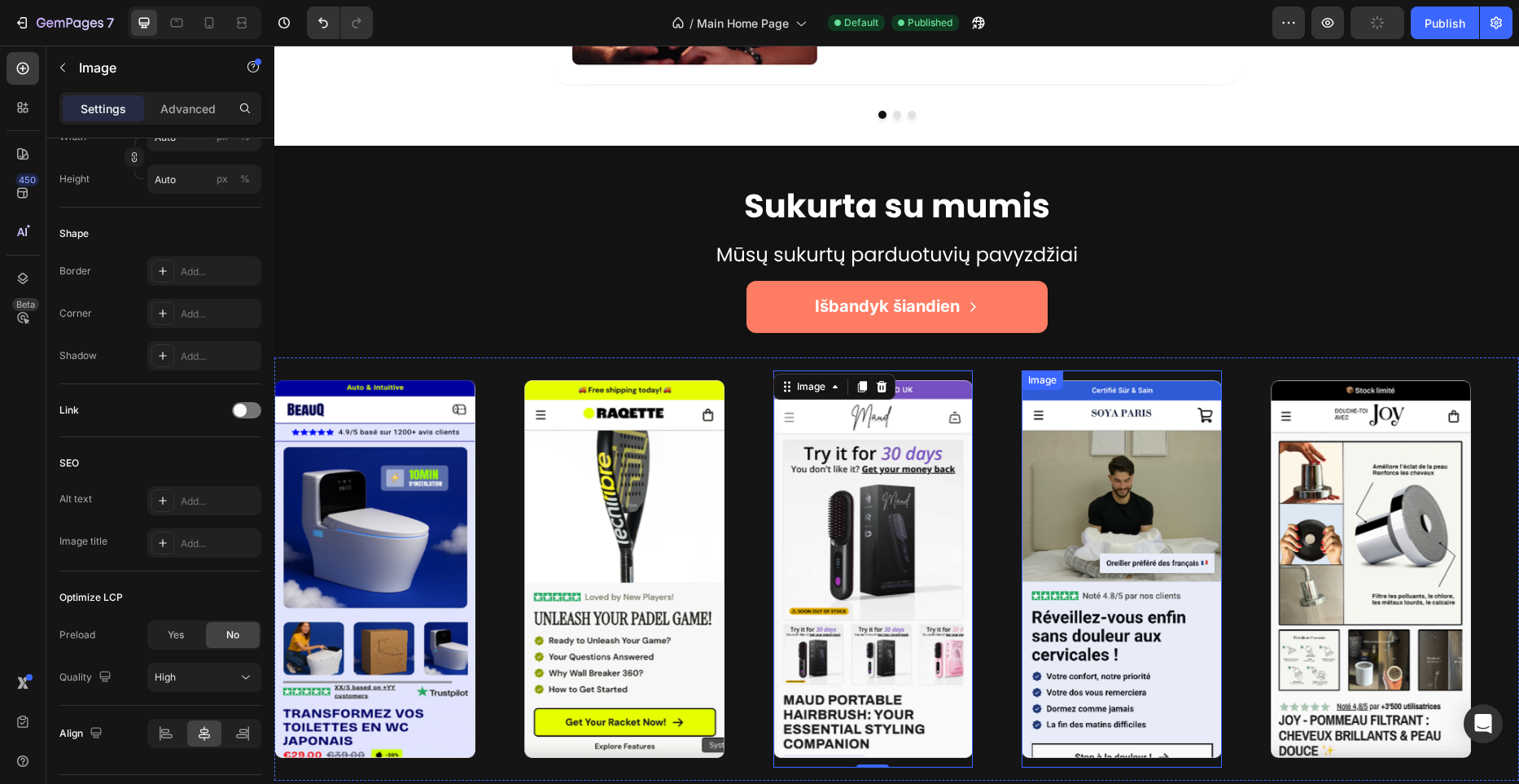
click at [1079, 579] on img at bounding box center [1121, 568] width 200 height 378
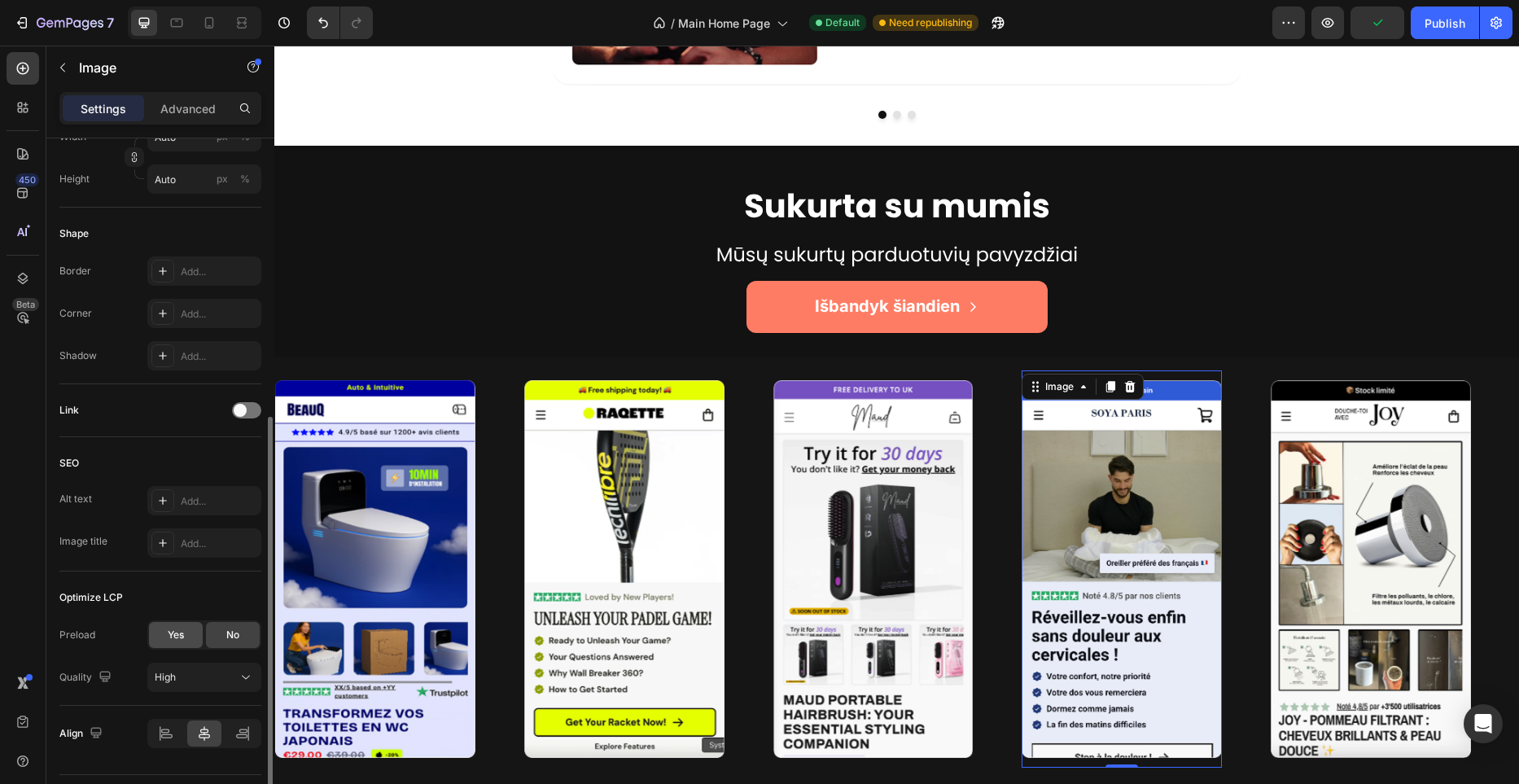
click at [197, 622] on div "Yes" at bounding box center [176, 634] width 54 height 26
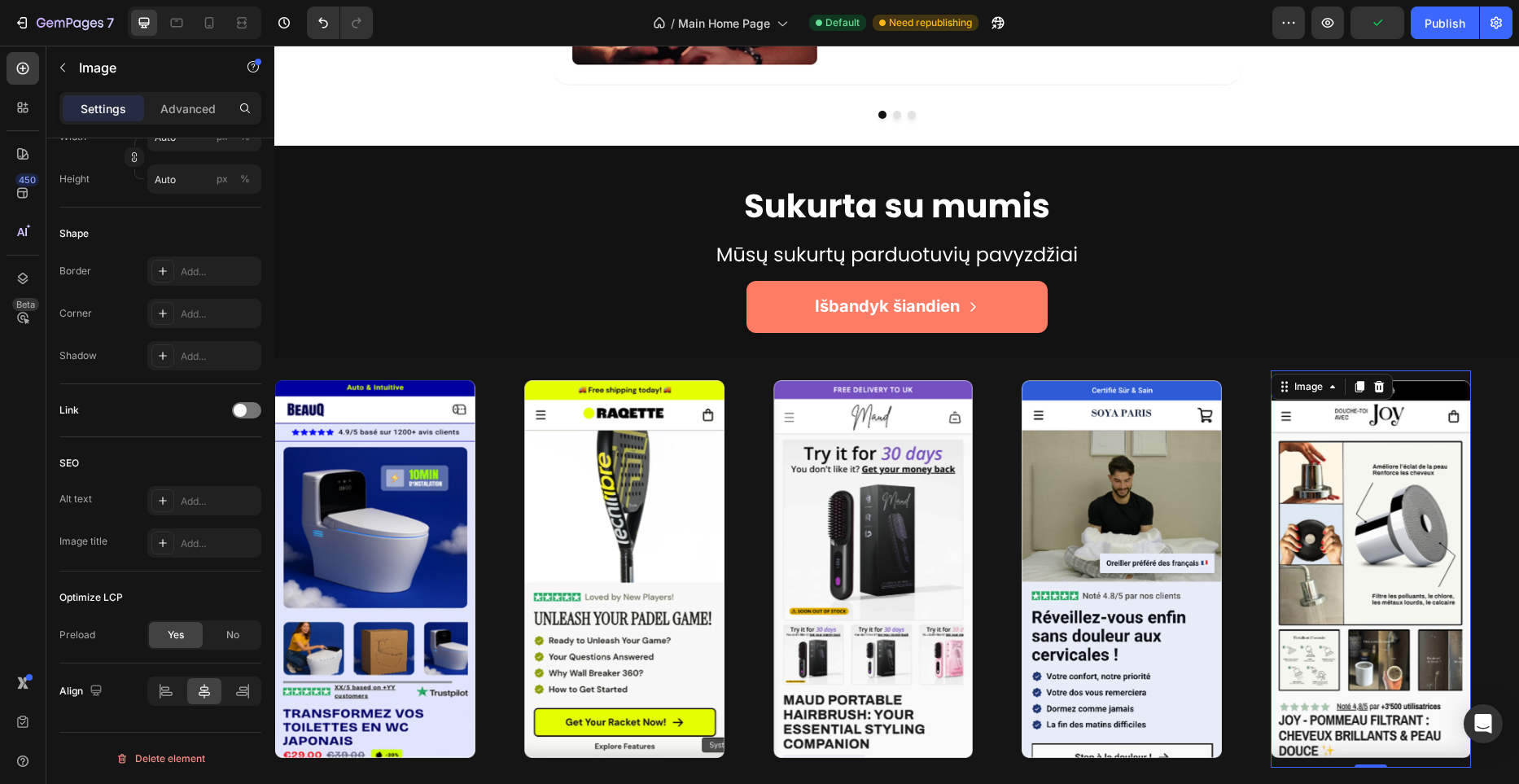
click at [1303, 549] on img at bounding box center [1370, 568] width 200 height 378
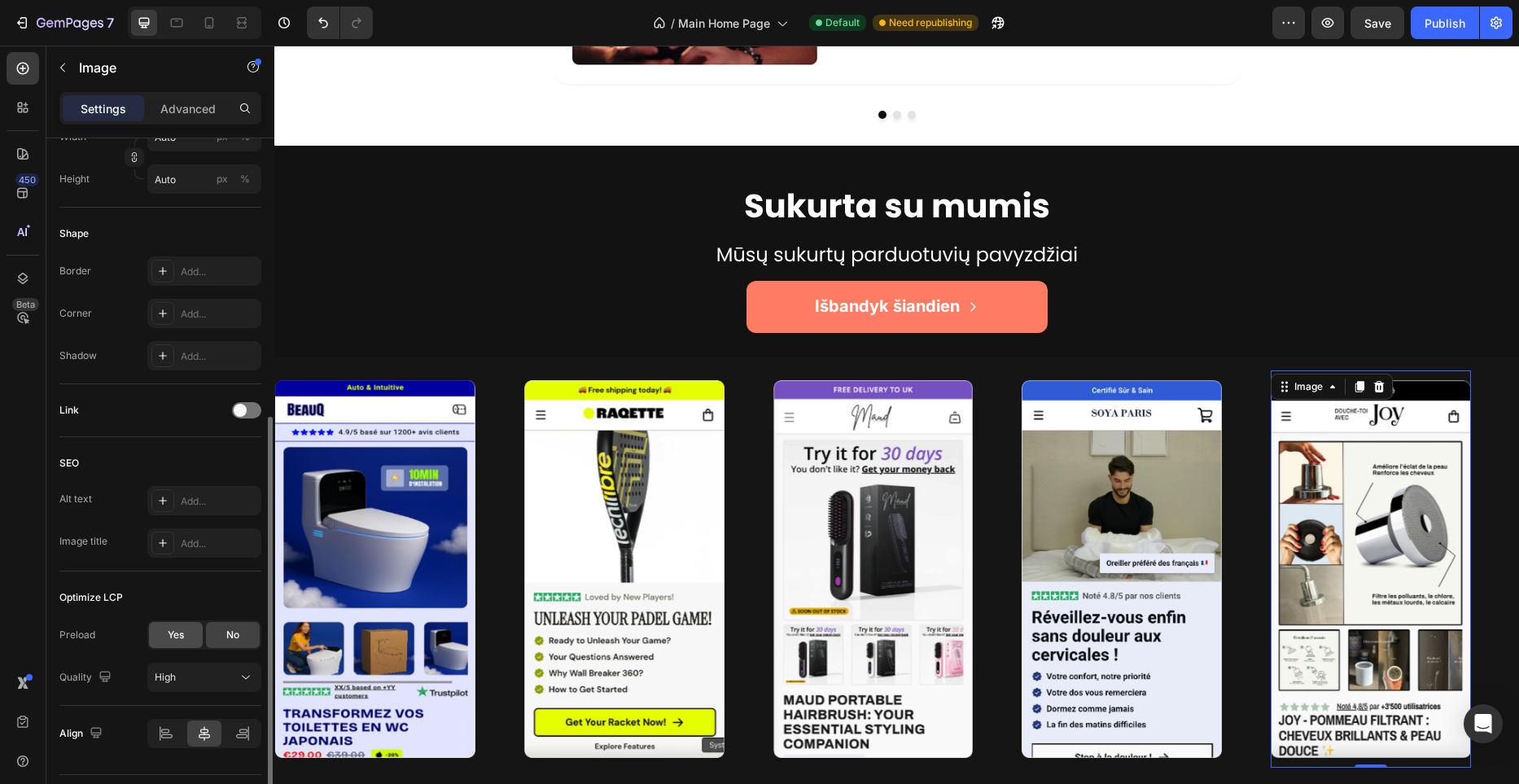
click at [183, 634] on span "Yes" at bounding box center [175, 634] width 16 height 14
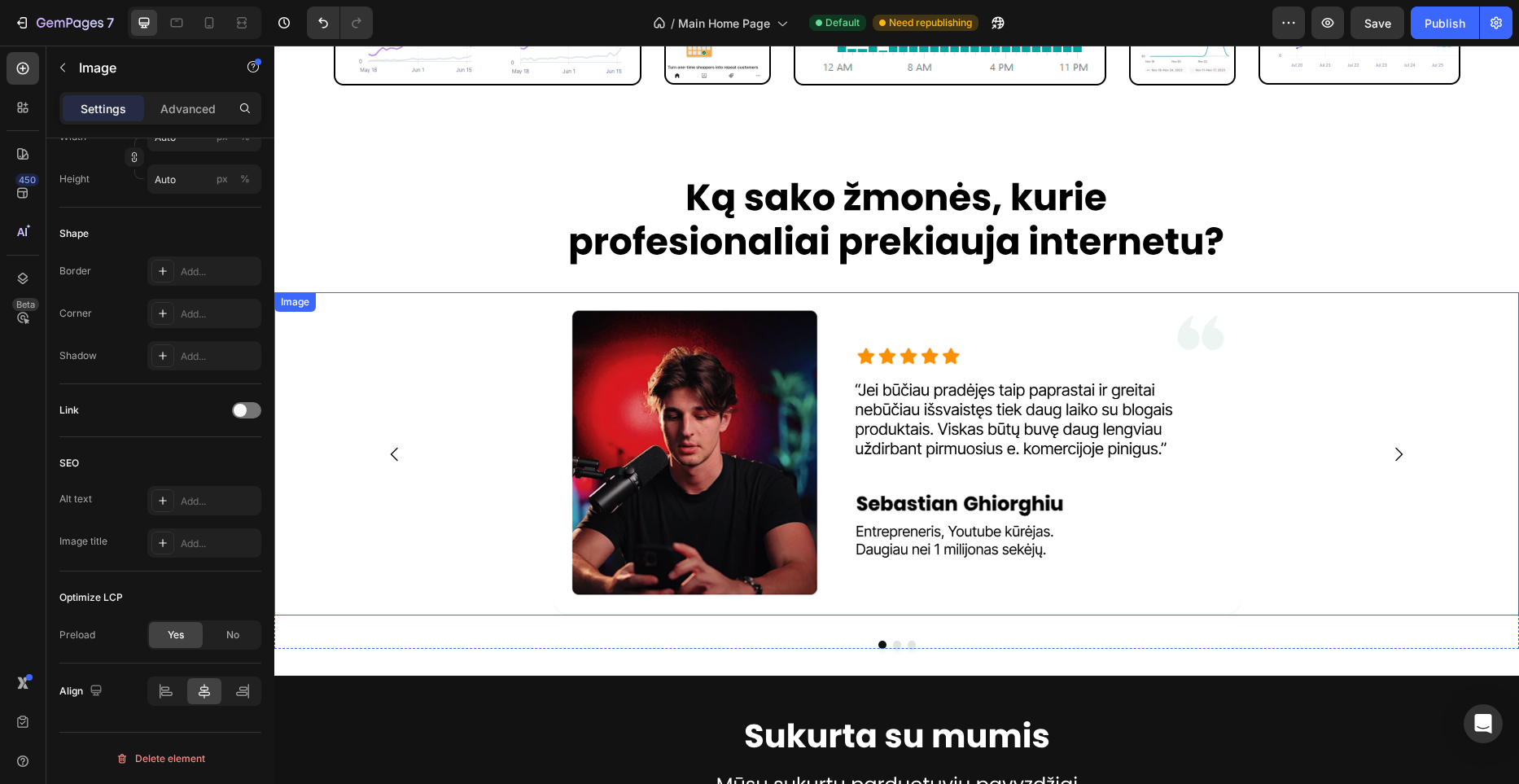
scroll to position [3380, 0]
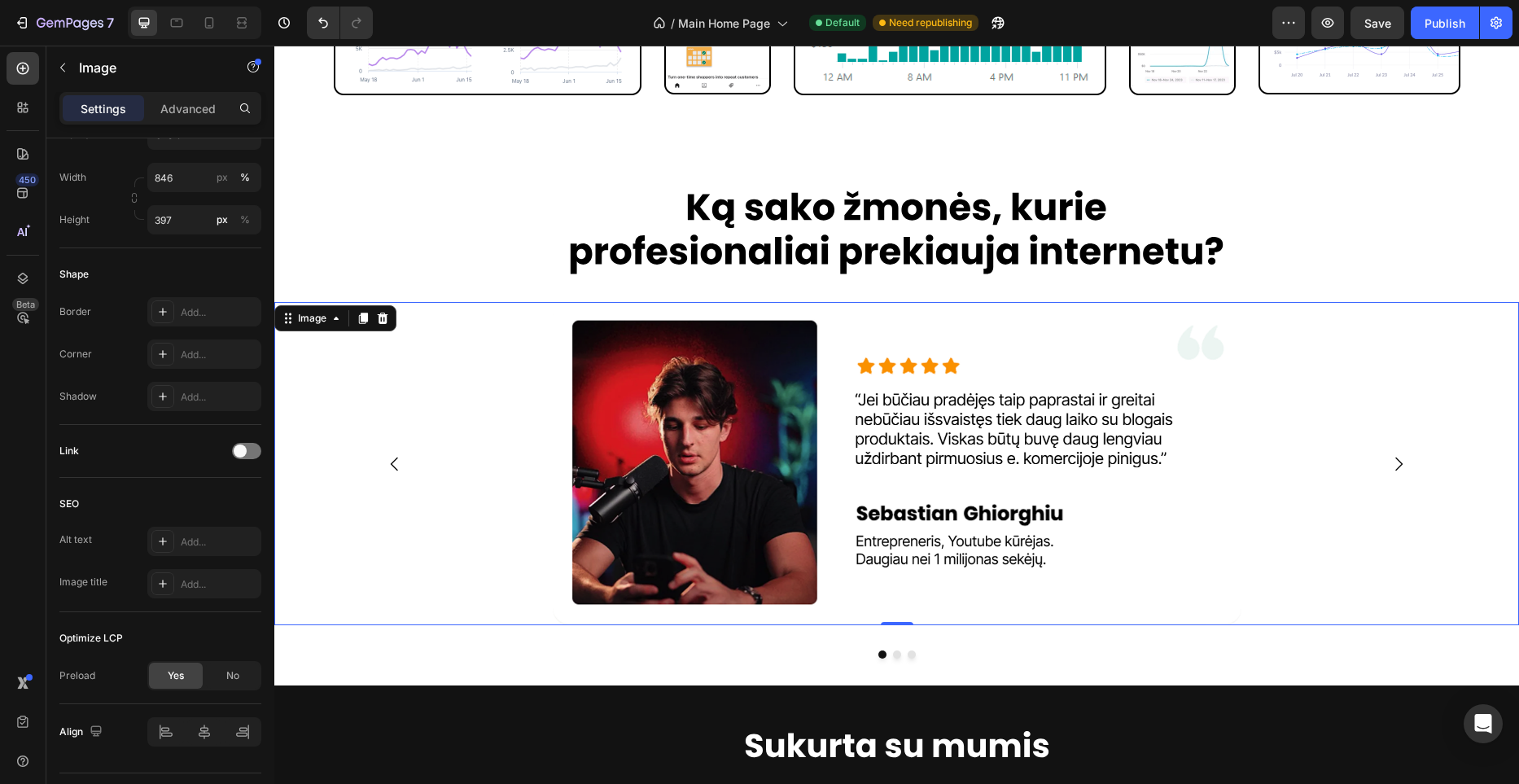
click at [755, 425] on img at bounding box center [896, 464] width 1244 height 323
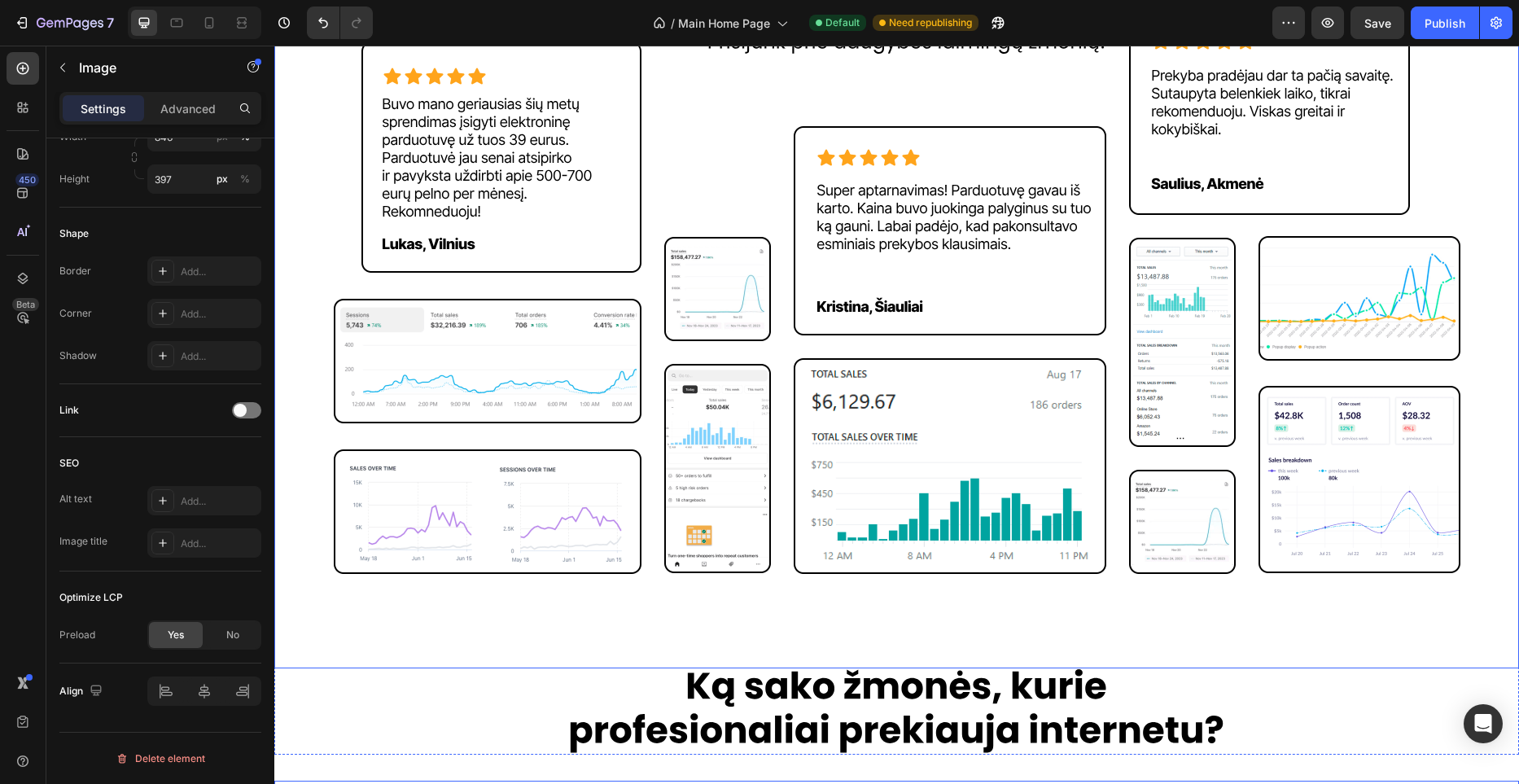
scroll to position [2885, 0]
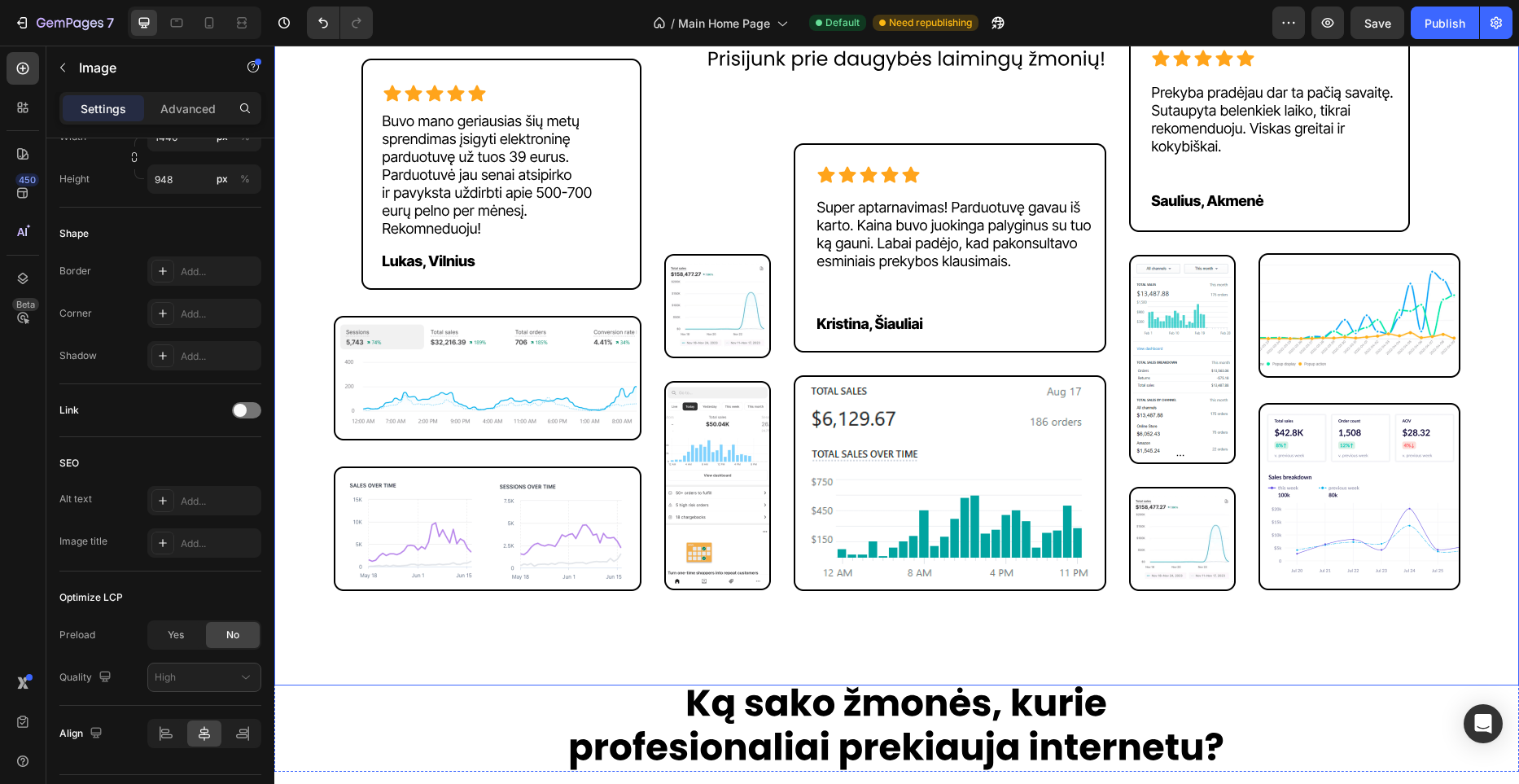
click at [711, 439] on img at bounding box center [896, 299] width 1172 height 772
click at [183, 642] on span "Yes" at bounding box center [175, 634] width 16 height 14
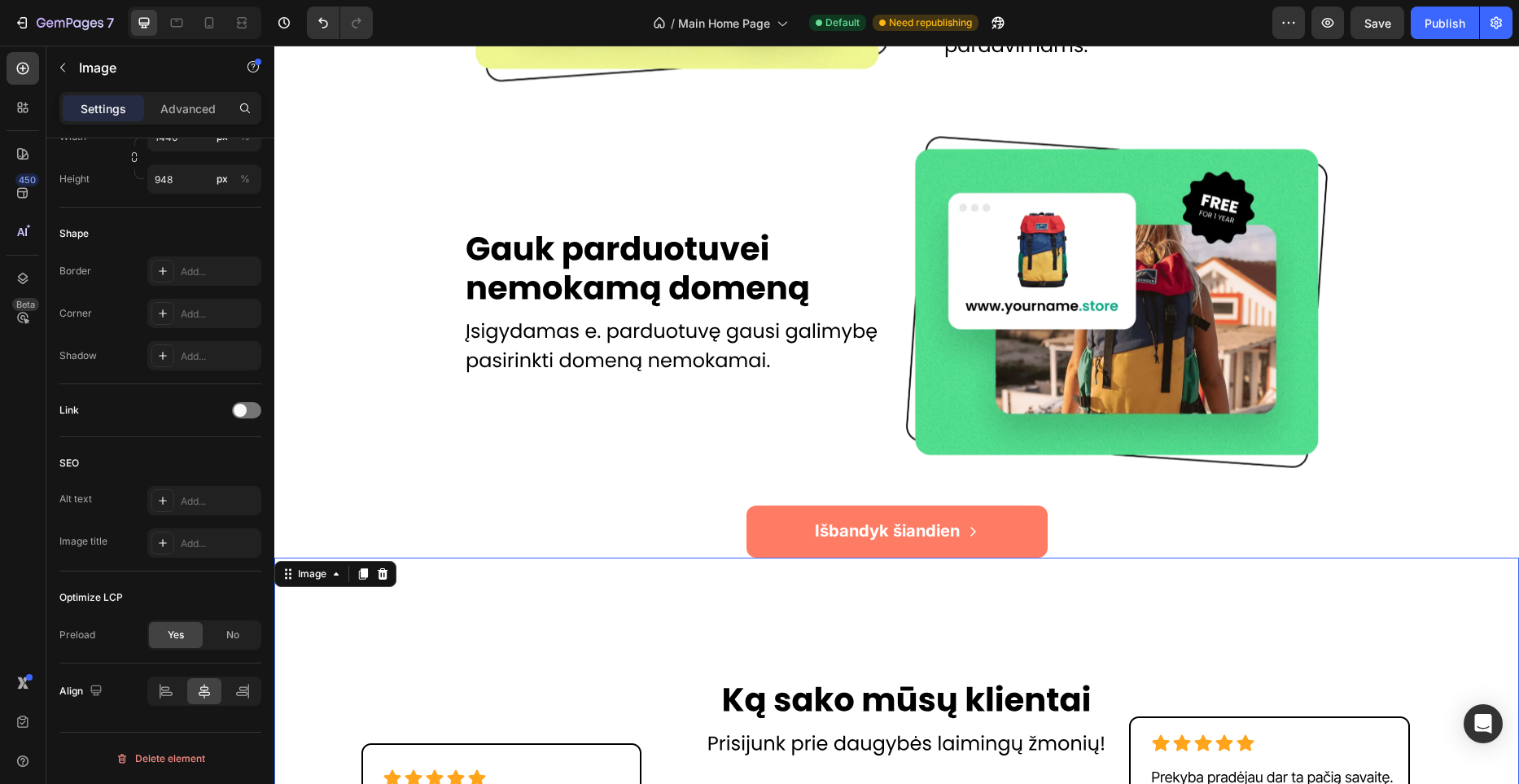
scroll to position [2174, 0]
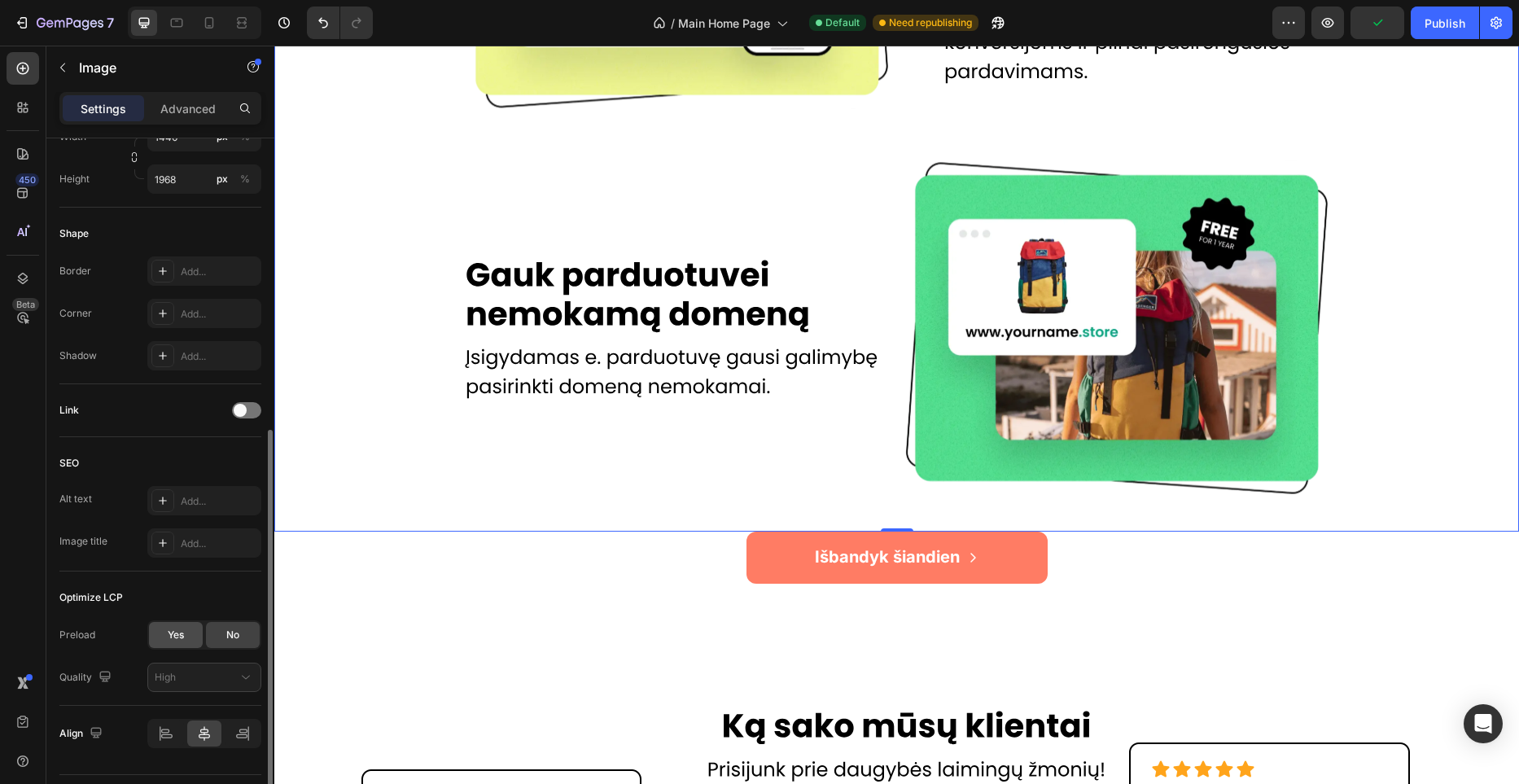
click at [167, 638] on span "Yes" at bounding box center [175, 634] width 16 height 14
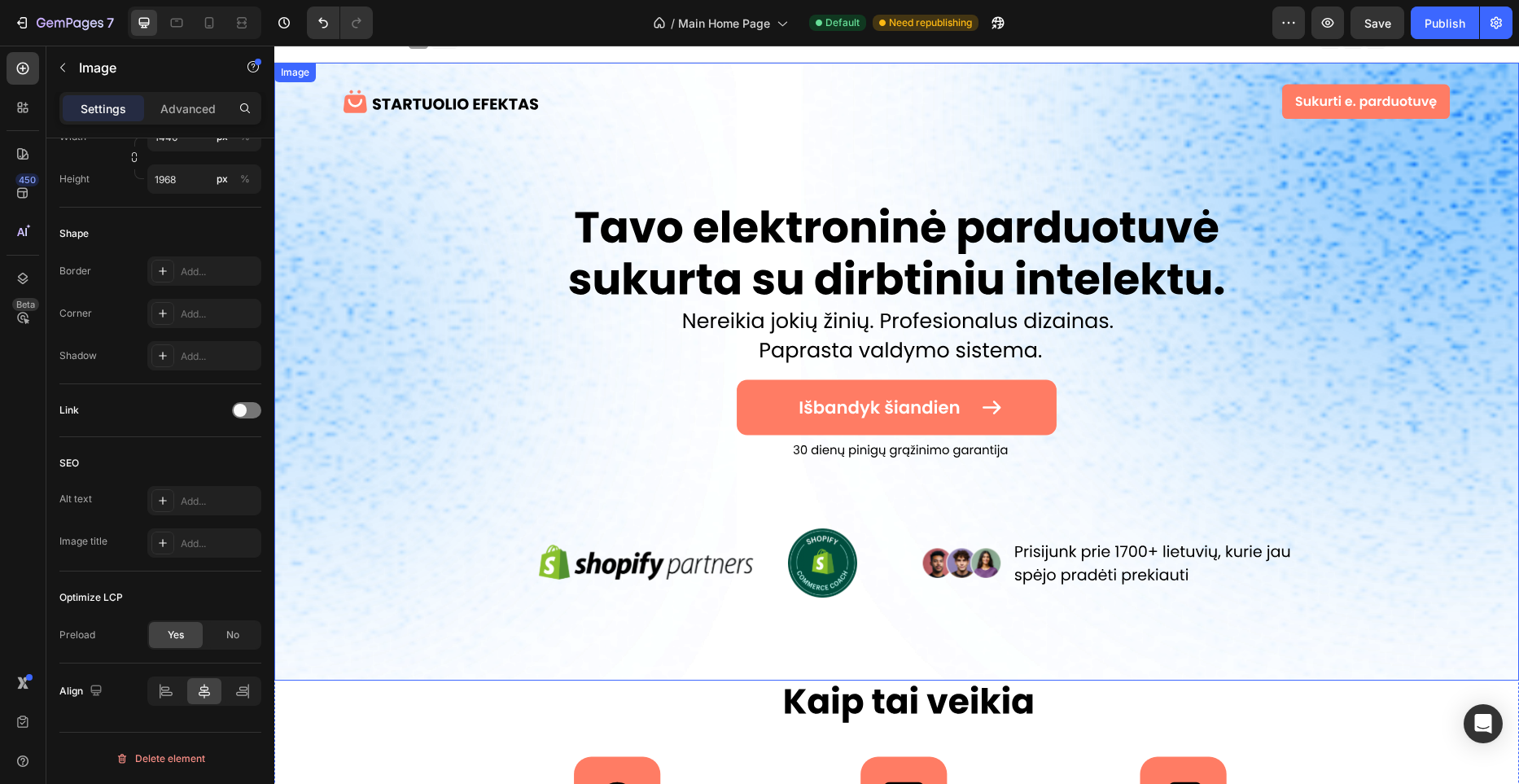
scroll to position [4, 0]
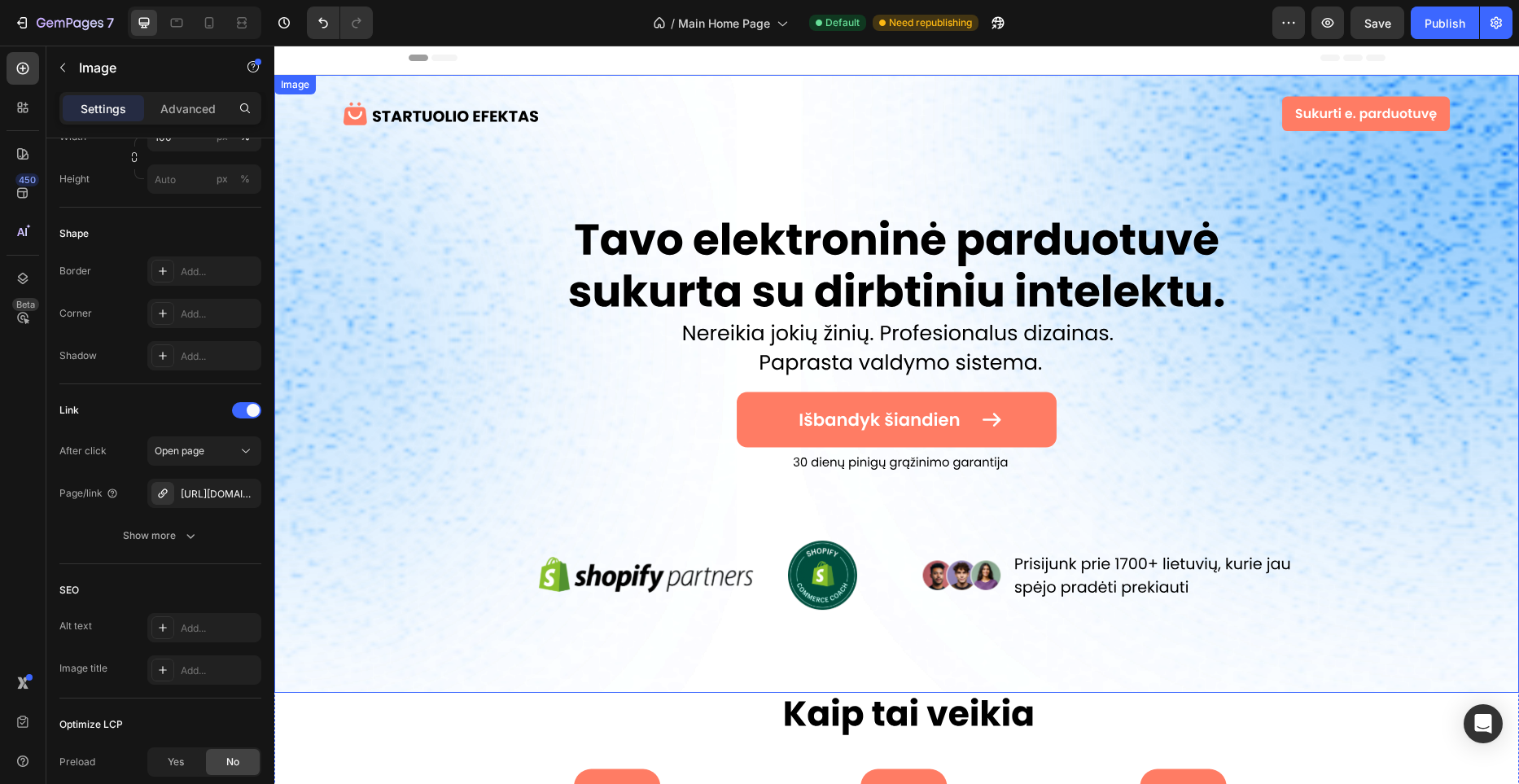
click at [686, 430] on img at bounding box center [896, 383] width 1244 height 618
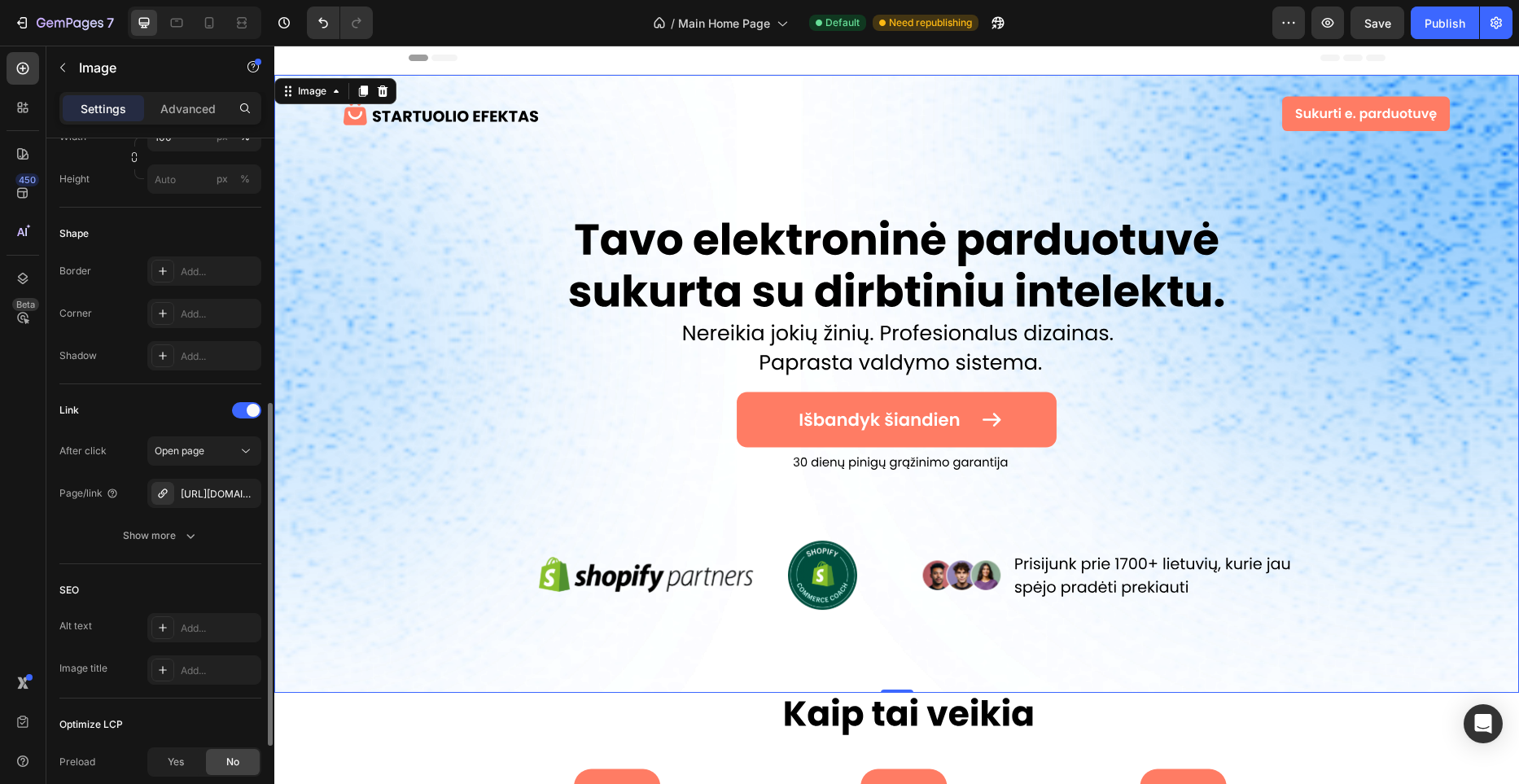
scroll to position [705, 0]
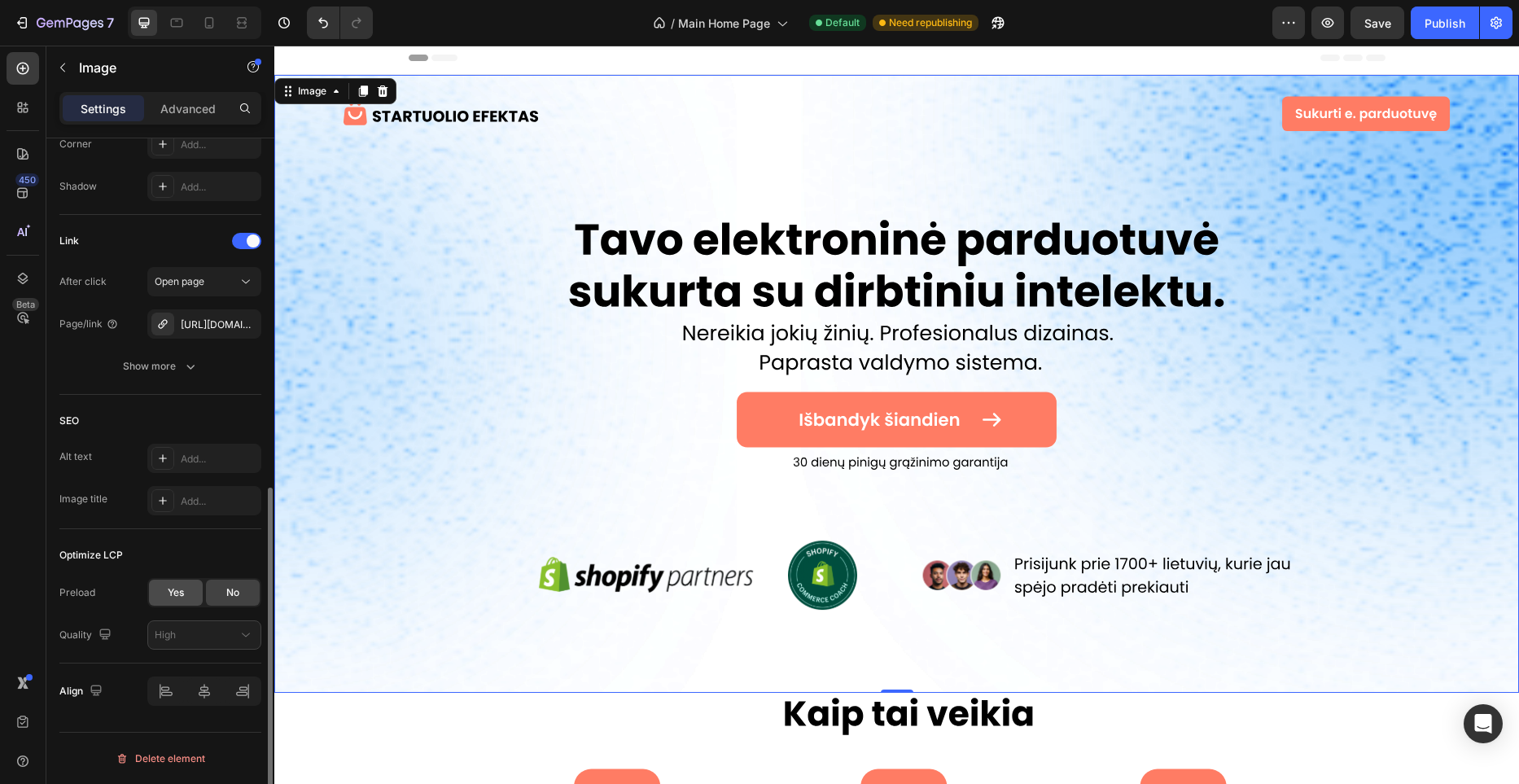
click at [175, 596] on span "Yes" at bounding box center [175, 592] width 16 height 14
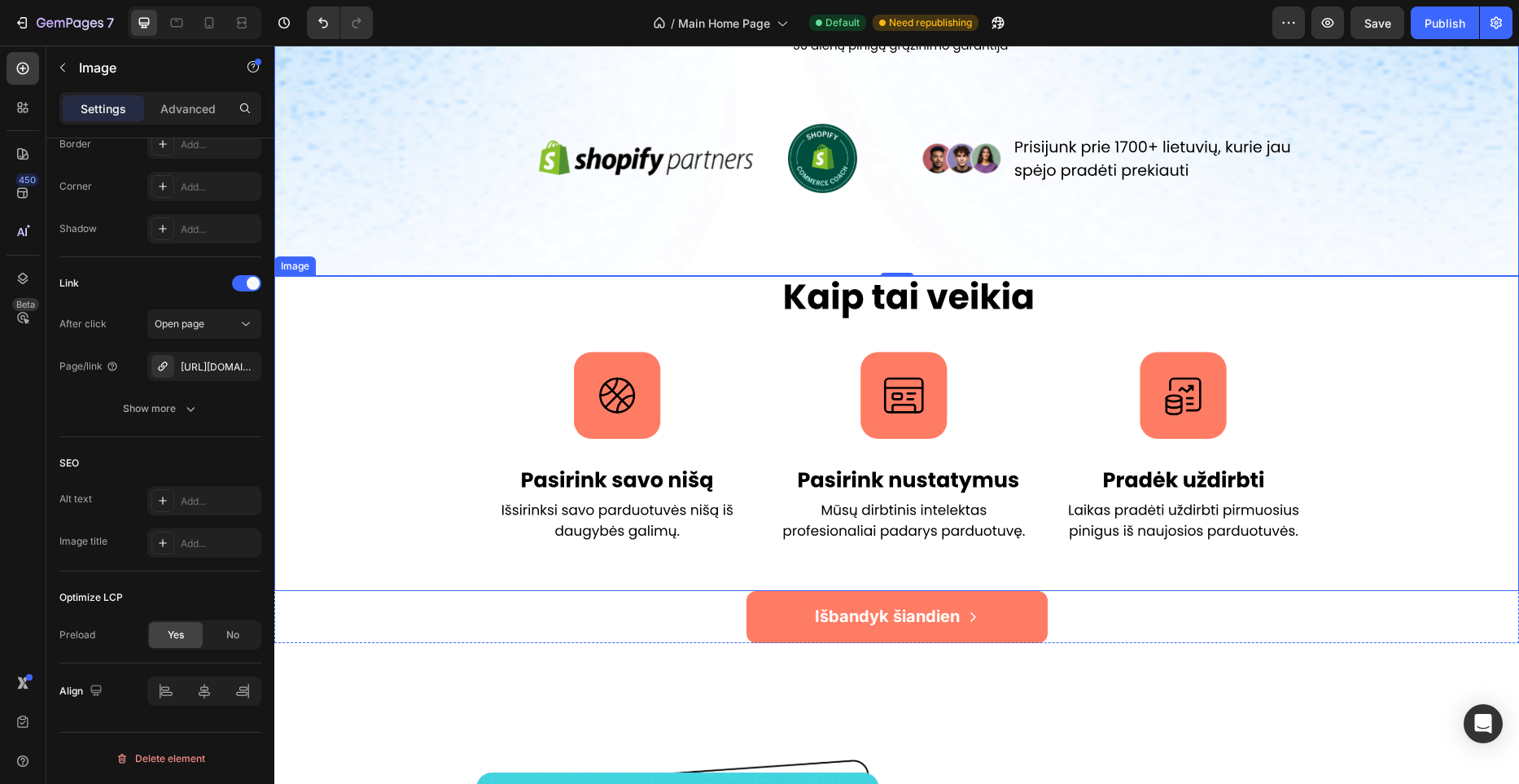
scroll to position [423, 0]
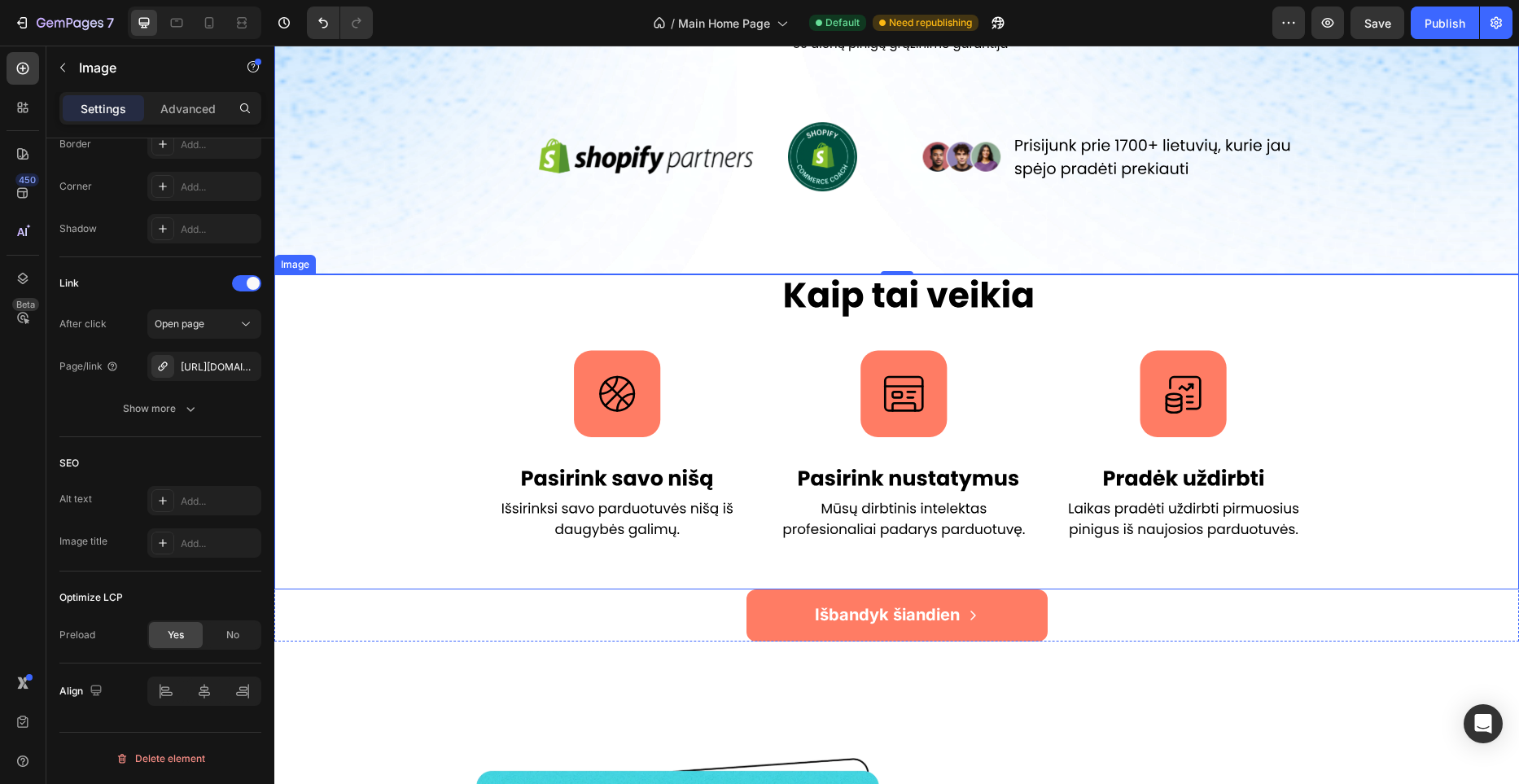
click at [735, 465] on img at bounding box center [896, 431] width 1244 height 314
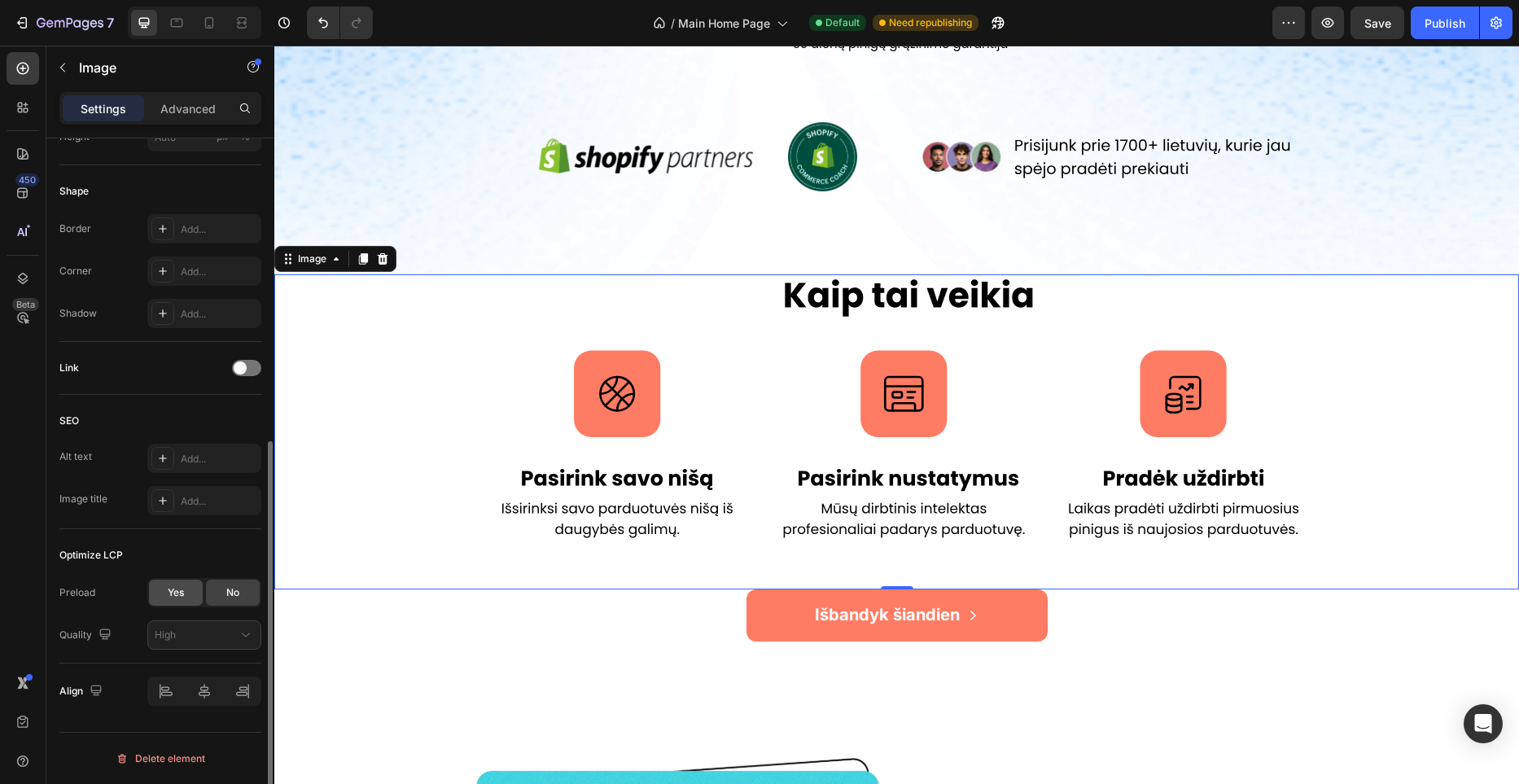
click at [188, 587] on div "Yes" at bounding box center [176, 592] width 54 height 26
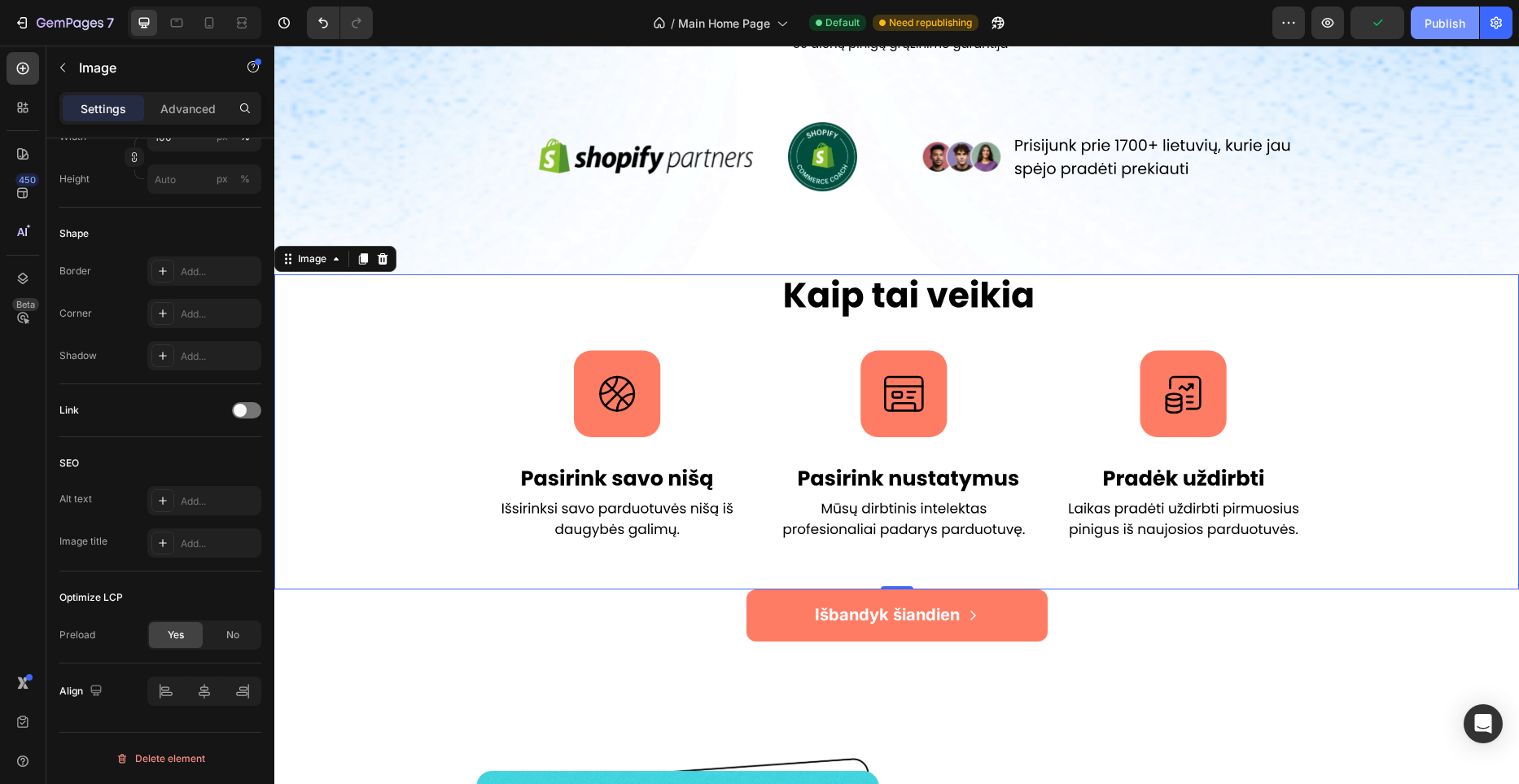
click at [1457, 22] on div "Publish" at bounding box center [1444, 23] width 41 height 17
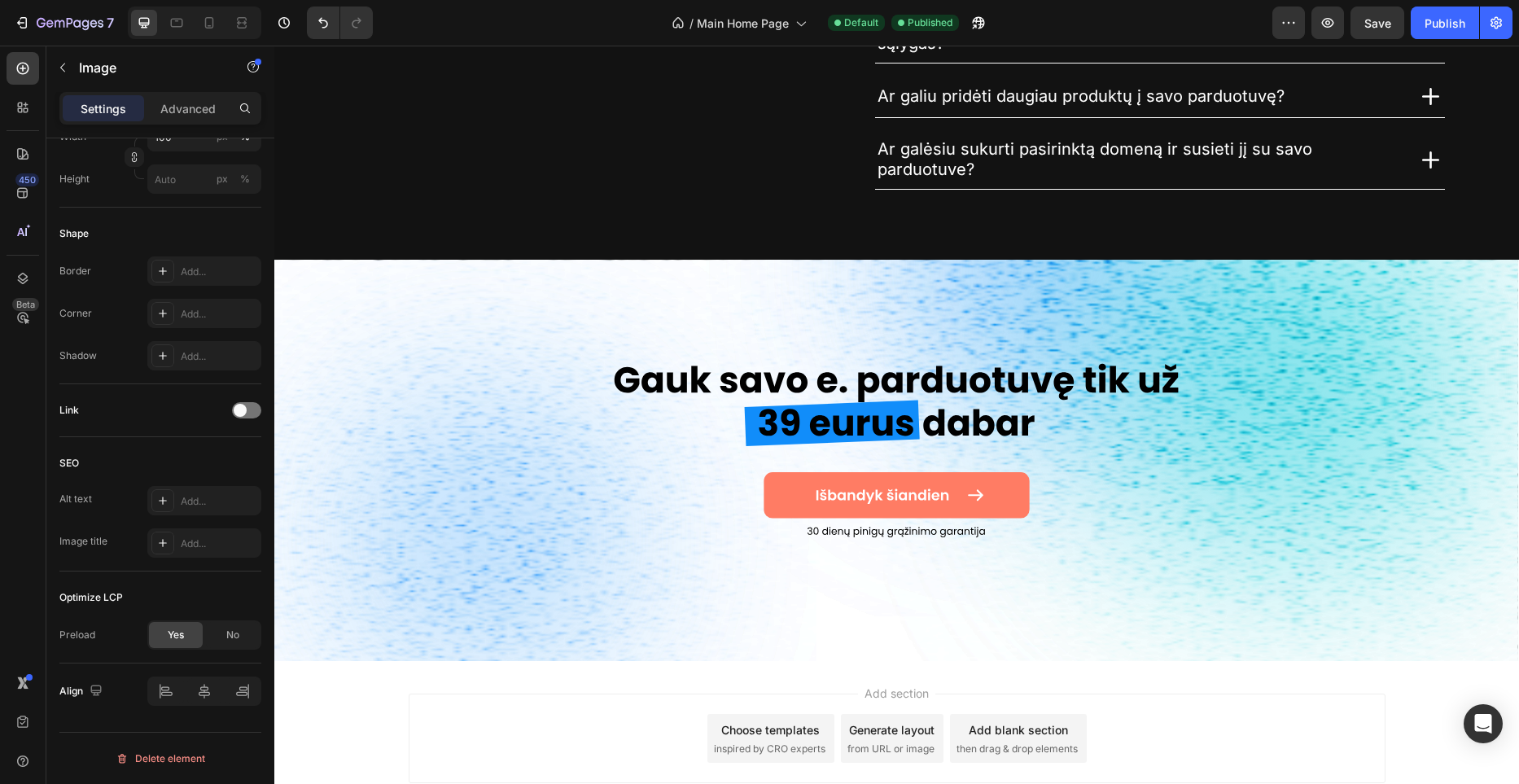
scroll to position [5179, 0]
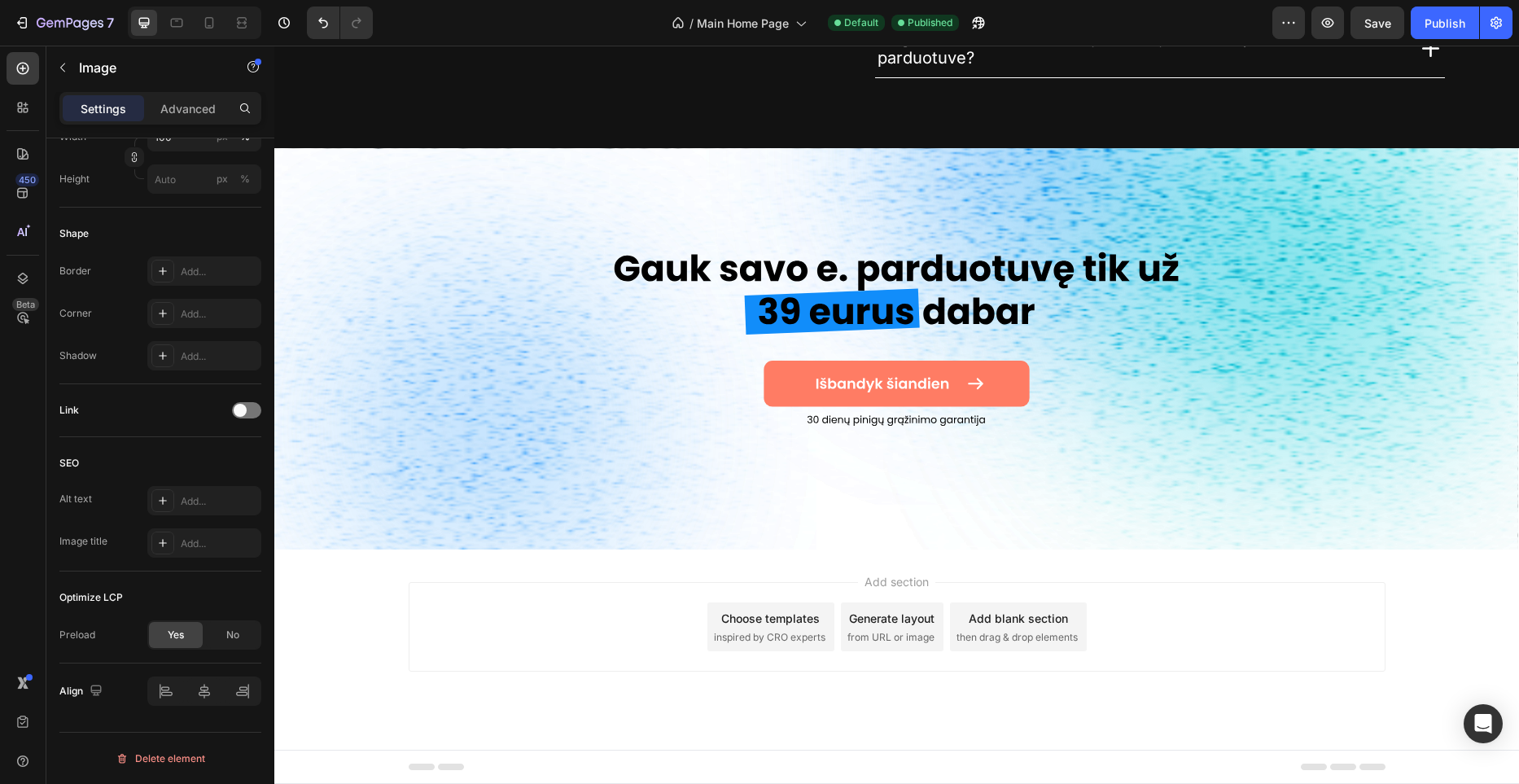
click at [1002, 687] on div "Add section Choose templates inspired by CRO experts Generate layout from URL o…" at bounding box center [896, 648] width 1244 height 200
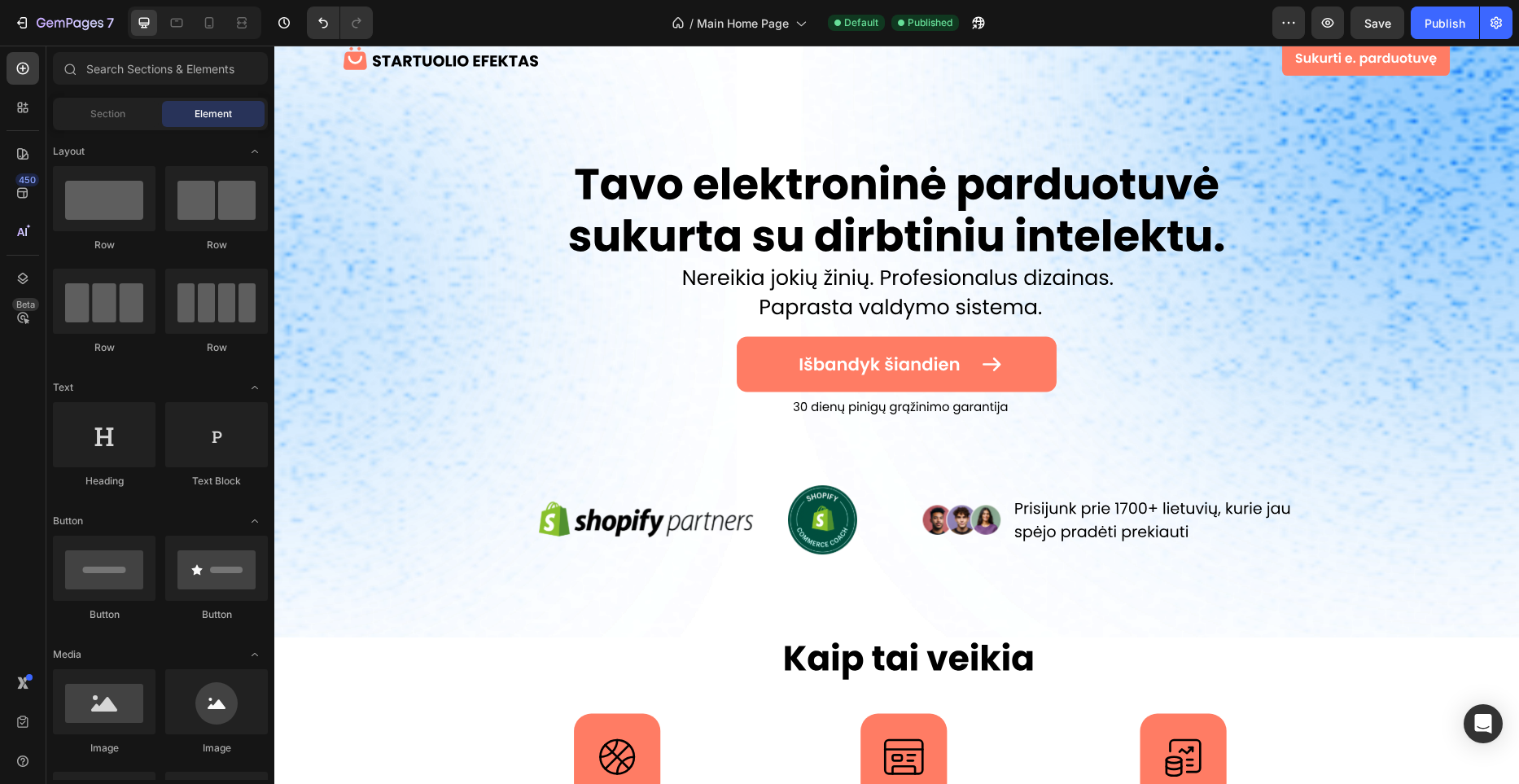
scroll to position [0, 0]
